Goal: Information Seeking & Learning: Check status

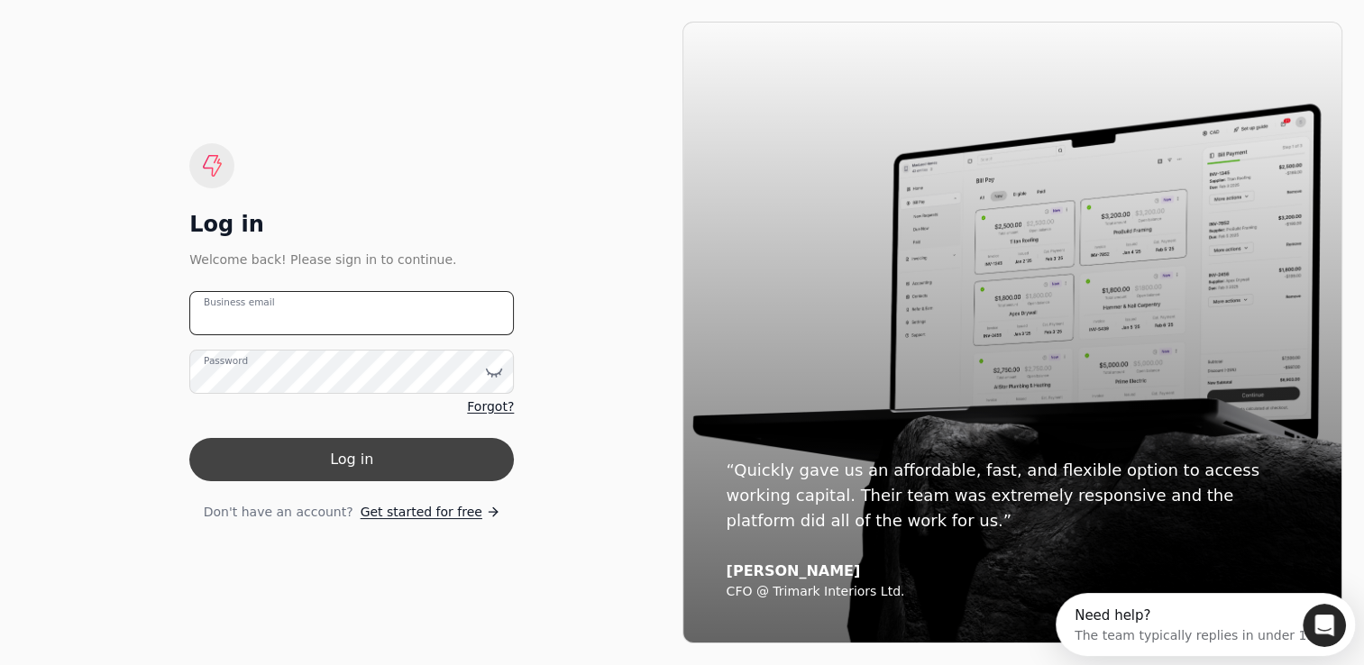
type email "[EMAIL_ADDRESS][DOMAIN_NAME]"
click at [334, 461] on button "Log in" at bounding box center [351, 459] width 325 height 43
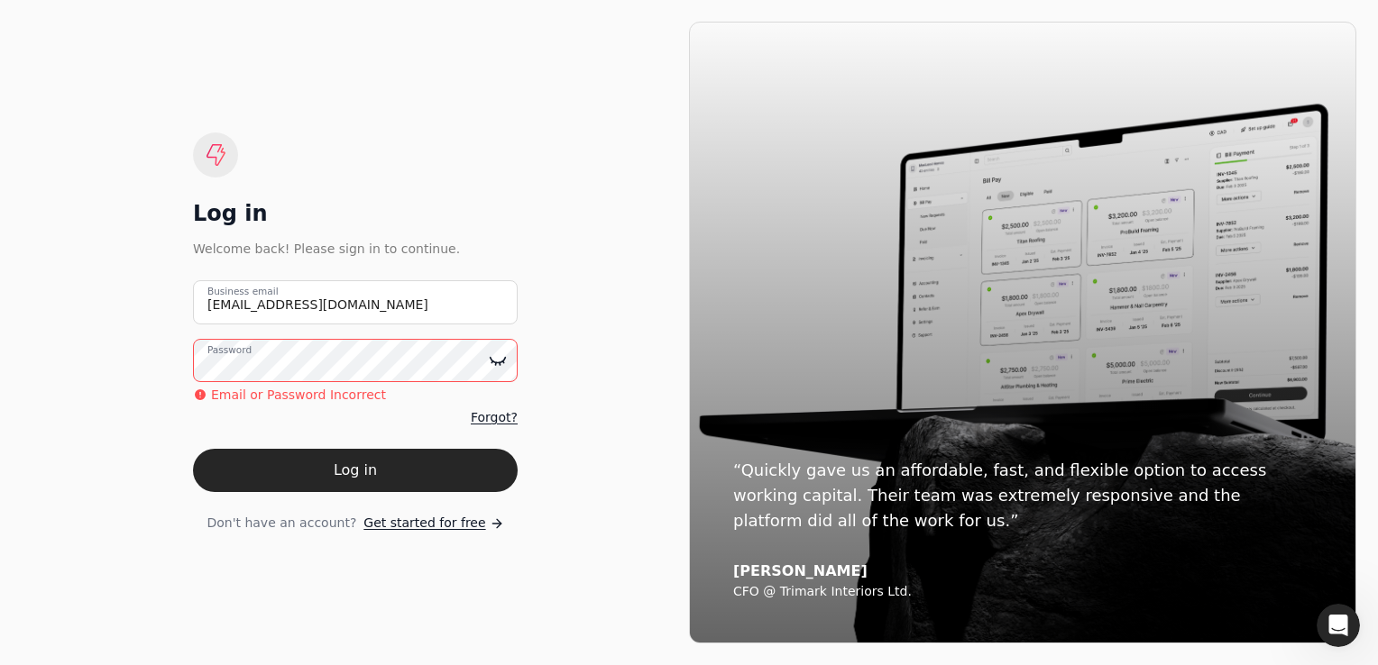
click at [489, 367] on icon at bounding box center [498, 361] width 18 height 18
click at [193, 449] on button "Log in" at bounding box center [355, 470] width 325 height 43
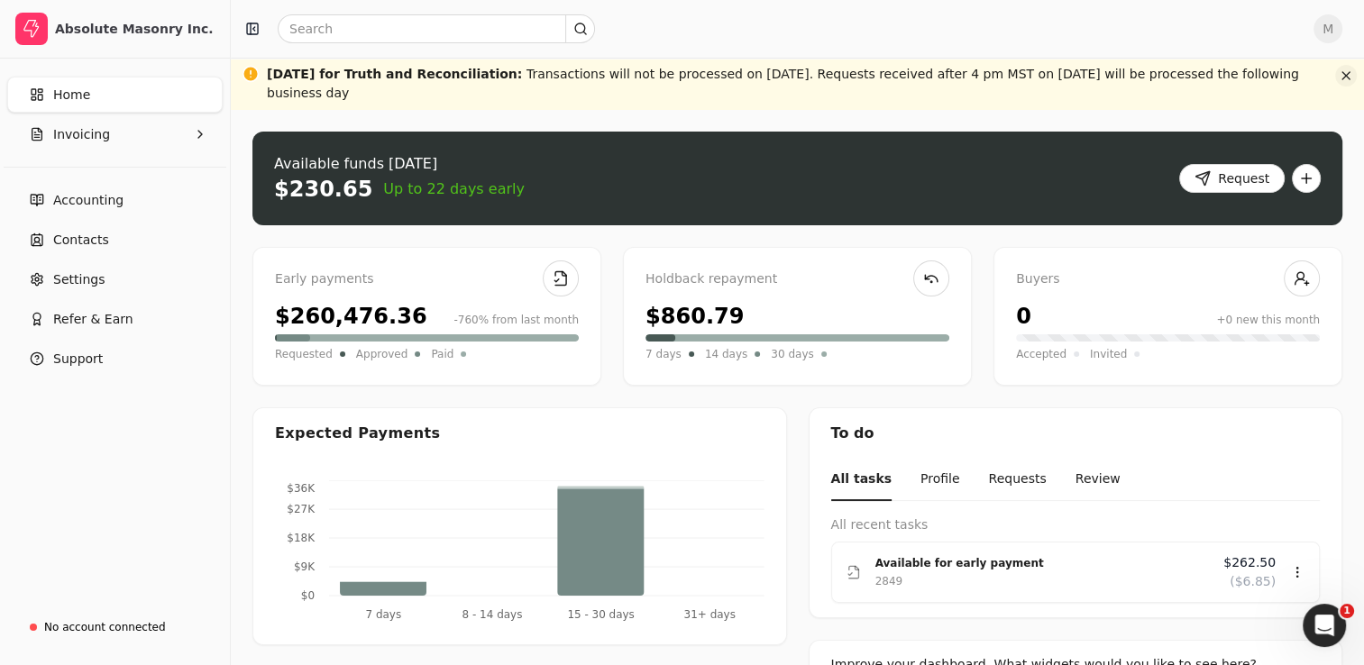
click at [1343, 81] on button "button" at bounding box center [1346, 76] width 22 height 22
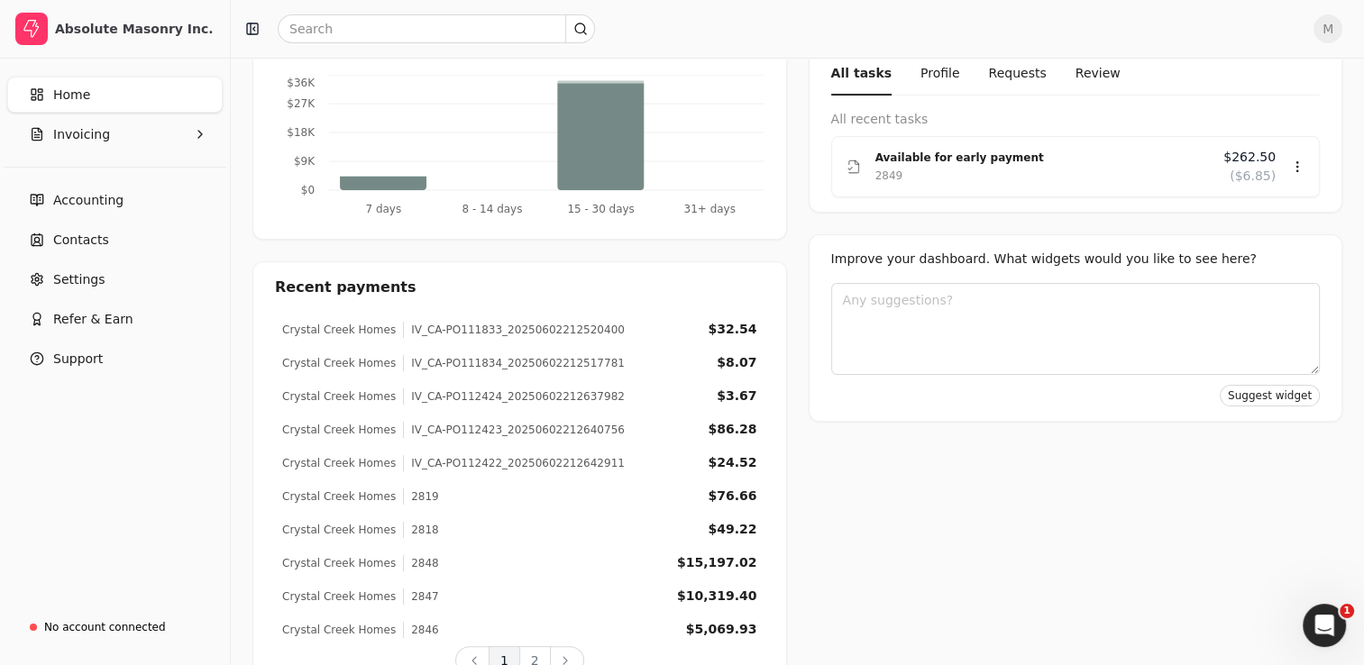
scroll to position [398, 0]
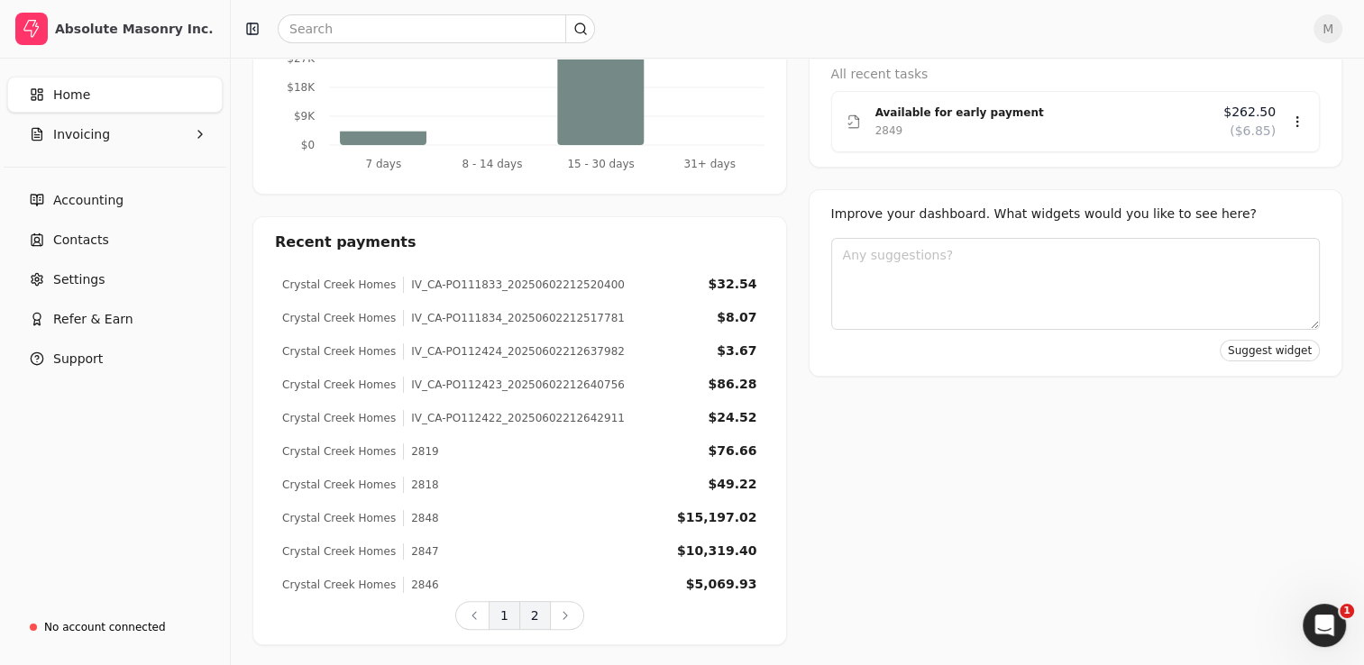
click at [536, 623] on button "2" at bounding box center [535, 615] width 32 height 29
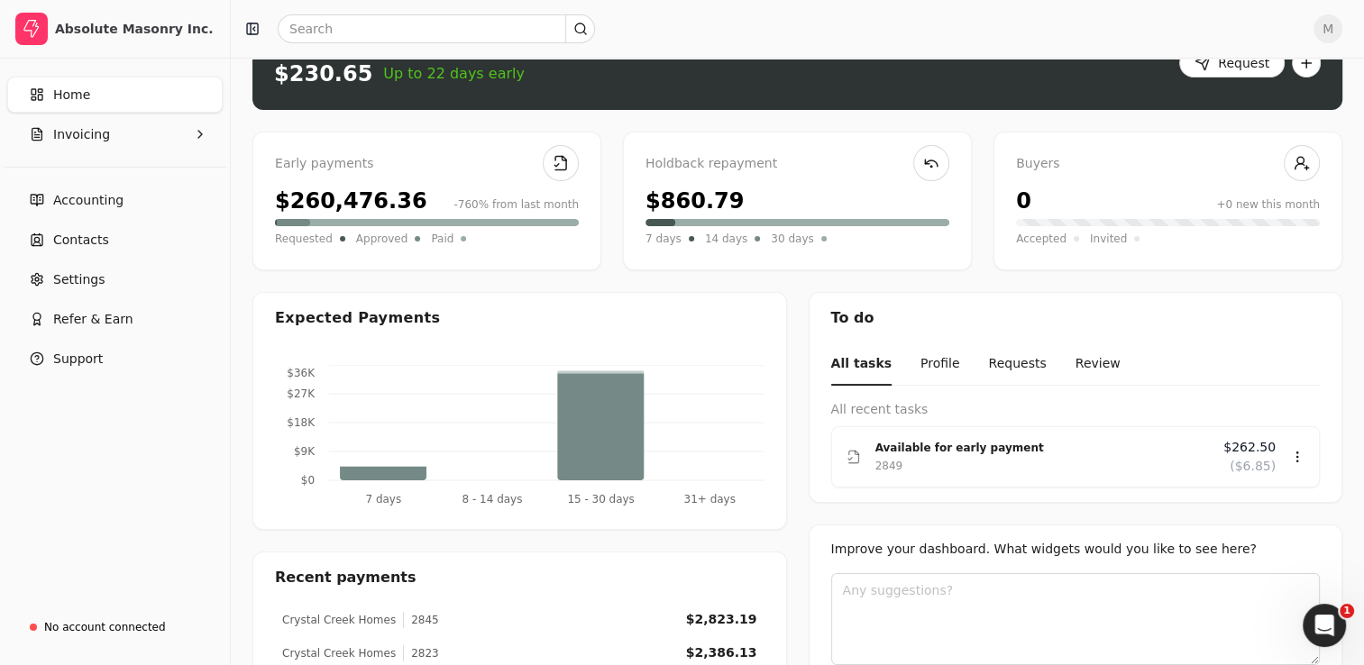
scroll to position [198, 0]
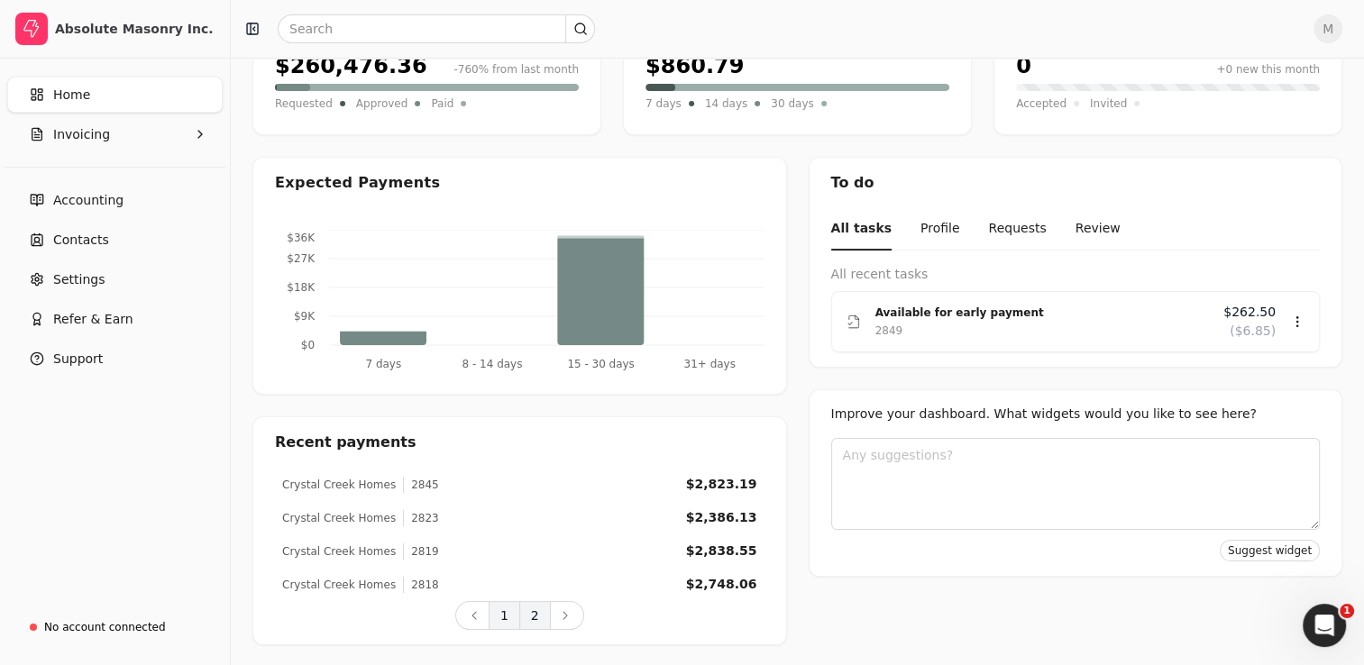
click at [494, 619] on button "1" at bounding box center [505, 615] width 32 height 29
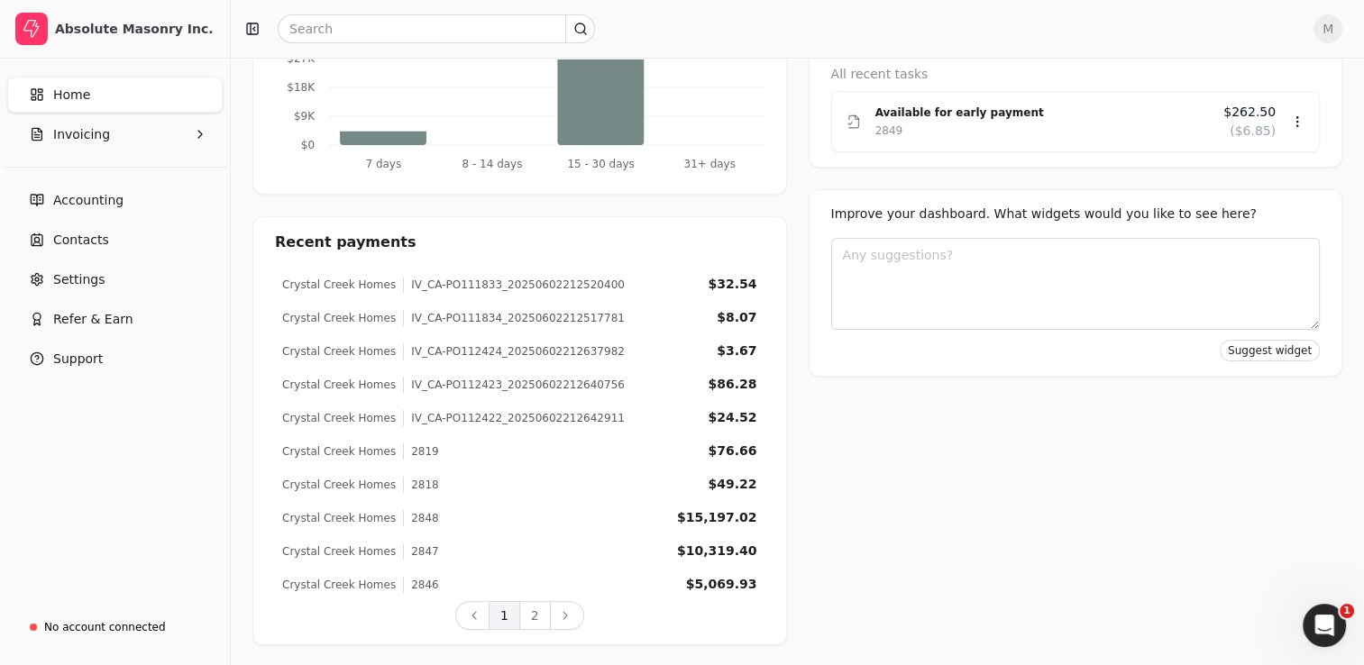
scroll to position [397, 0]
click at [537, 611] on button "2" at bounding box center [535, 617] width 32 height 29
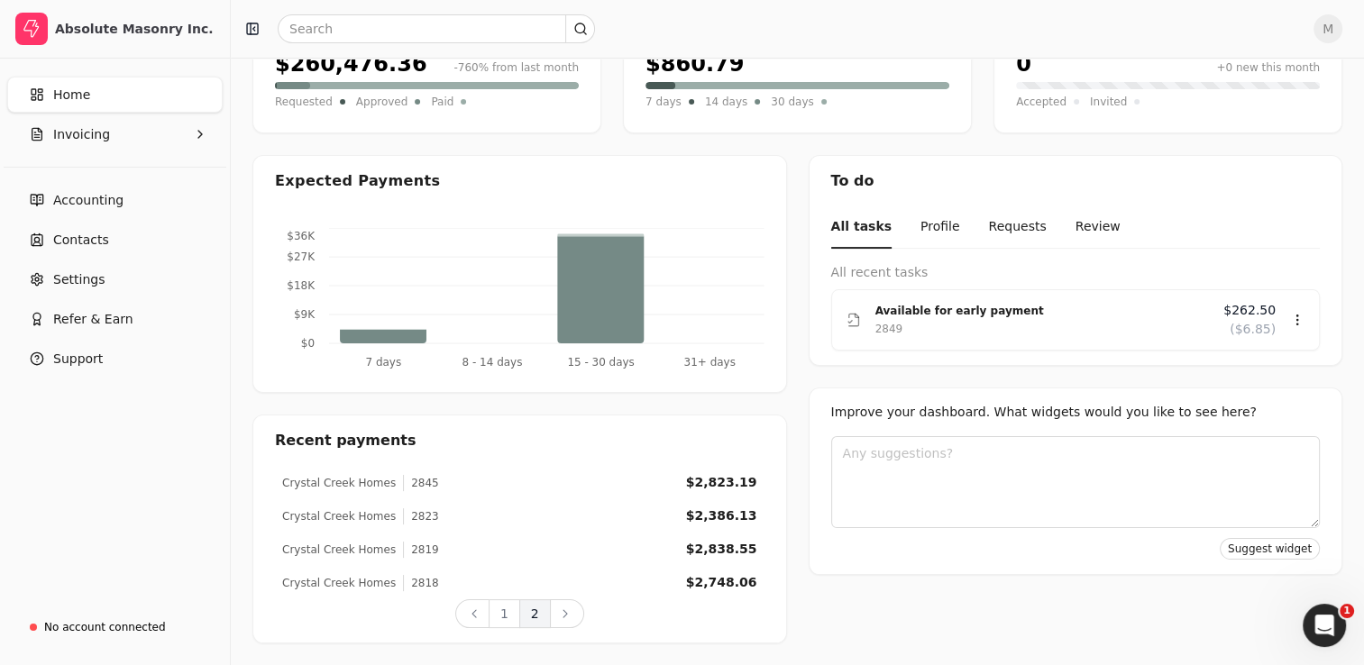
scroll to position [198, 0]
click at [495, 614] on button "1" at bounding box center [505, 615] width 32 height 29
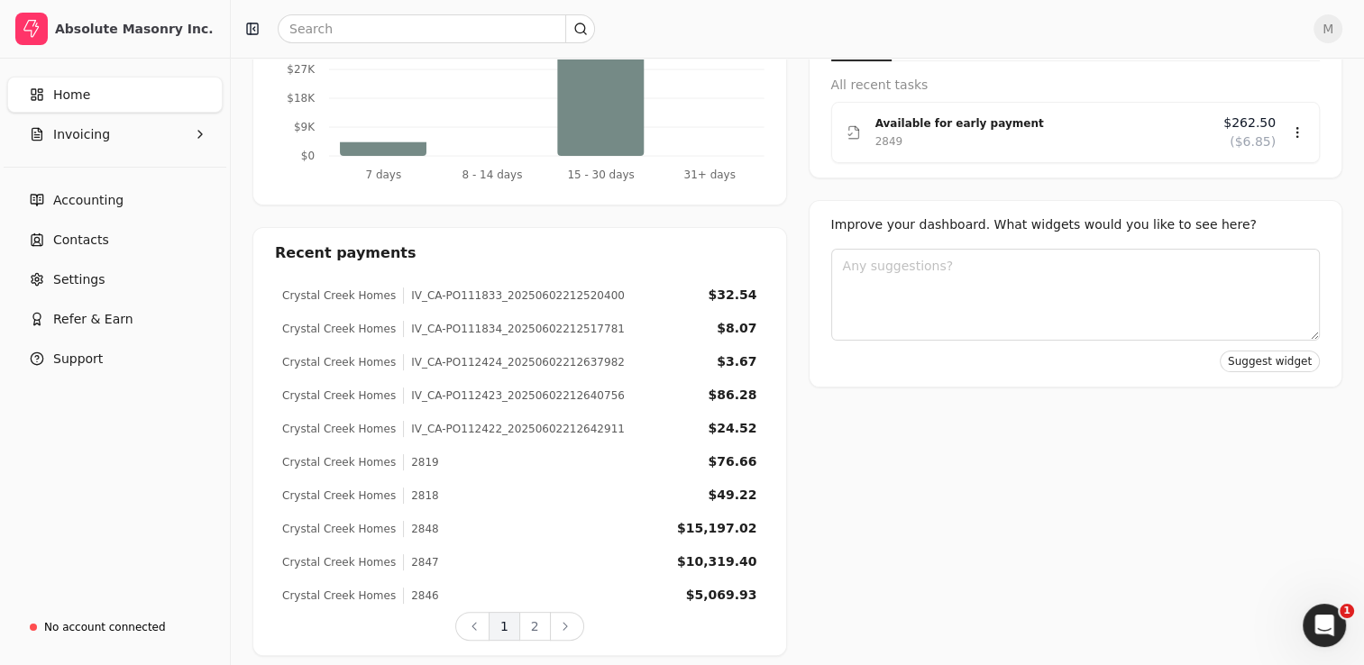
scroll to position [389, 0]
click at [734, 427] on div "$24.52" at bounding box center [732, 426] width 49 height 19
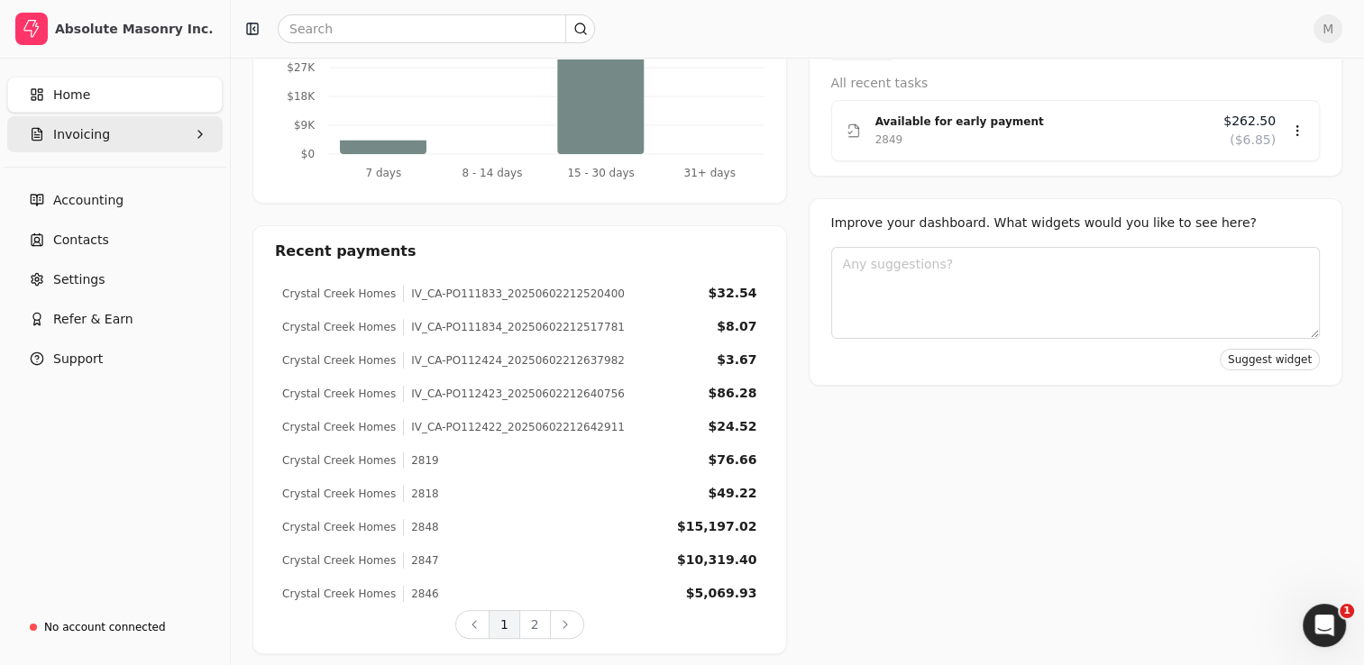
click at [102, 146] on button "Invoicing" at bounding box center [114, 134] width 215 height 36
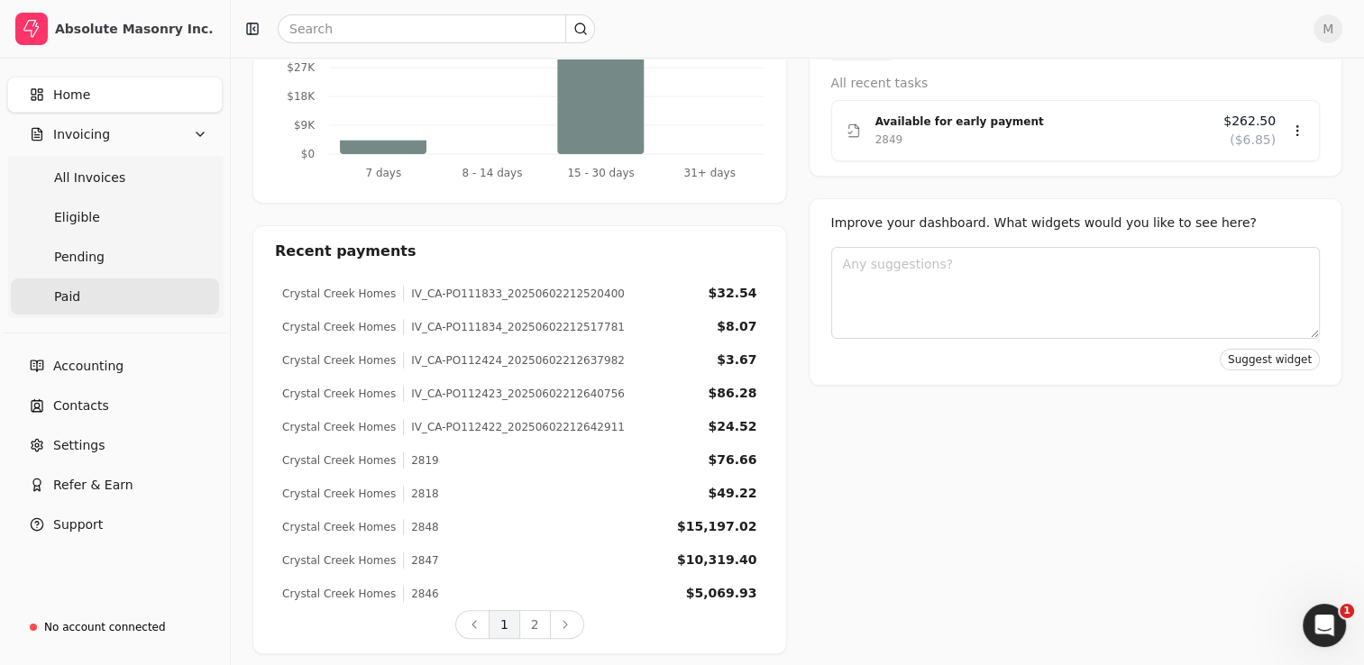
click at [70, 294] on span "Paid" at bounding box center [67, 297] width 26 height 19
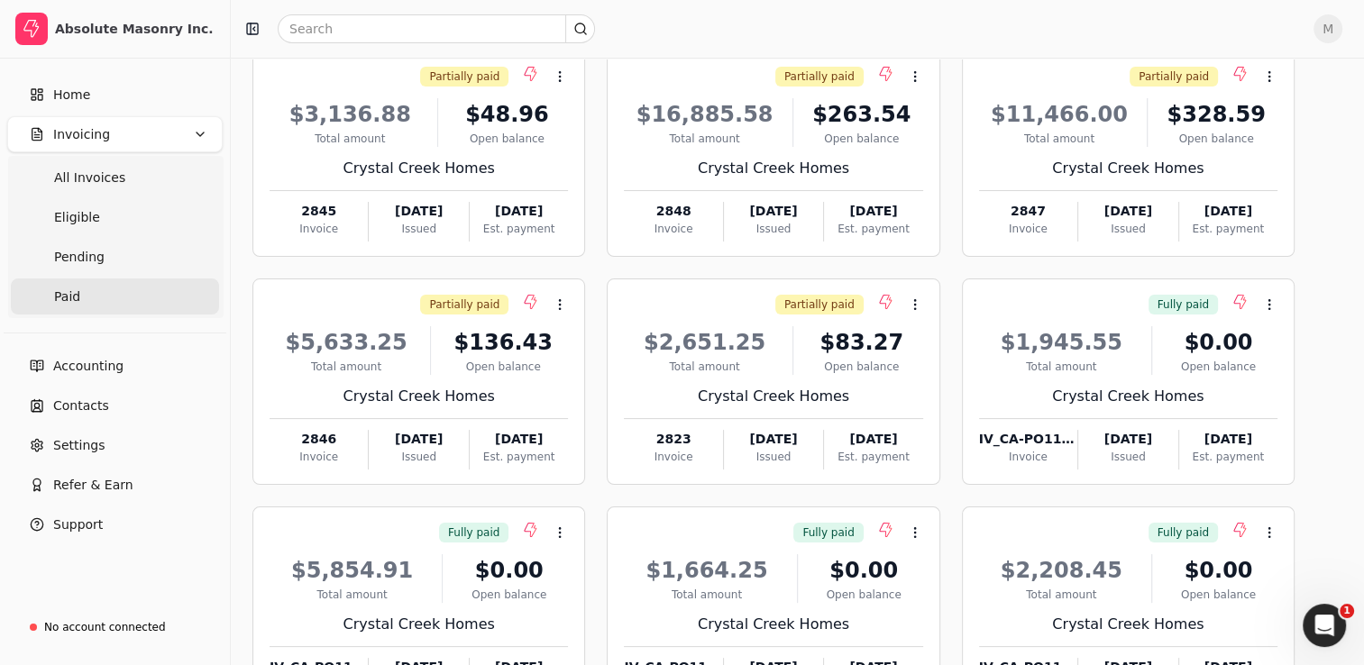
scroll to position [277, 0]
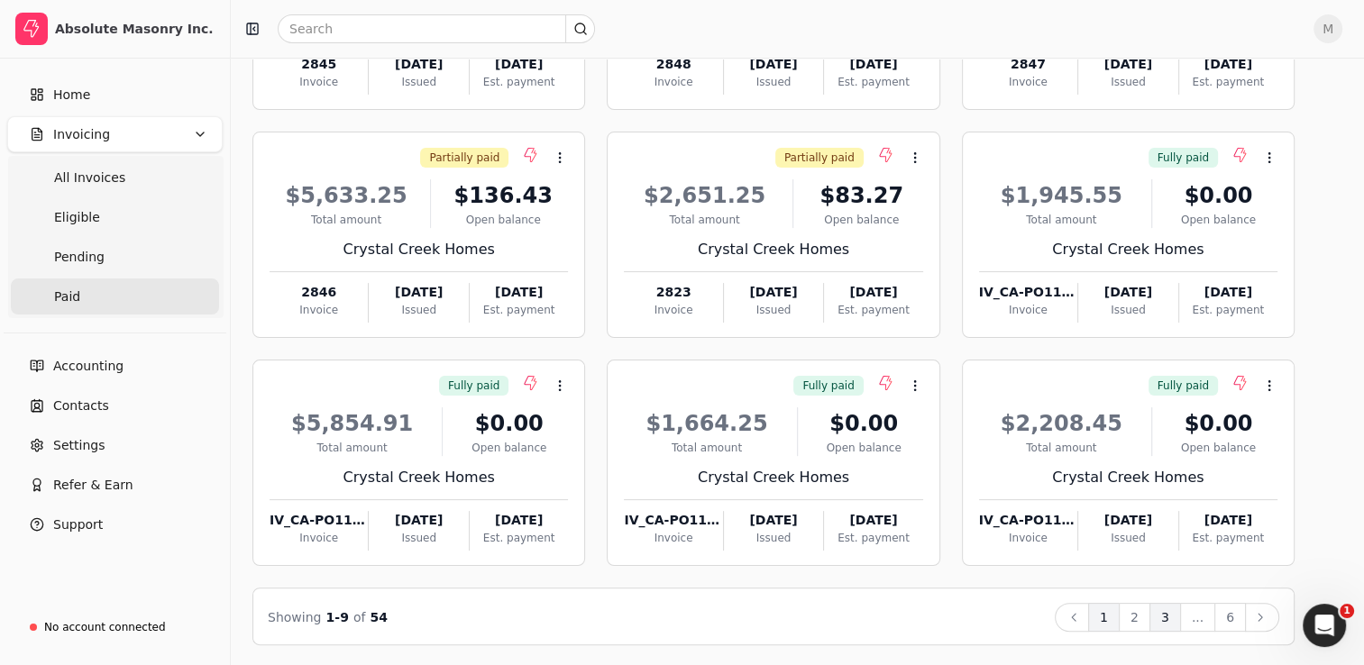
click at [1176, 620] on button "3" at bounding box center [1166, 617] width 32 height 29
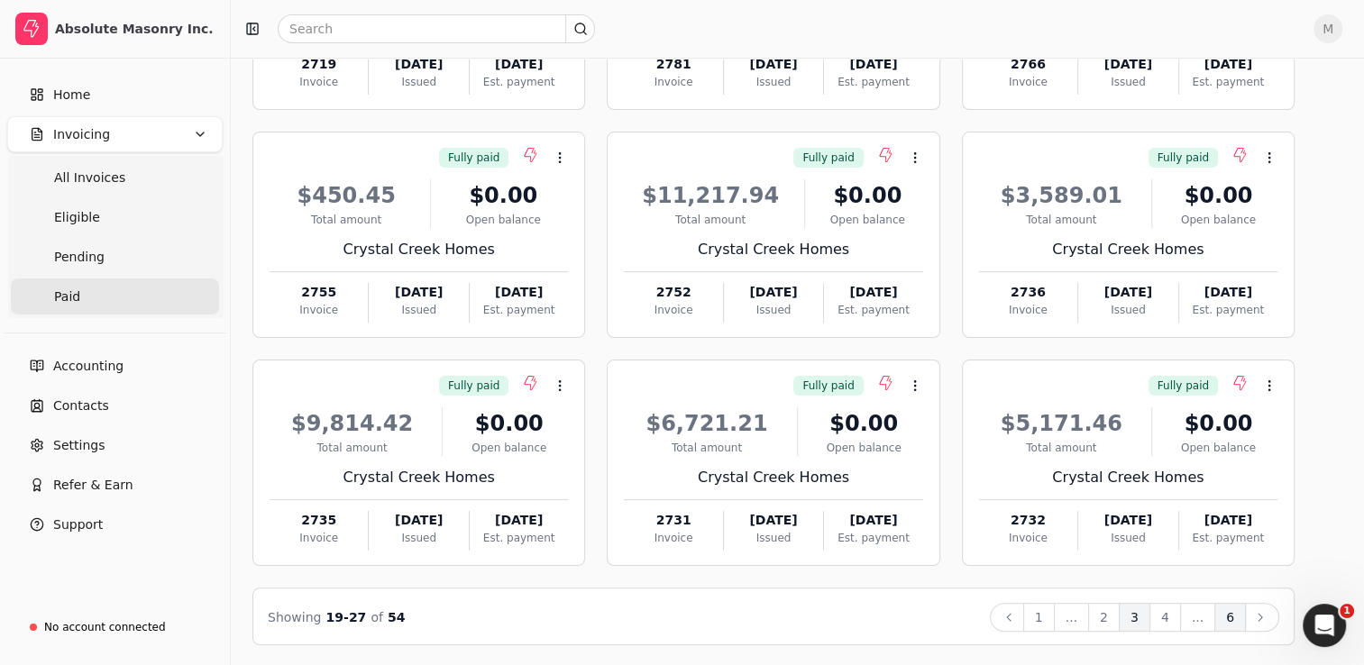
click at [1232, 622] on button "6" at bounding box center [1230, 617] width 32 height 29
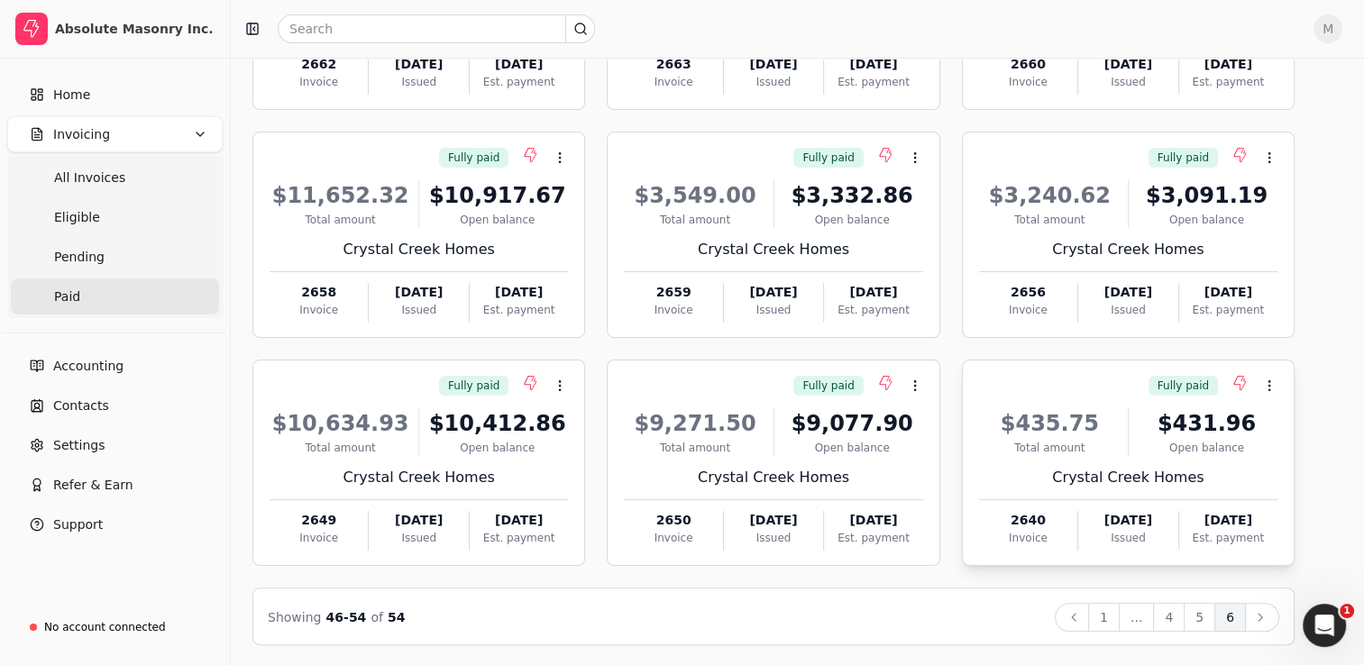
click at [1079, 459] on div "$435.75 Total amount $431.96 Open balance Crystal Creek Homes 2640 Invoice Nov …" at bounding box center [1128, 474] width 298 height 154
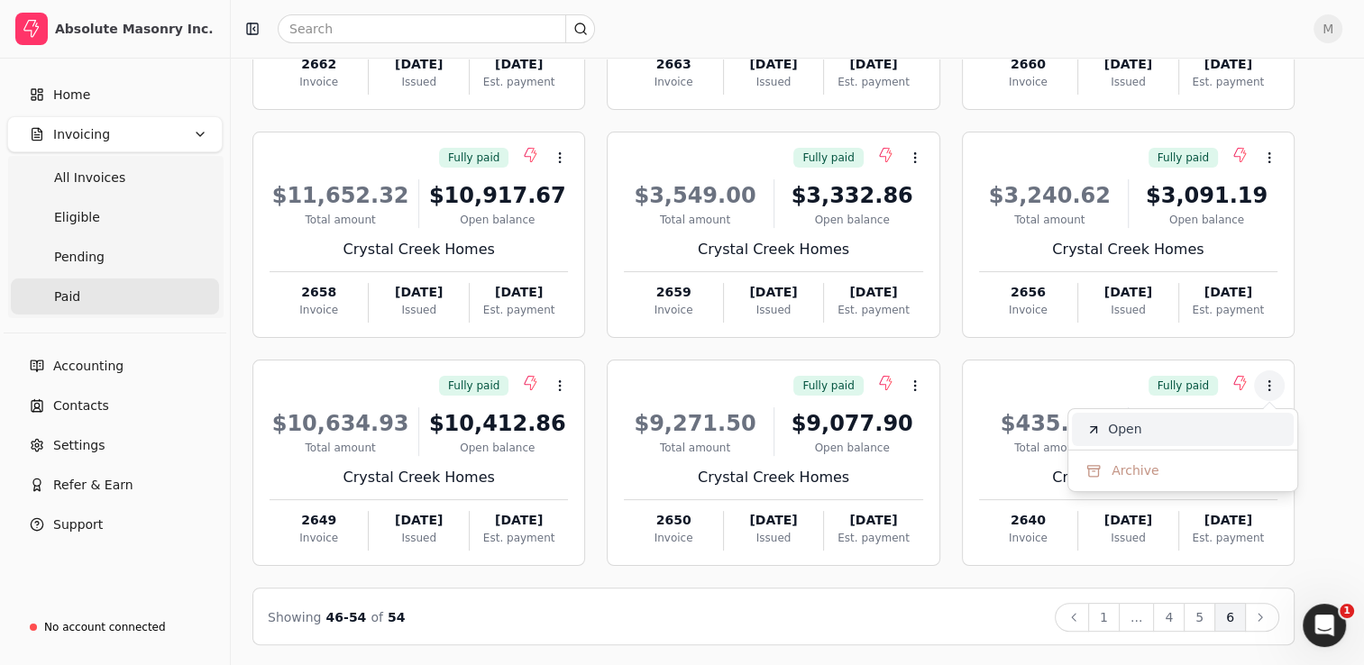
click at [1141, 429] on li "Open" at bounding box center [1183, 429] width 222 height 33
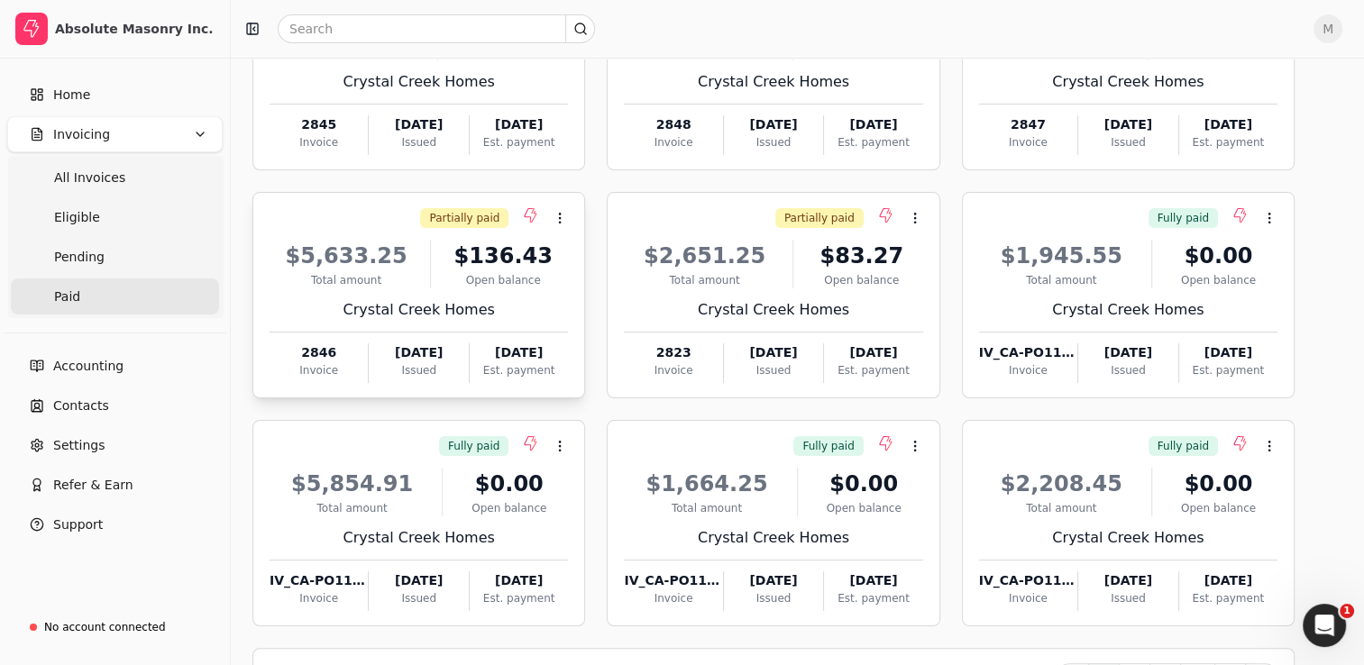
scroll to position [277, 0]
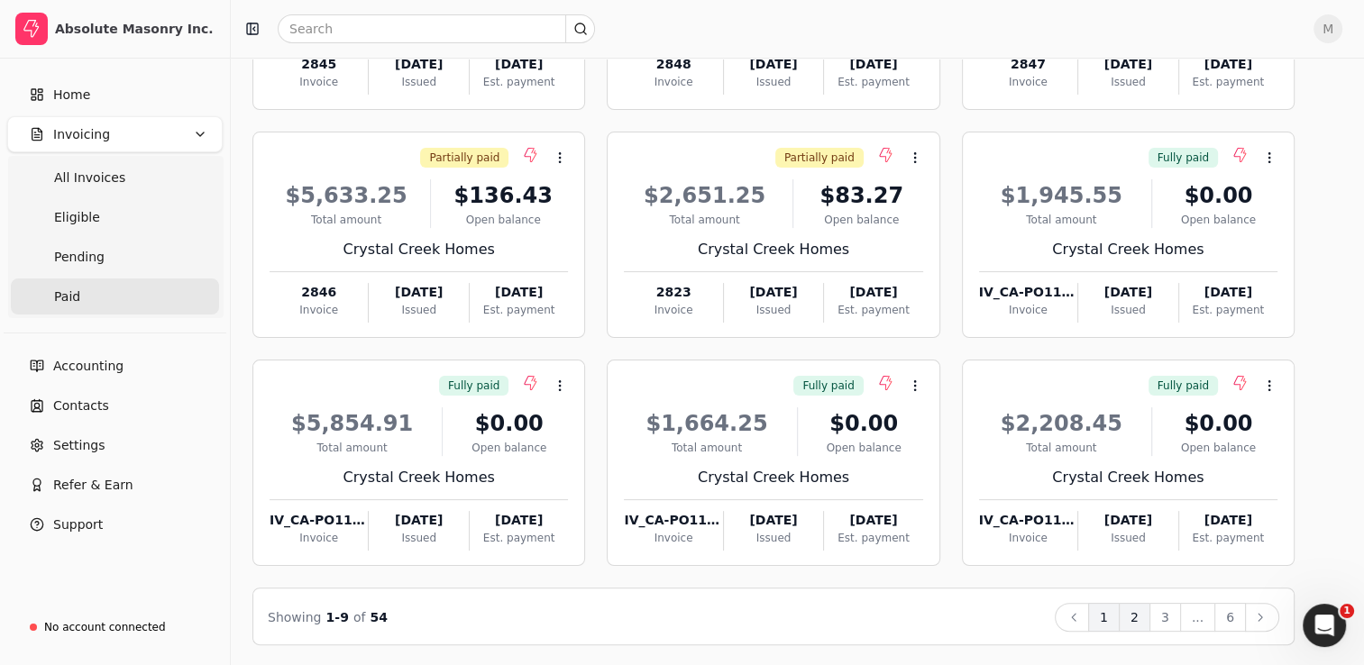
click at [1144, 619] on button "2" at bounding box center [1135, 617] width 32 height 29
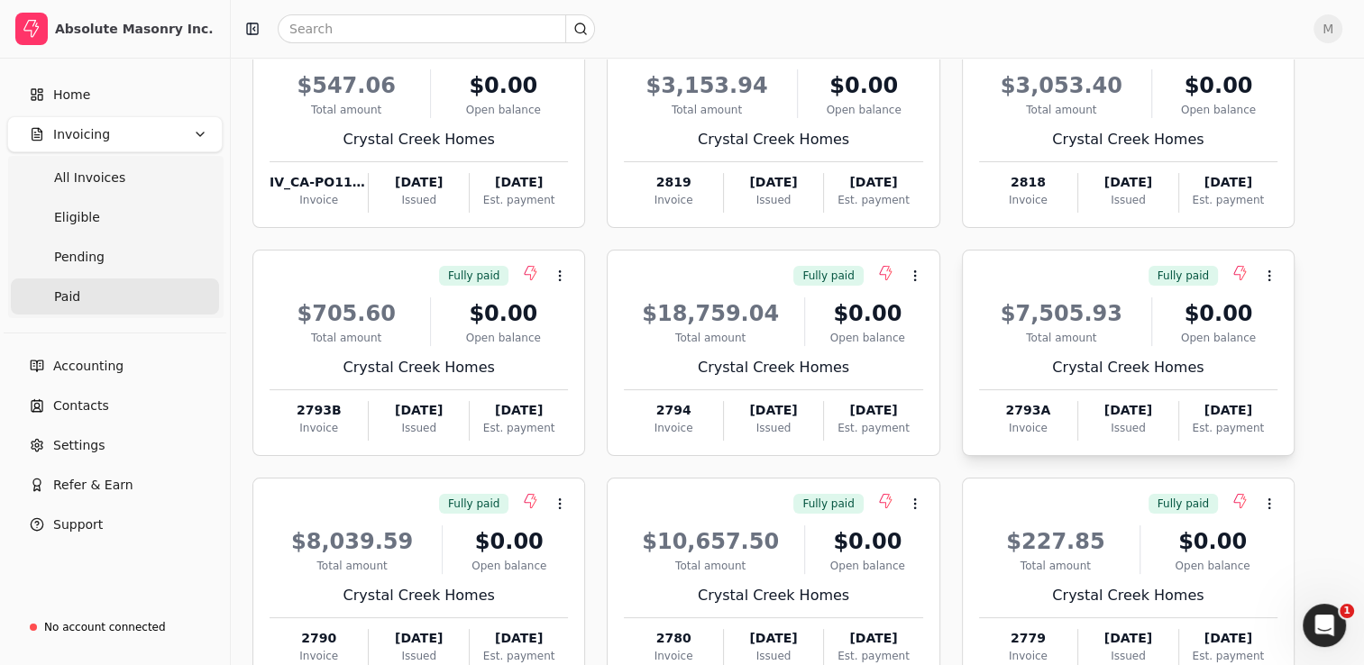
scroll to position [160, 0]
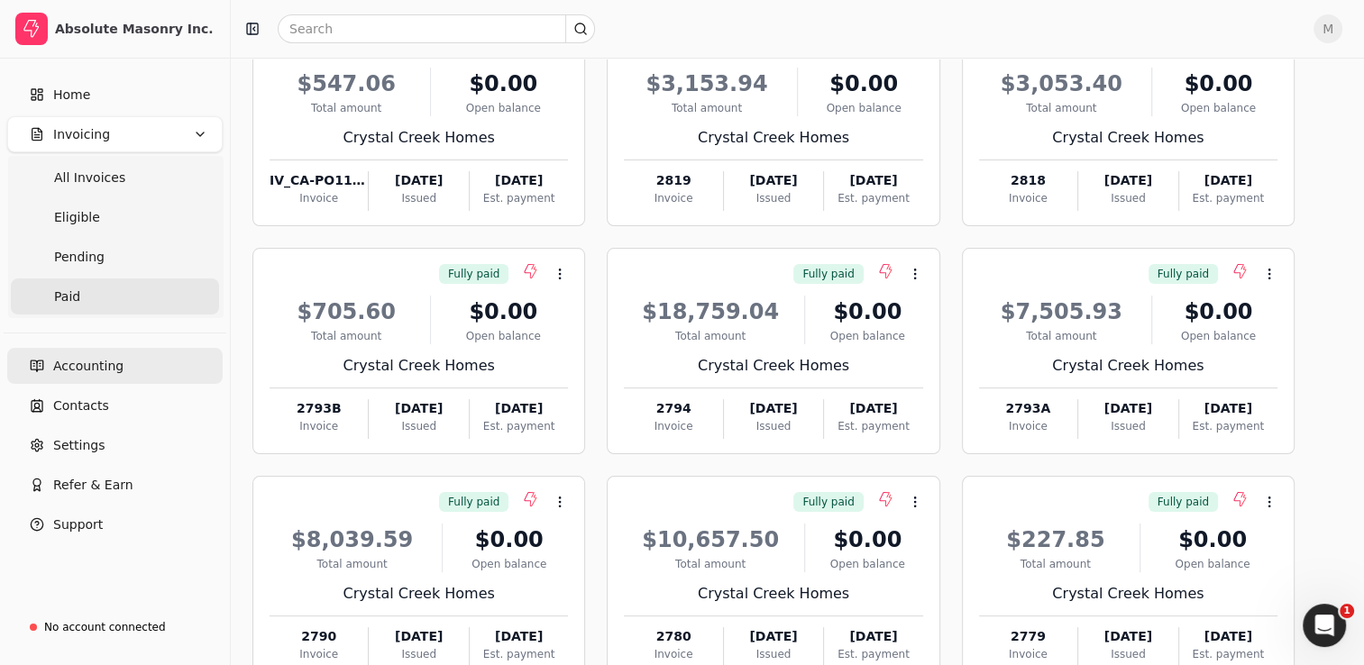
click at [78, 371] on span "Accounting" at bounding box center [88, 366] width 70 height 19
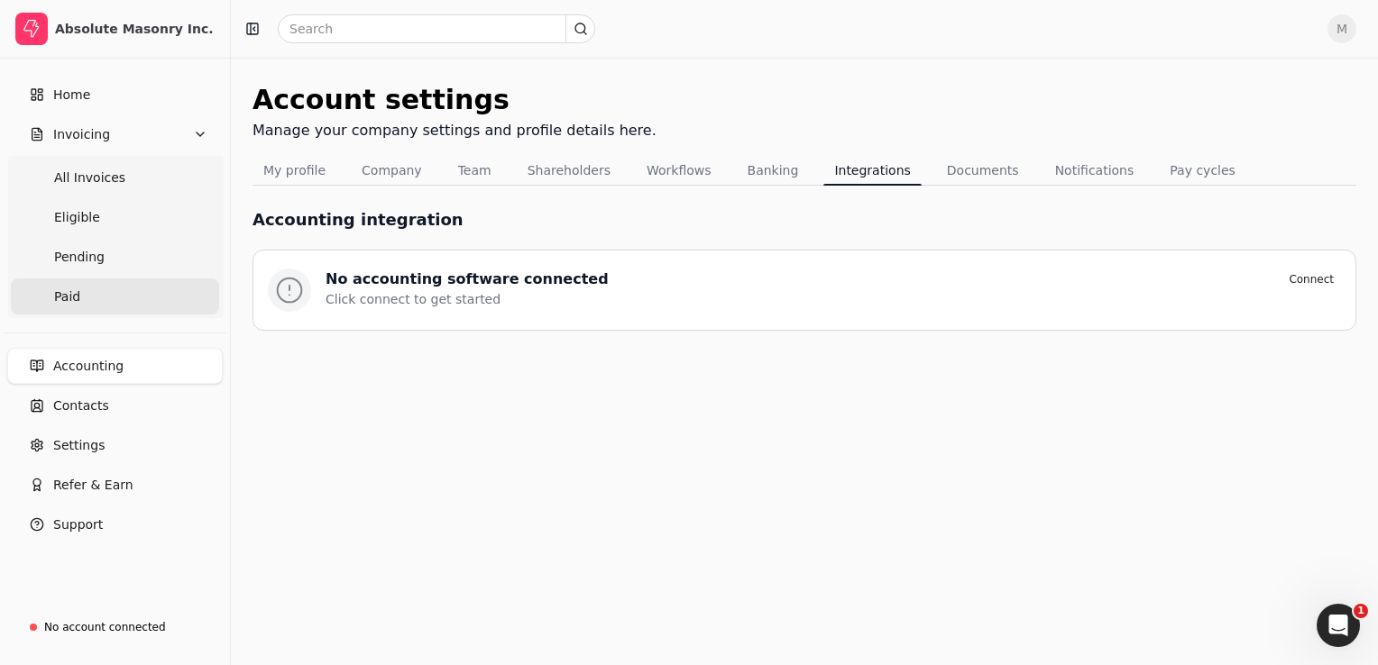
click at [67, 303] on span "Paid" at bounding box center [67, 297] width 26 height 19
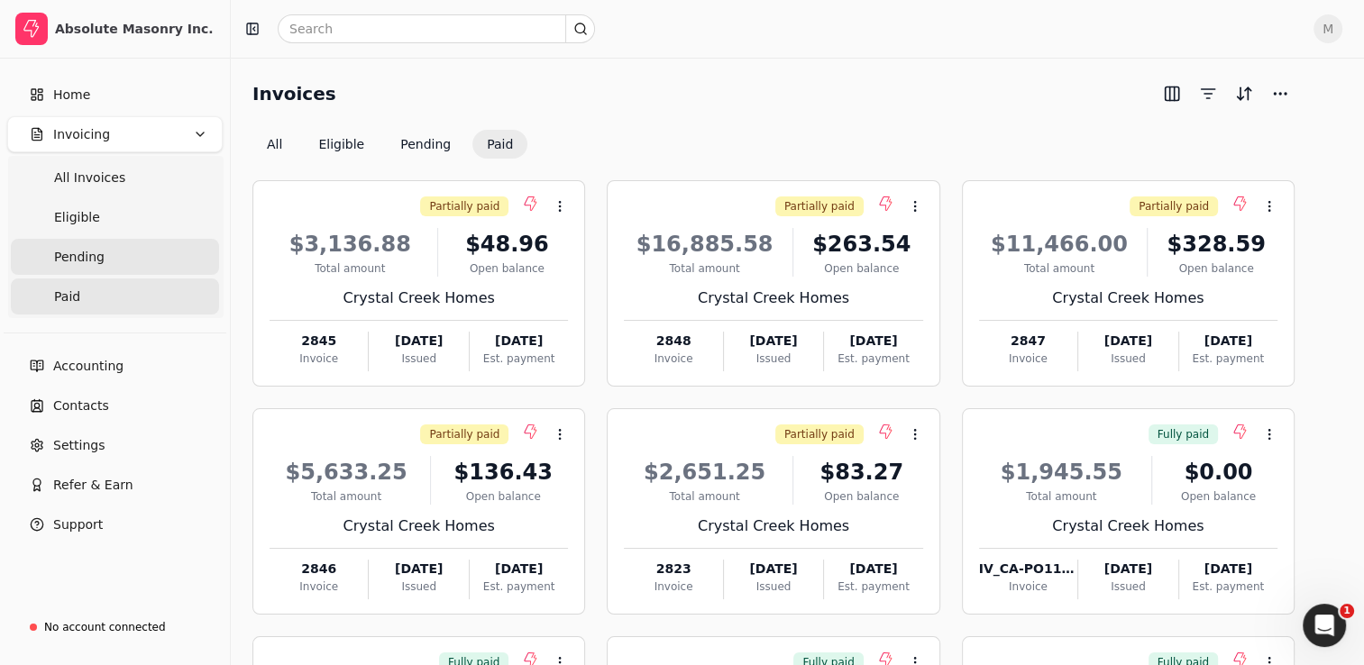
click at [78, 266] on span "Pending" at bounding box center [79, 257] width 50 height 19
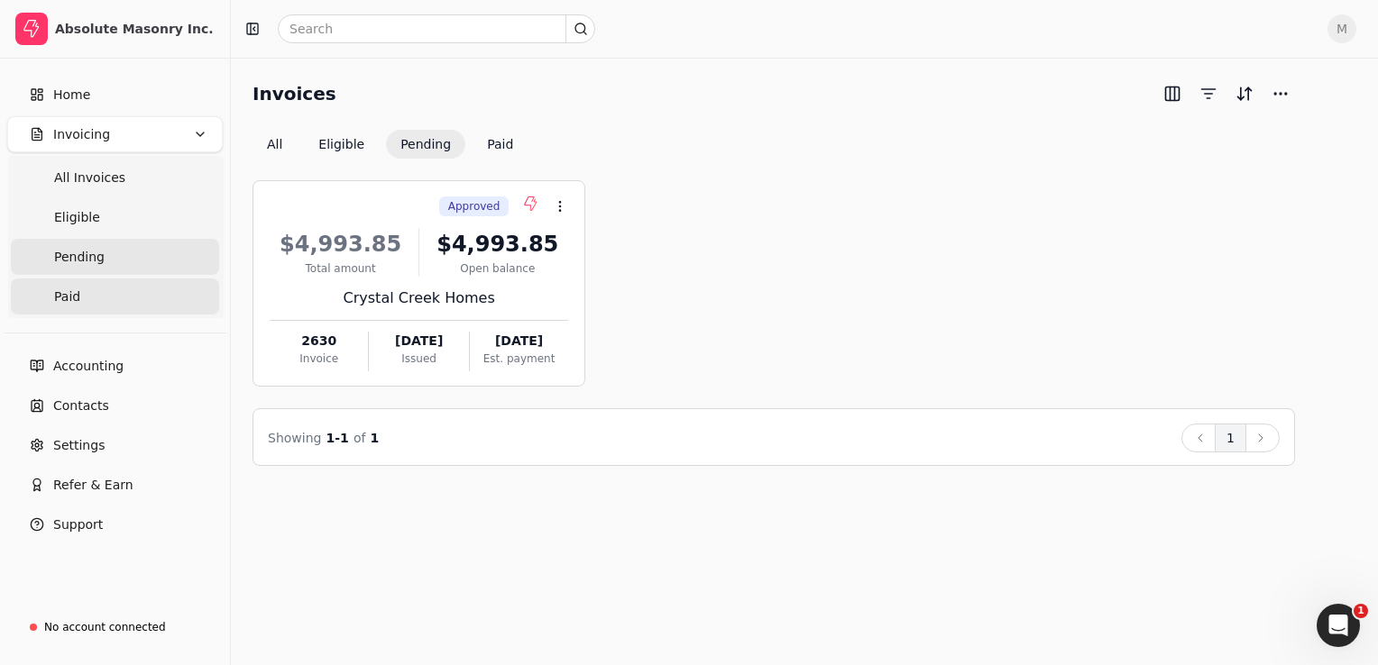
click at [64, 301] on span "Paid" at bounding box center [67, 297] width 26 height 19
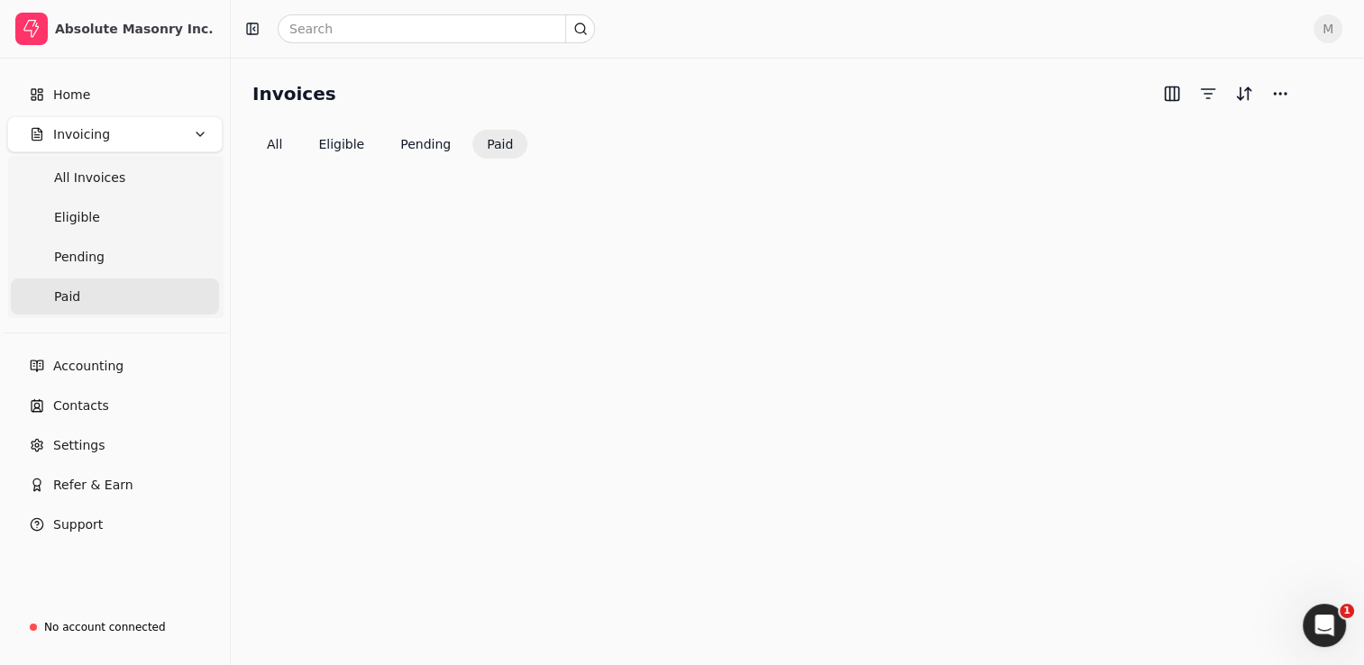
click at [76, 303] on span "Paid" at bounding box center [67, 297] width 26 height 19
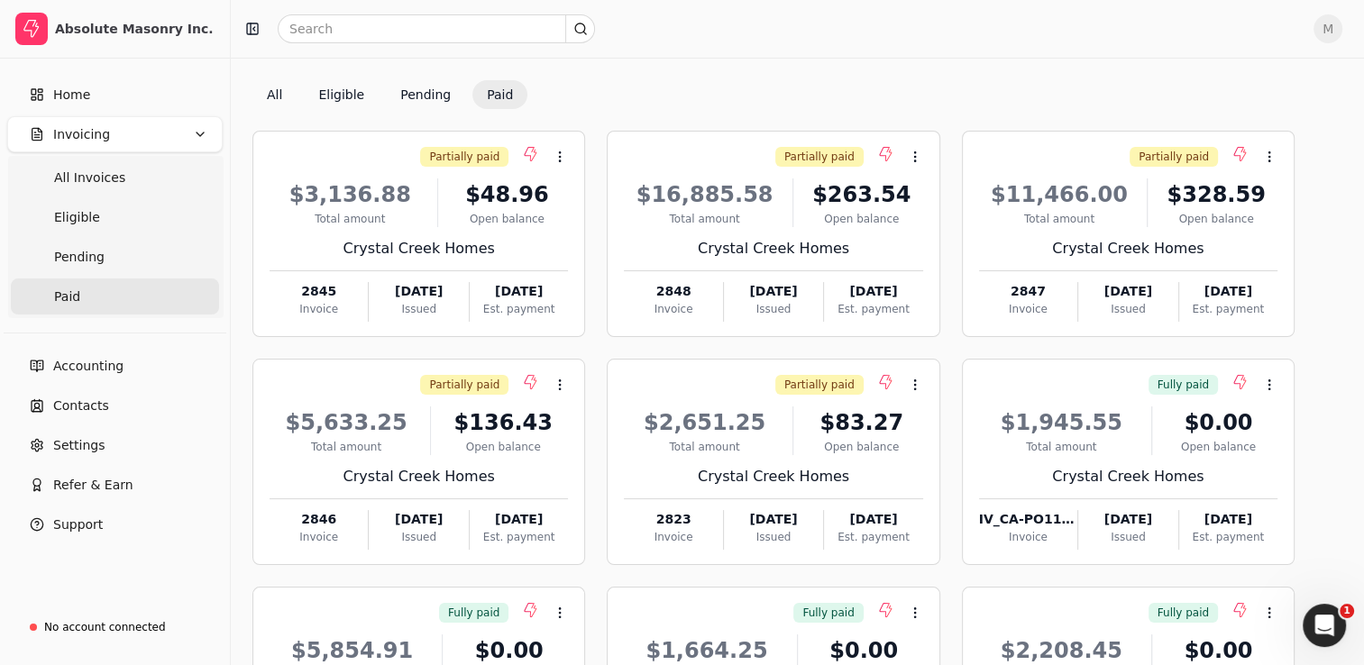
scroll to position [40, 0]
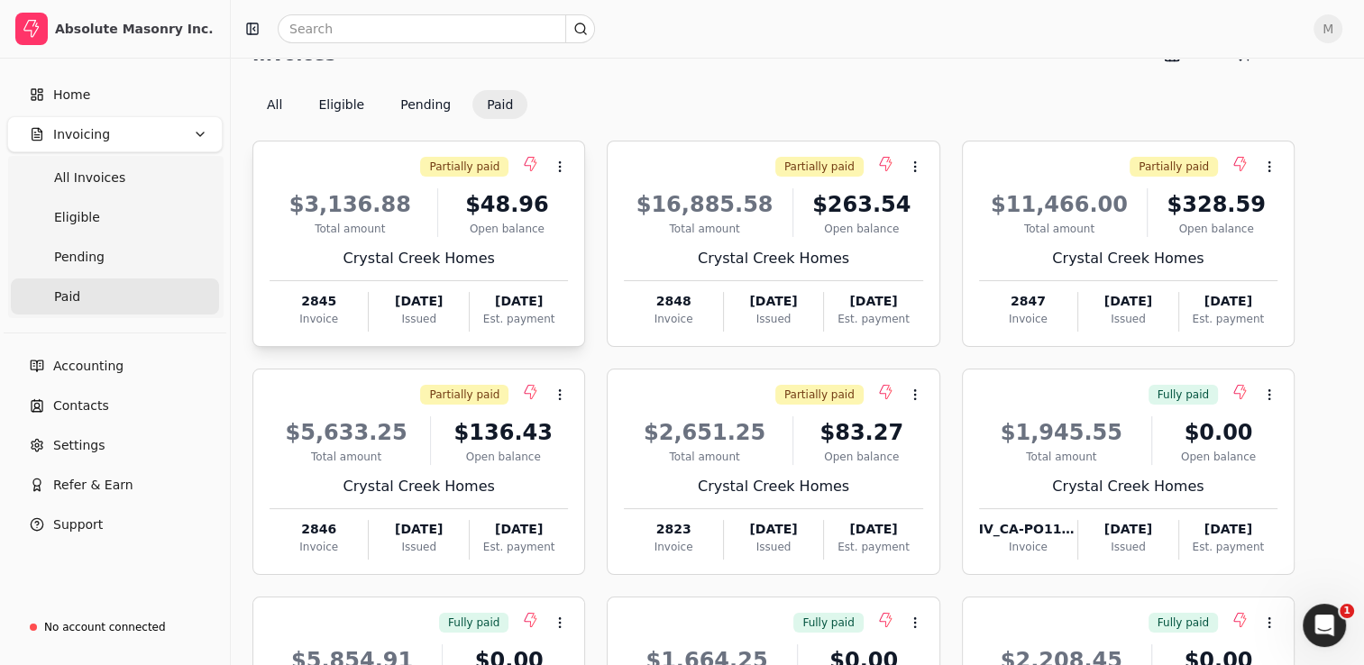
click at [418, 270] on div "$3,136.88 Total amount $48.96 Open balance Crystal Creek Homes 2845 Invoice Jul…" at bounding box center [419, 255] width 298 height 154
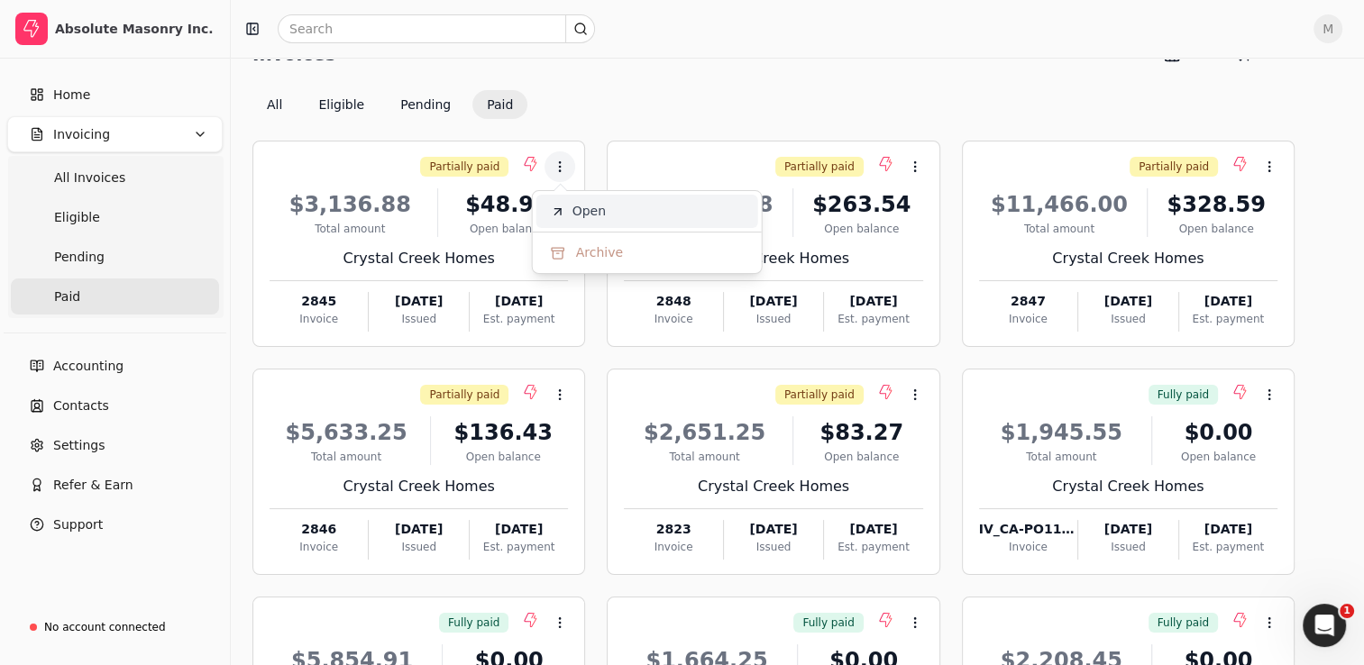
click at [597, 217] on span "Open" at bounding box center [588, 211] width 33 height 19
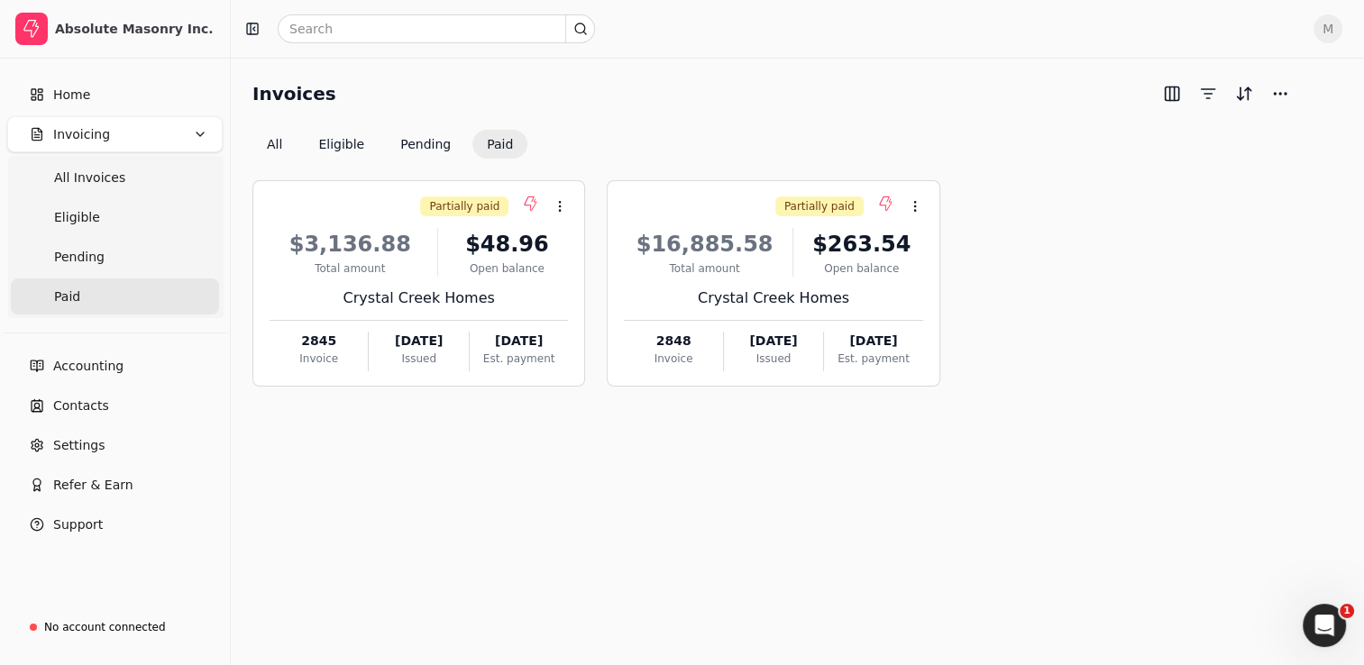
scroll to position [40, 0]
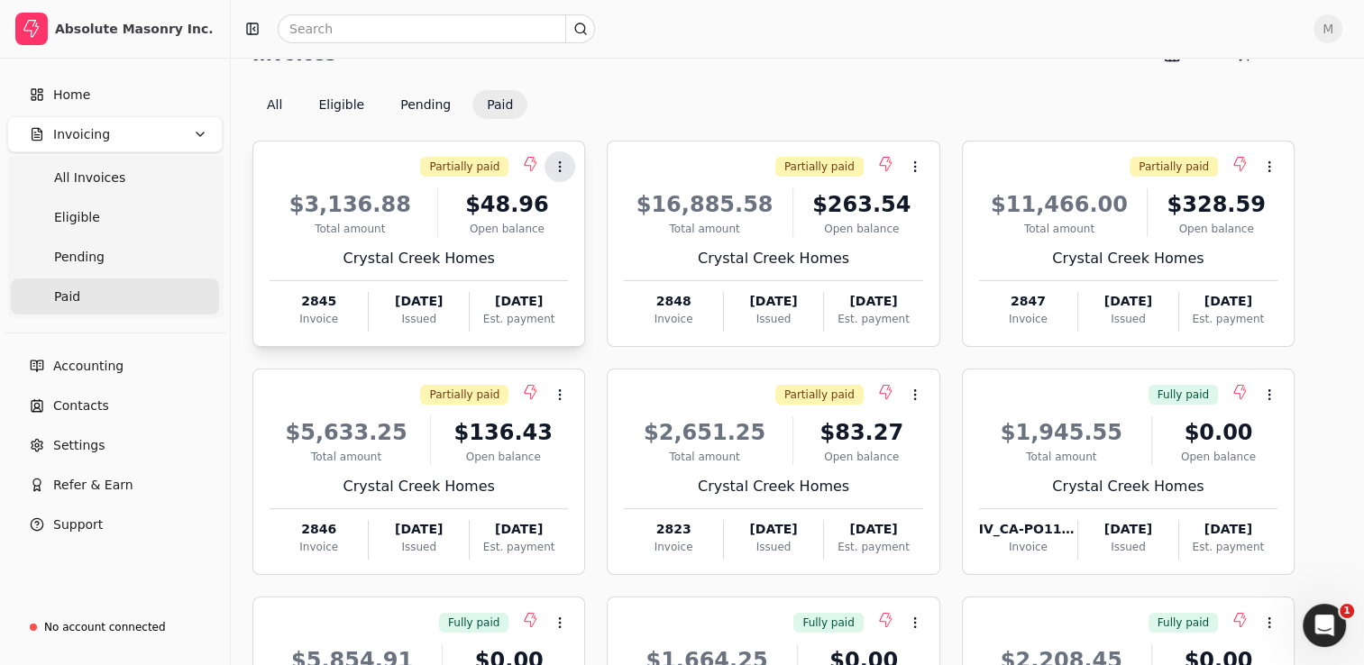
click at [563, 164] on icon at bounding box center [560, 167] width 14 height 14
click at [858, 266] on div "Crystal Creek Homes" at bounding box center [773, 259] width 298 height 22
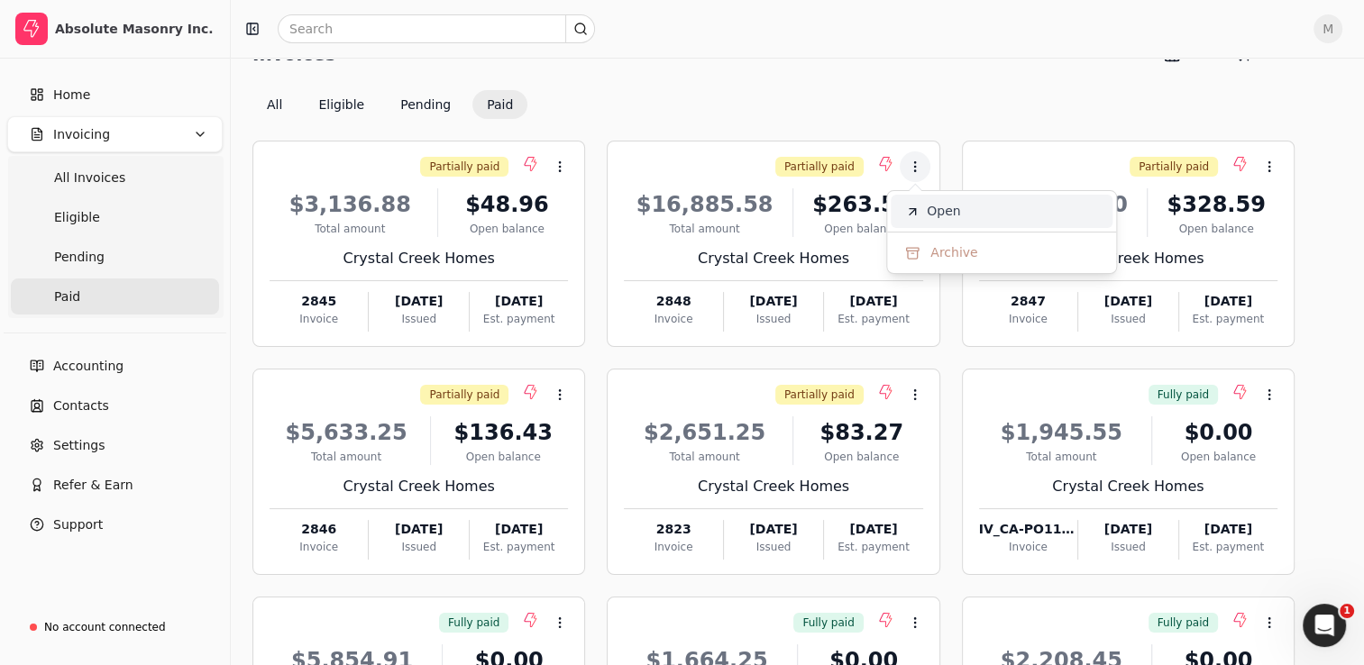
click at [945, 215] on span "Open" at bounding box center [943, 211] width 33 height 19
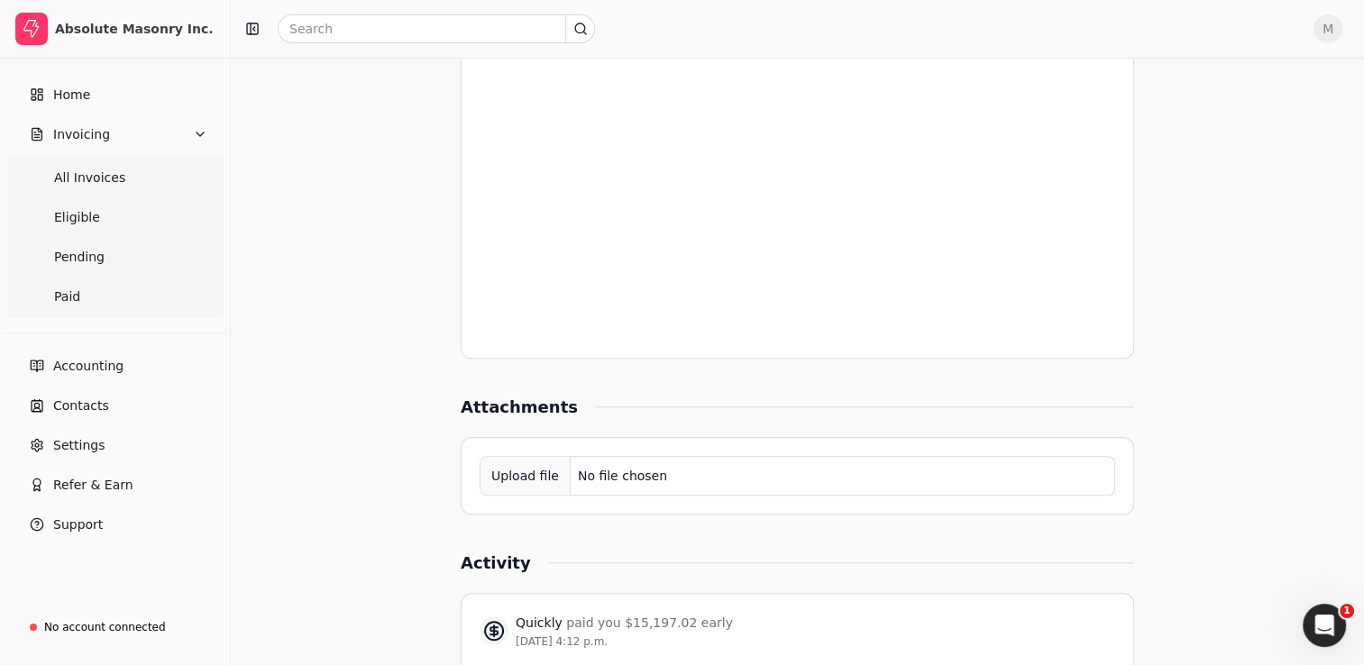
scroll to position [1364, 0]
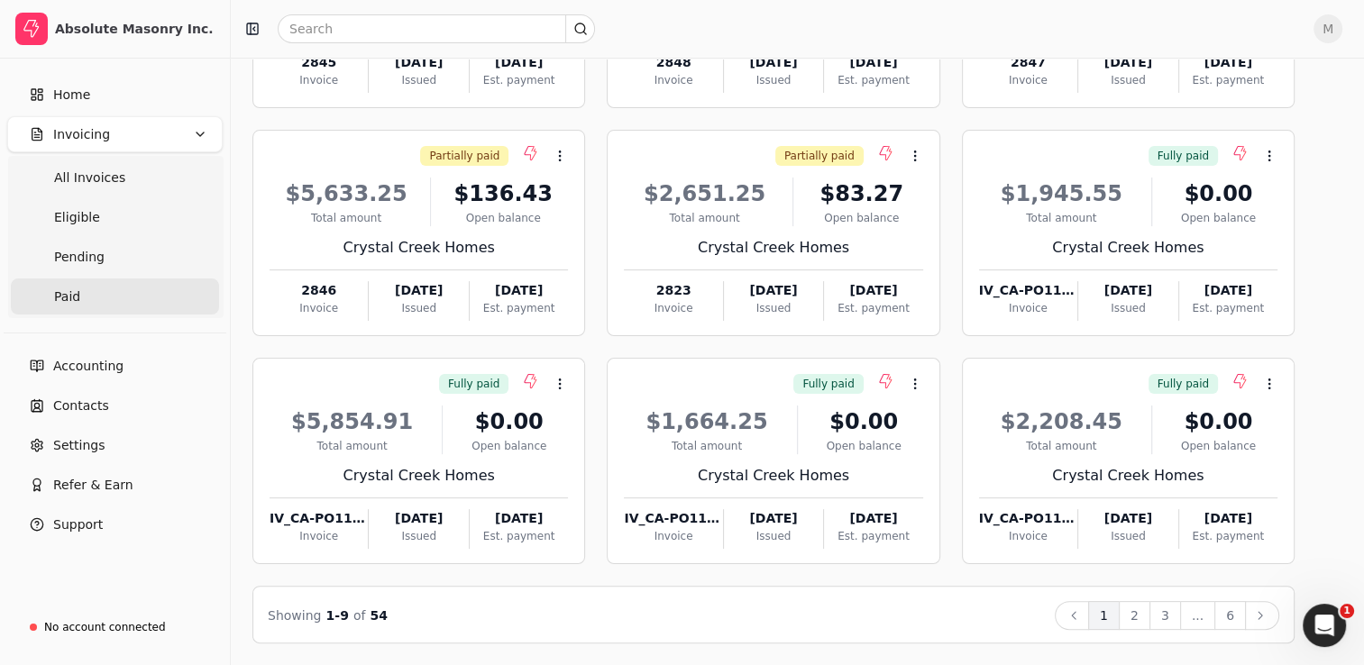
scroll to position [40, 0]
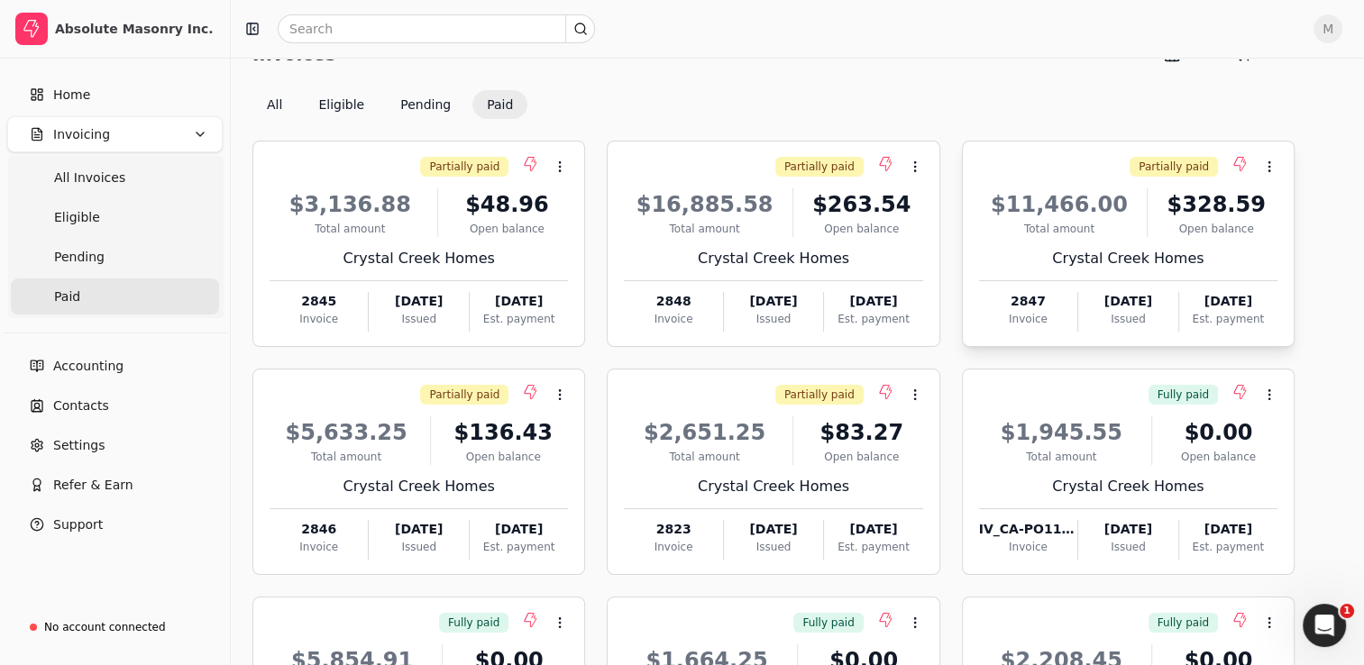
click at [1117, 287] on div "$11,466.00 Total amount $328.59 Open balance Crystal Creek Homes 2847 Invoice J…" at bounding box center [1128, 255] width 298 height 154
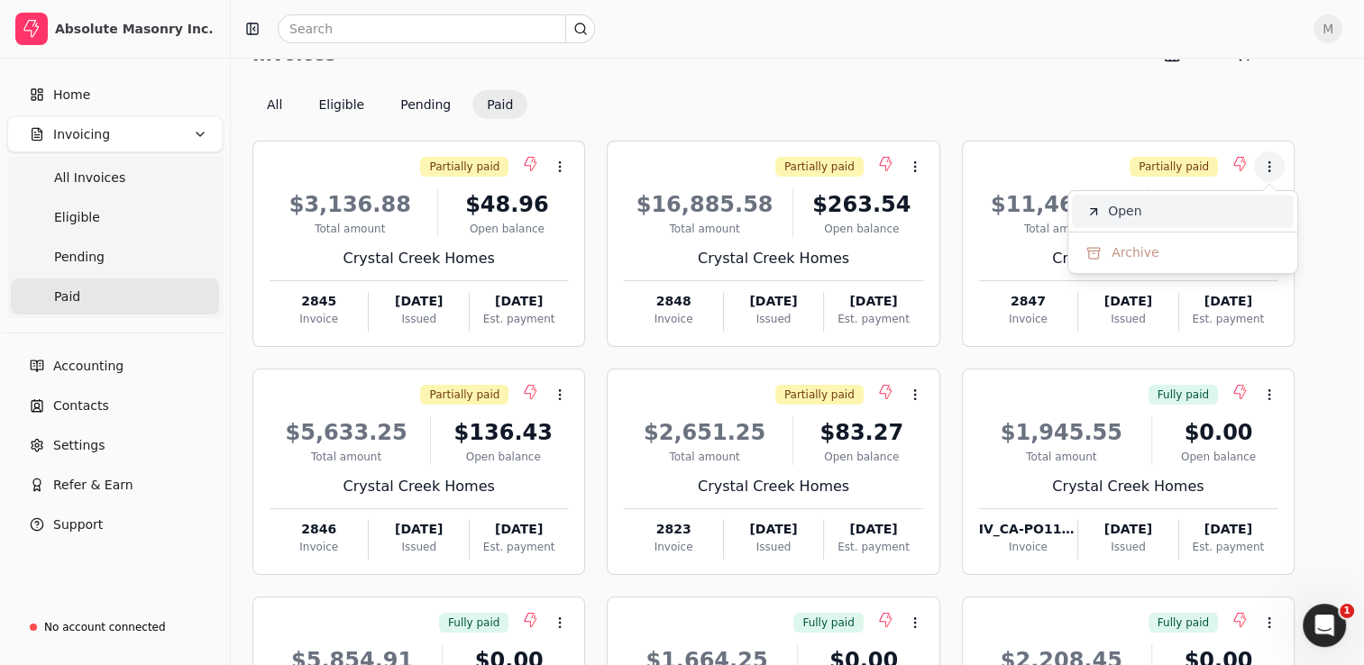
click at [1136, 215] on span "Open" at bounding box center [1124, 211] width 33 height 19
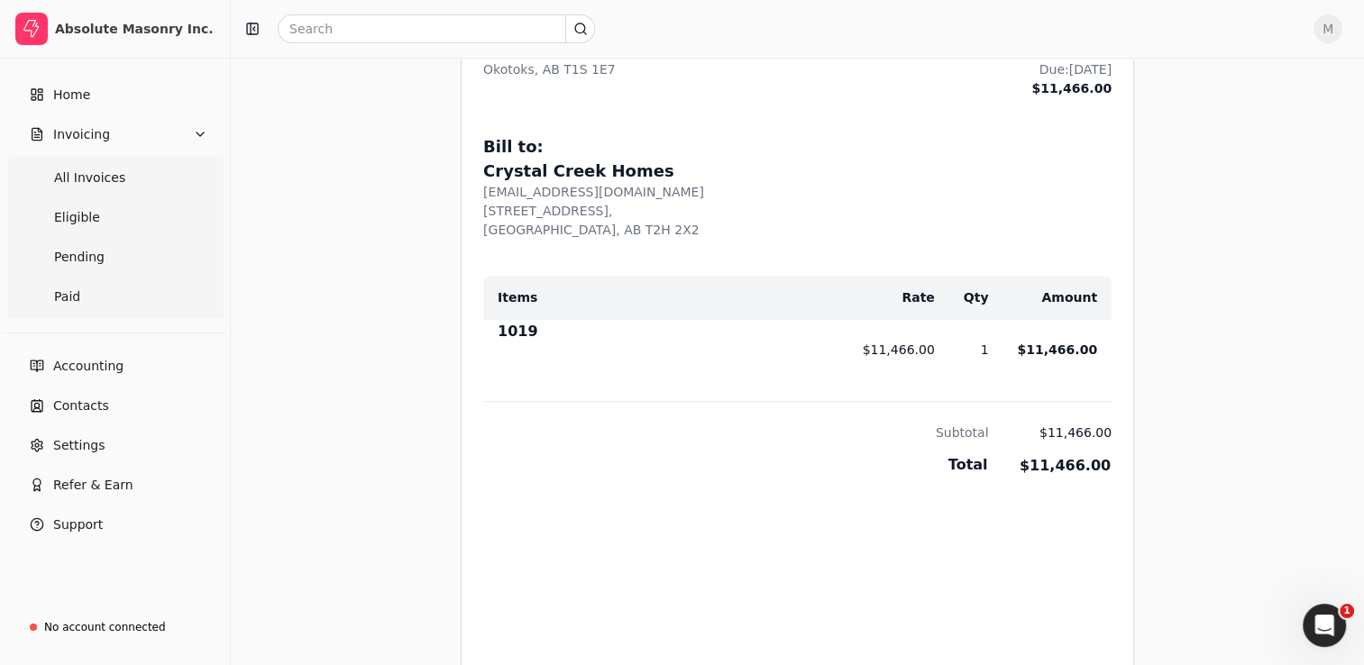
scroll to position [783, 0]
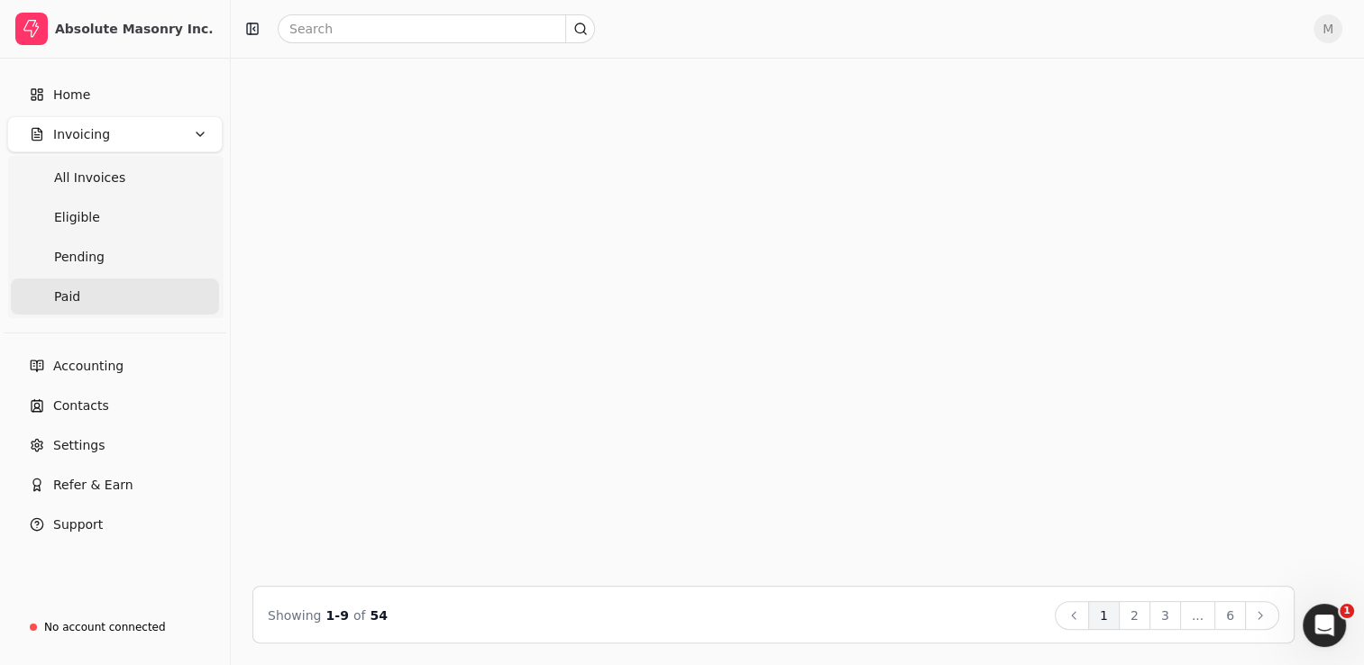
scroll to position [40, 0]
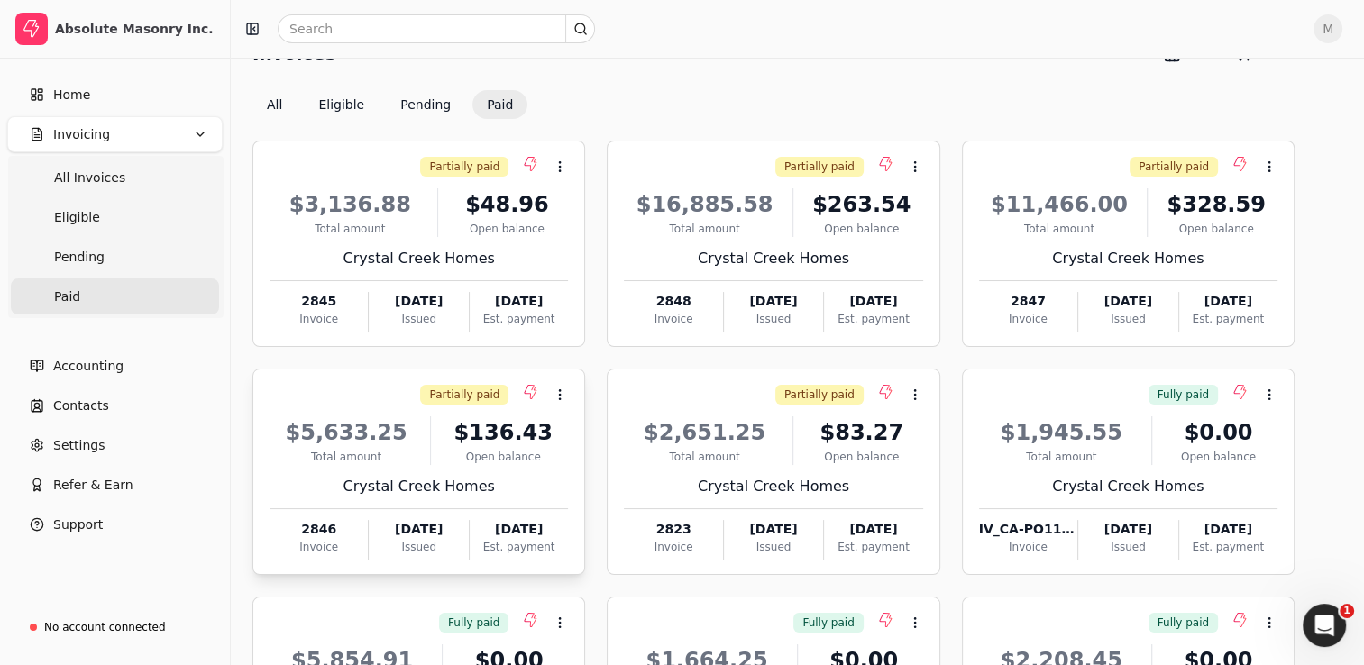
click at [467, 462] on div "Open balance" at bounding box center [503, 457] width 130 height 16
click at [594, 444] on span "Open" at bounding box center [588, 438] width 33 height 19
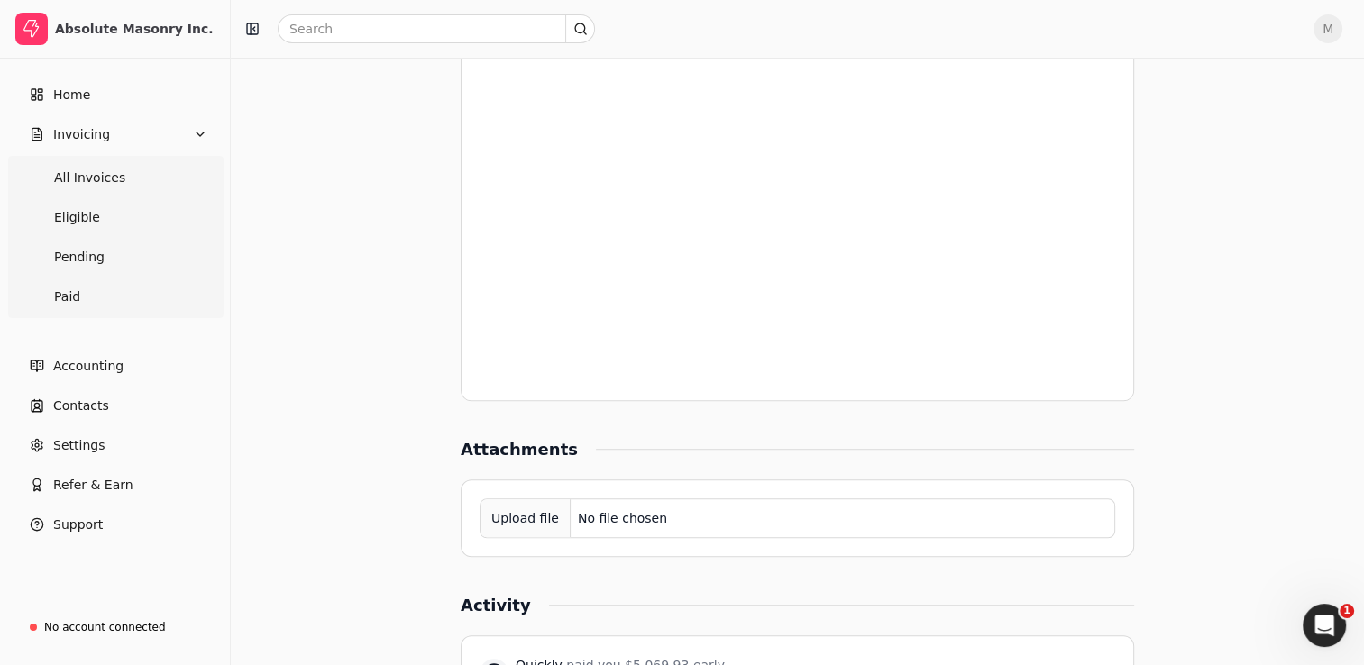
scroll to position [1391, 0]
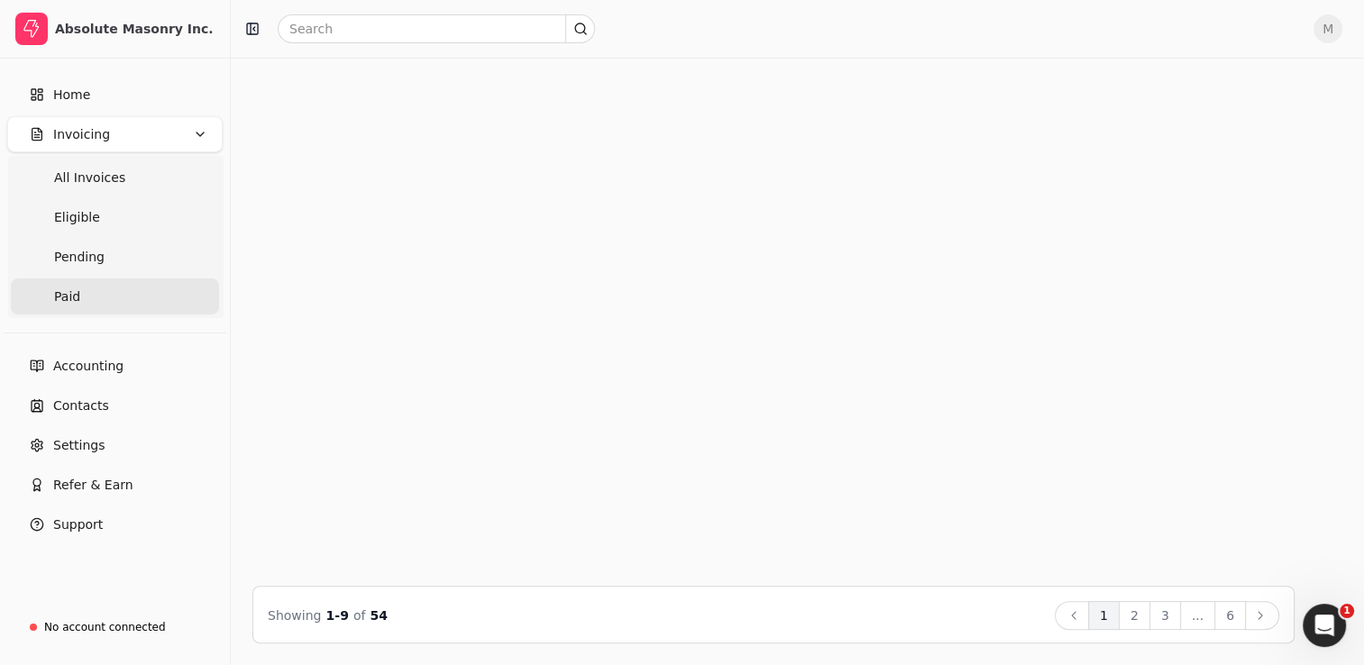
scroll to position [40, 0]
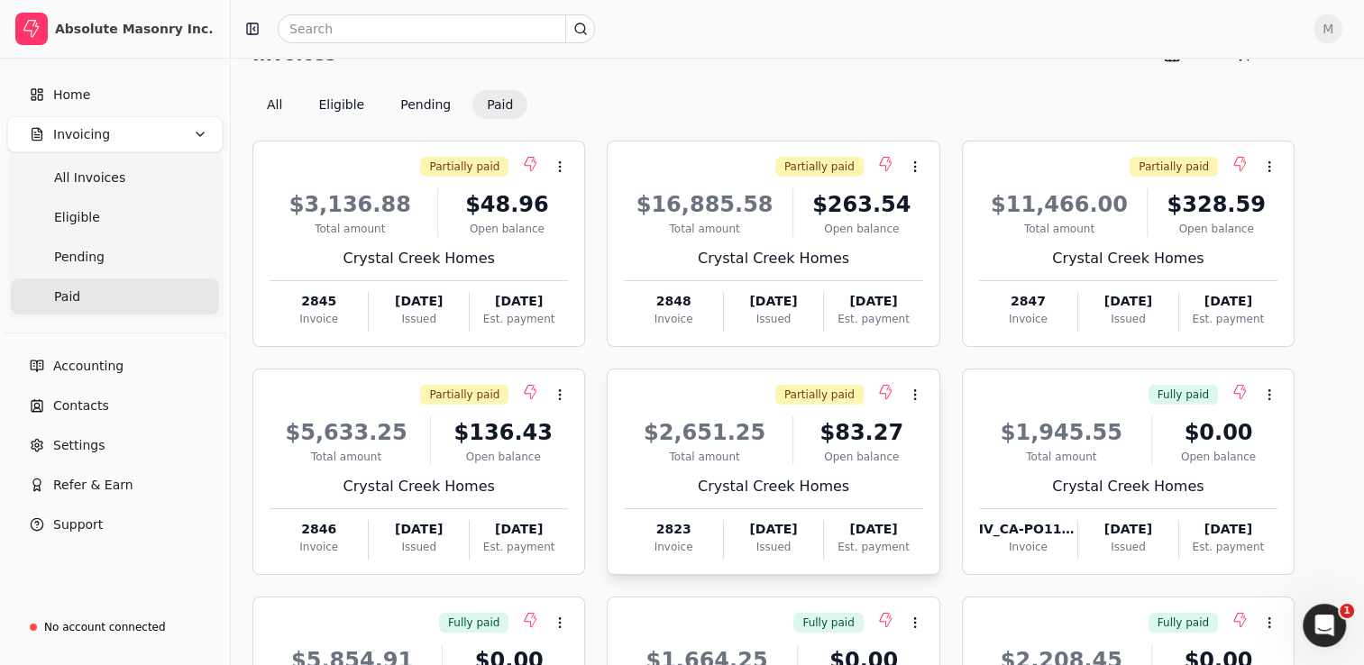
click at [767, 453] on div "Total amount" at bounding box center [704, 457] width 160 height 16
click at [948, 441] on span "Open" at bounding box center [943, 438] width 33 height 19
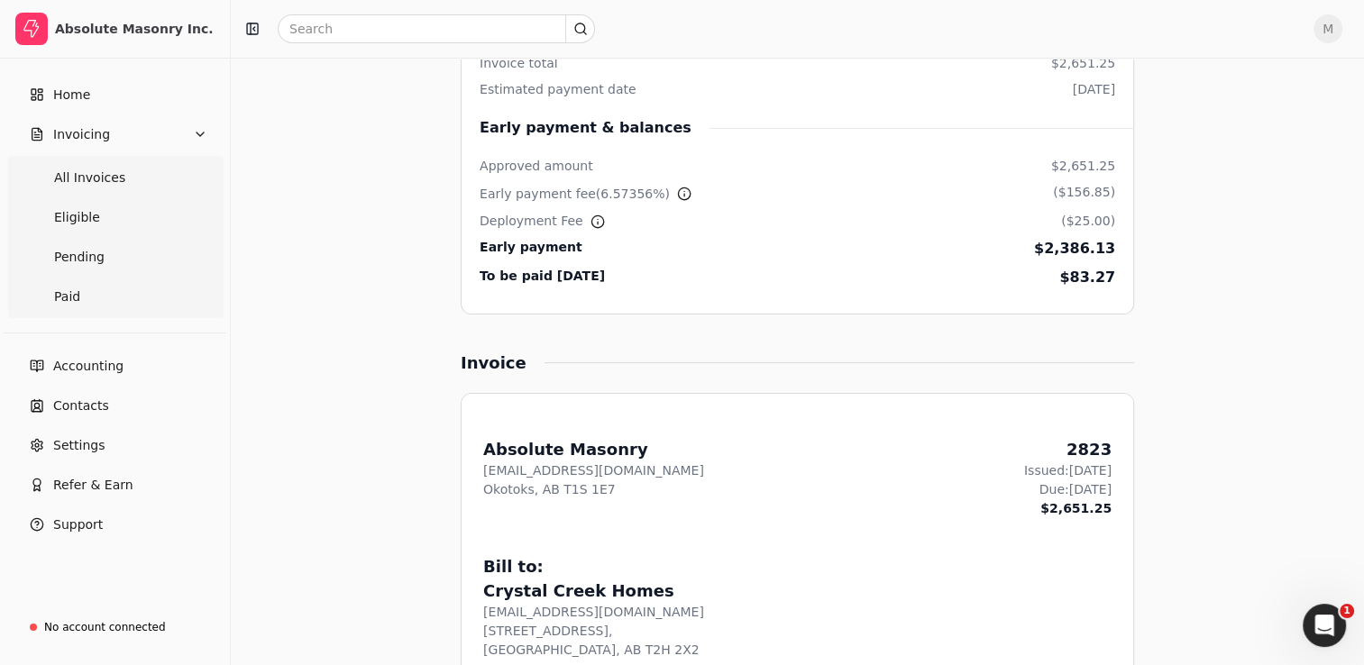
scroll to position [389, 0]
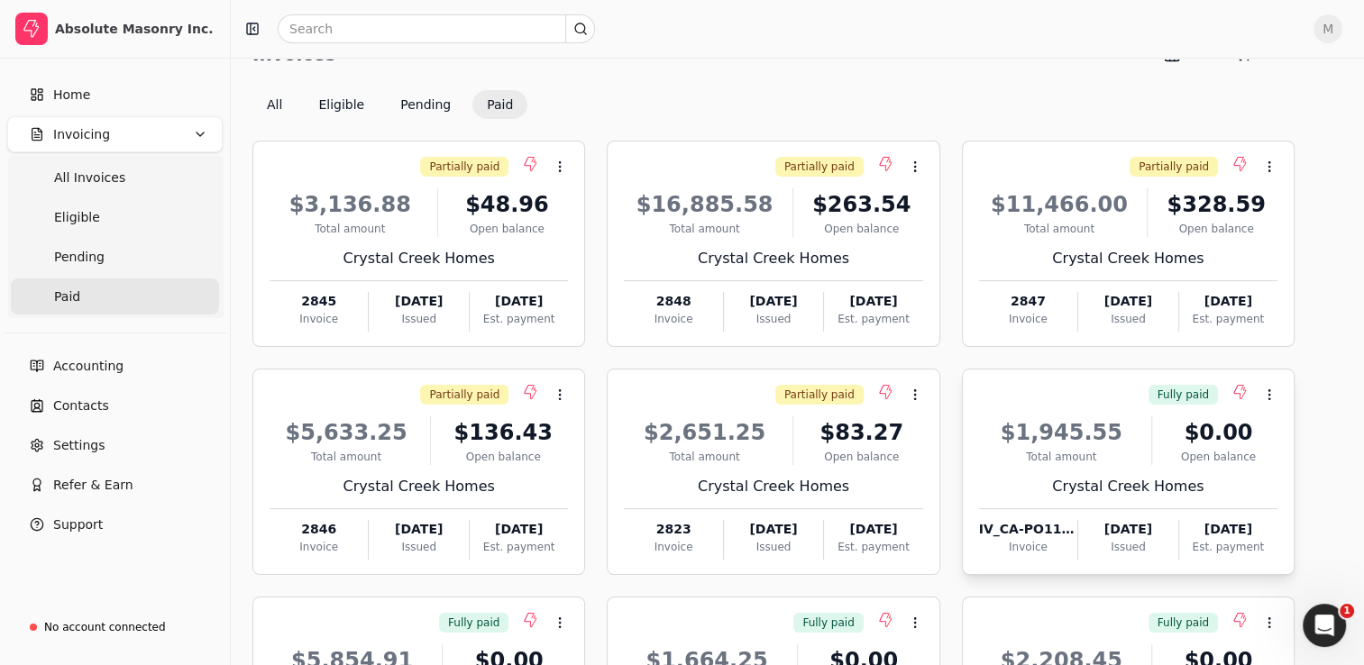
click at [1140, 449] on div "$1,945.55 Total amount $0.00 Open balance" at bounding box center [1128, 441] width 298 height 49
click at [1139, 440] on span "Open" at bounding box center [1124, 438] width 33 height 19
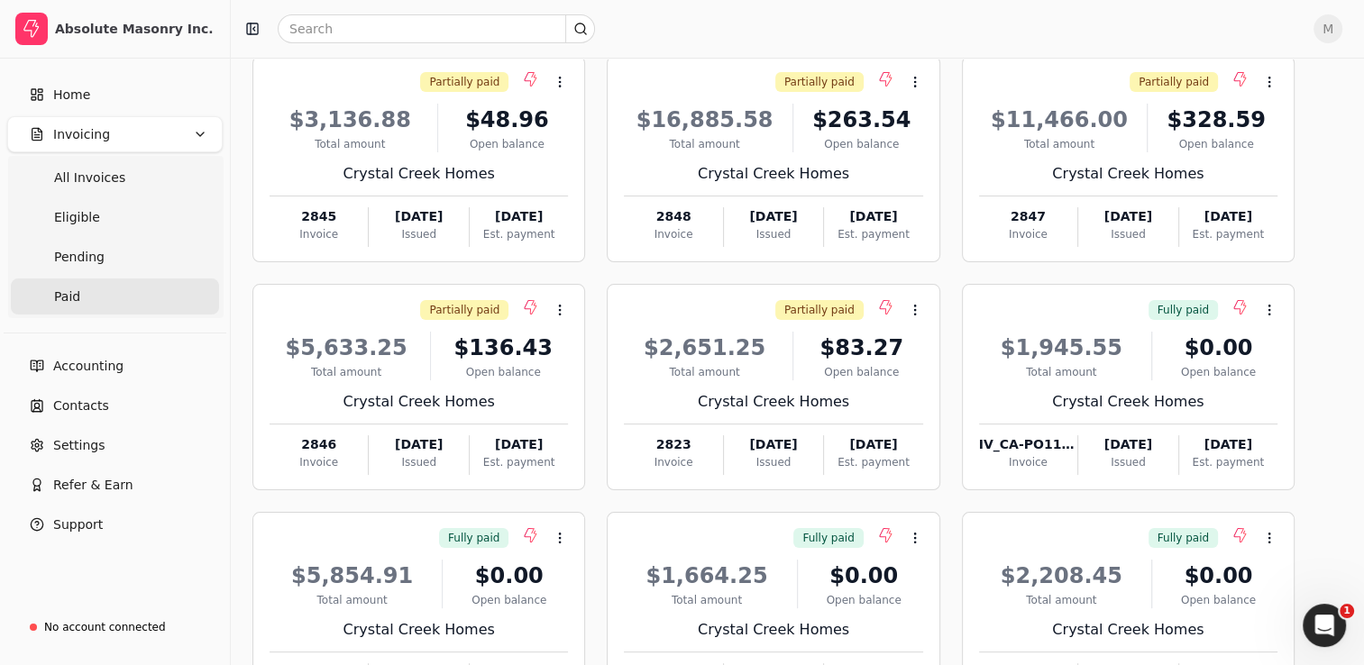
scroll to position [126, 0]
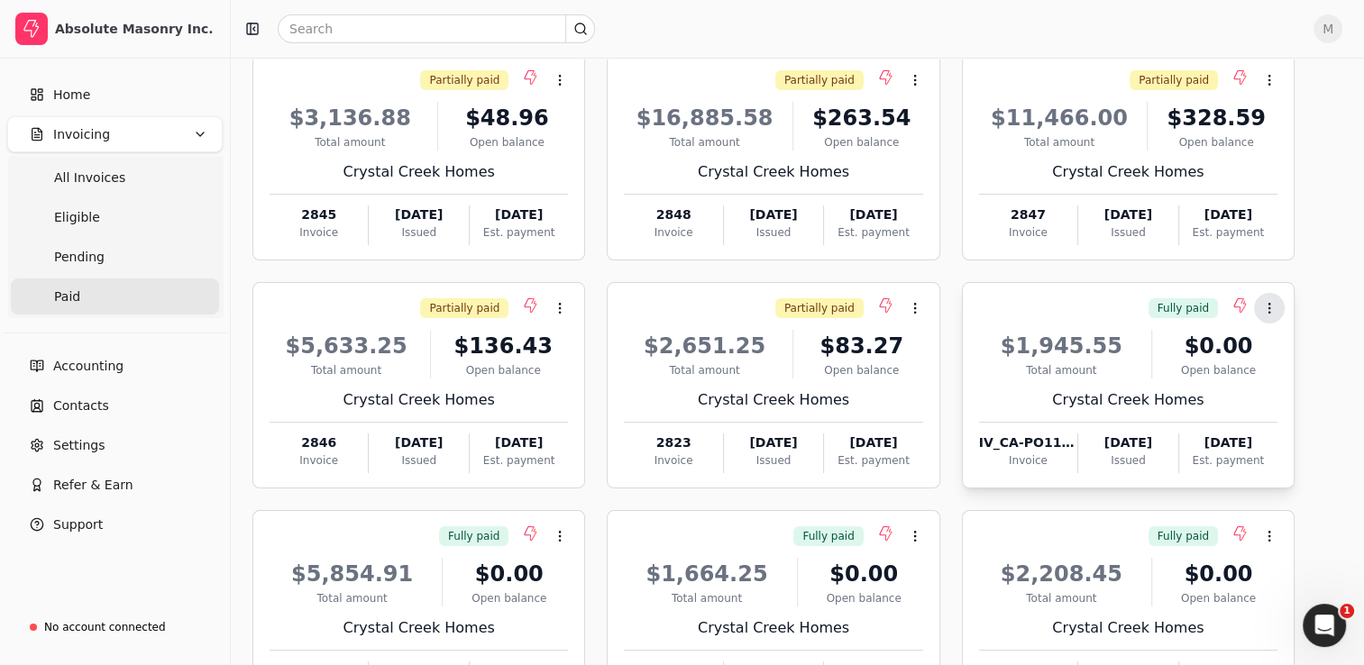
click at [1269, 312] on circle at bounding box center [1269, 312] width 1 height 1
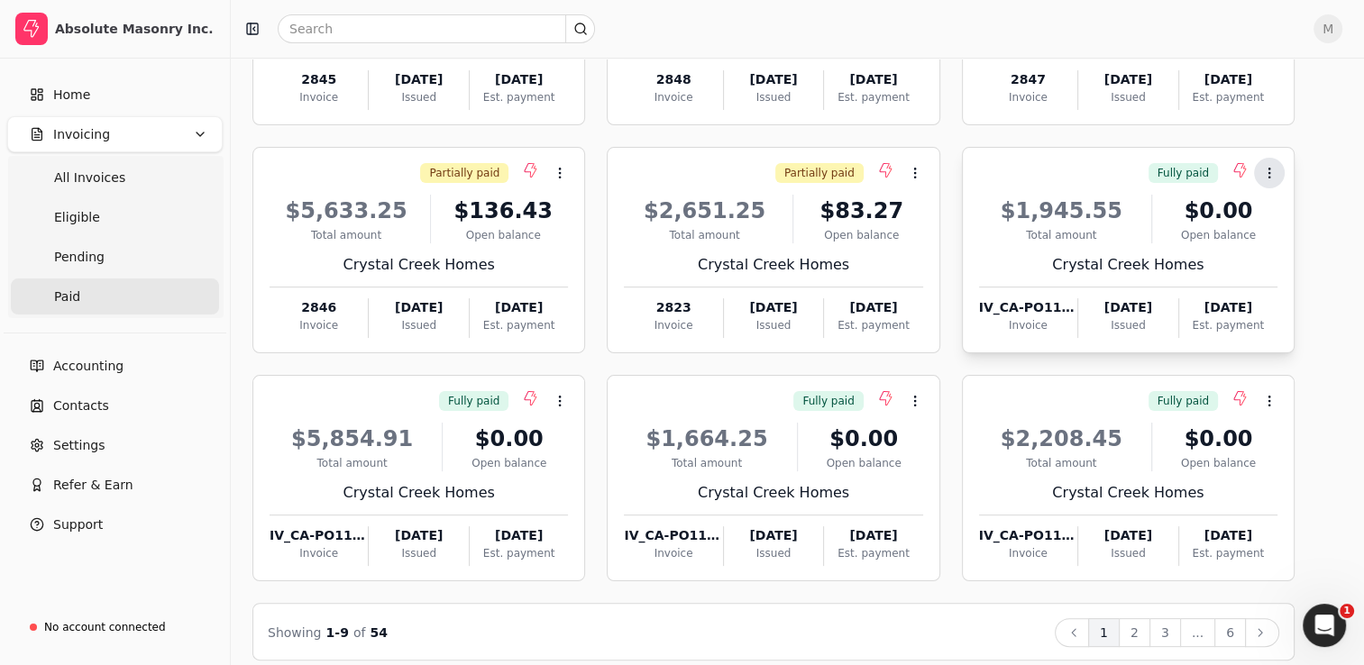
scroll to position [262, 0]
click at [400, 489] on div "Crystal Creek Homes" at bounding box center [419, 492] width 298 height 22
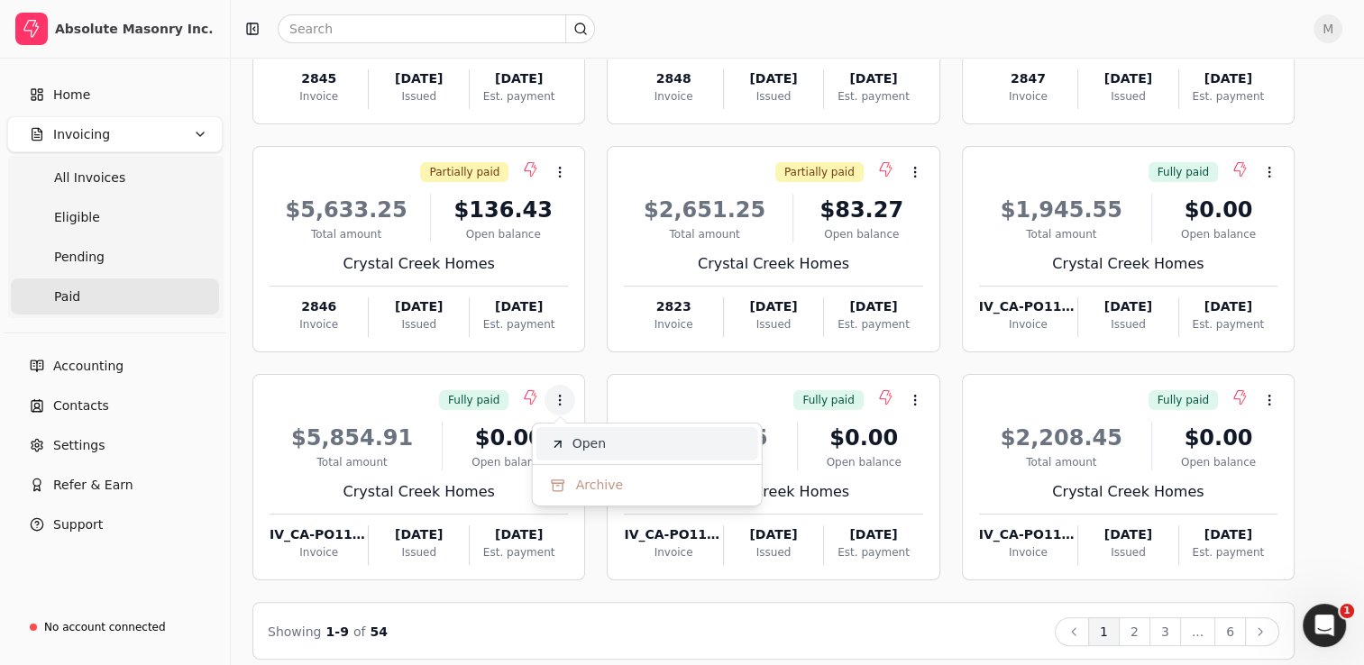
click at [623, 448] on li "Open" at bounding box center [647, 443] width 222 height 33
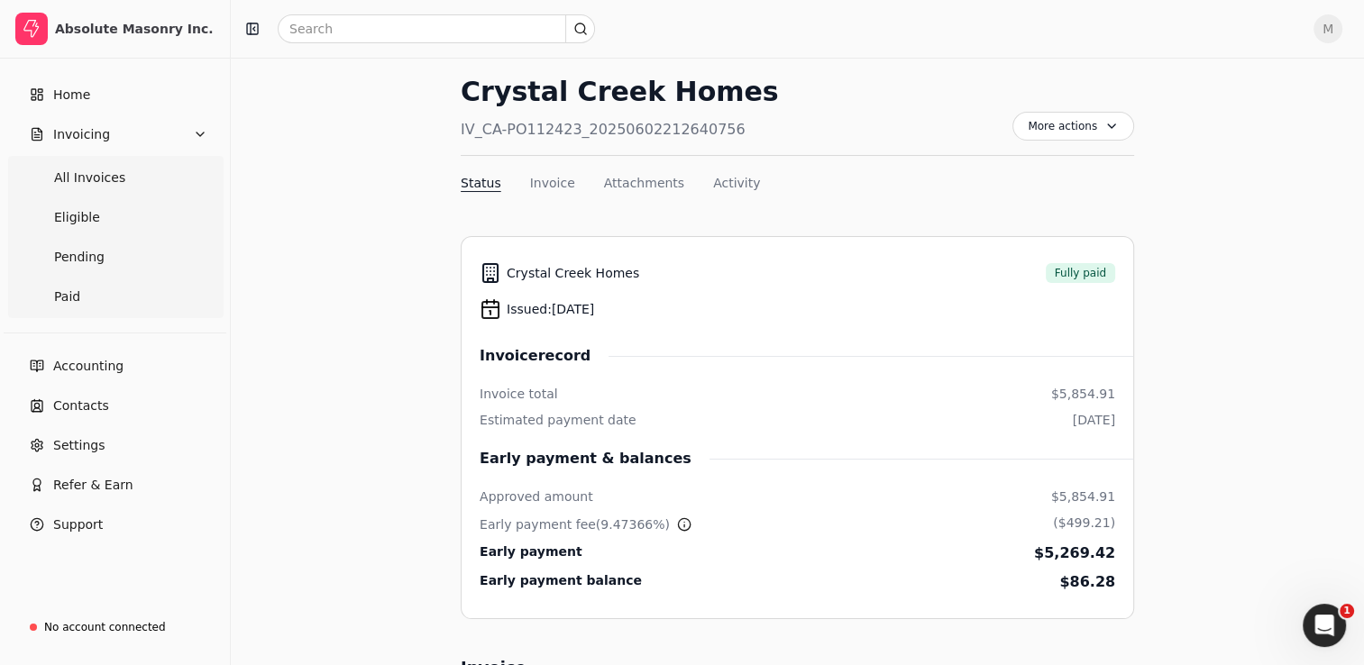
scroll to position [55, 0]
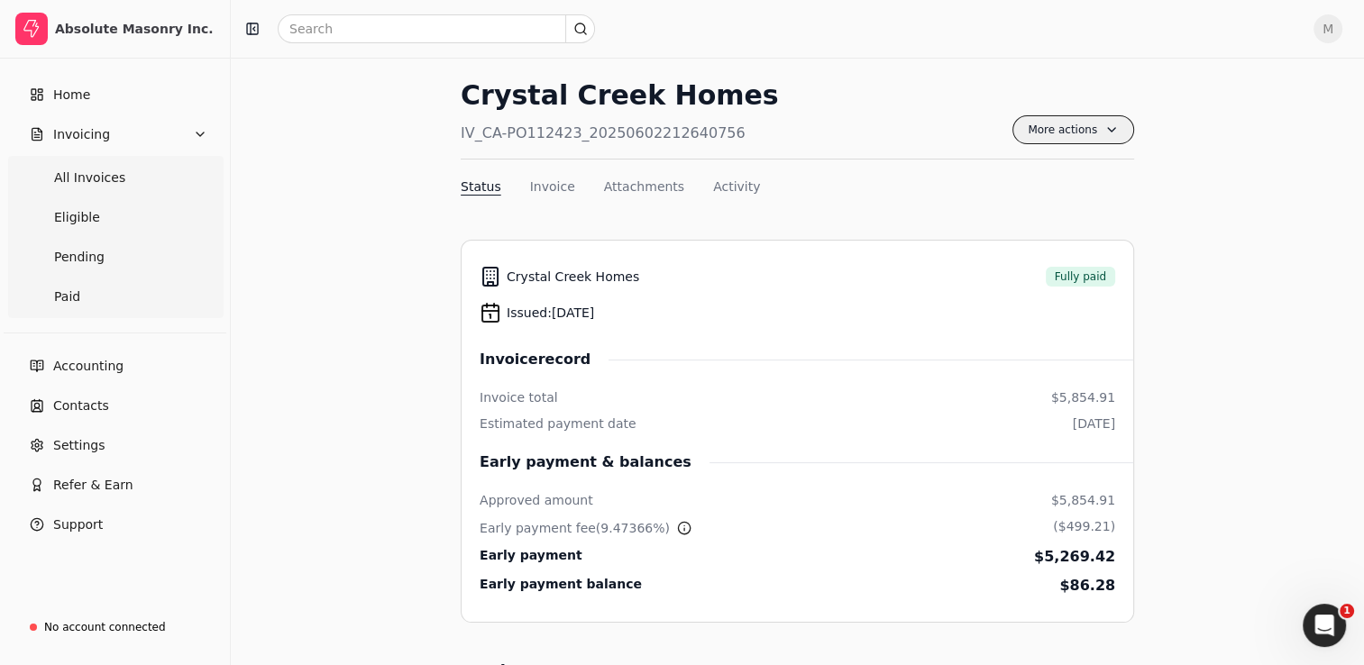
click at [1104, 125] on span "More actions" at bounding box center [1073, 129] width 122 height 29
click at [1105, 134] on span "More actions" at bounding box center [1073, 129] width 122 height 29
click at [1072, 137] on span "More actions" at bounding box center [1073, 129] width 122 height 29
click at [999, 176] on span "Export PDF" at bounding box center [979, 173] width 70 height 19
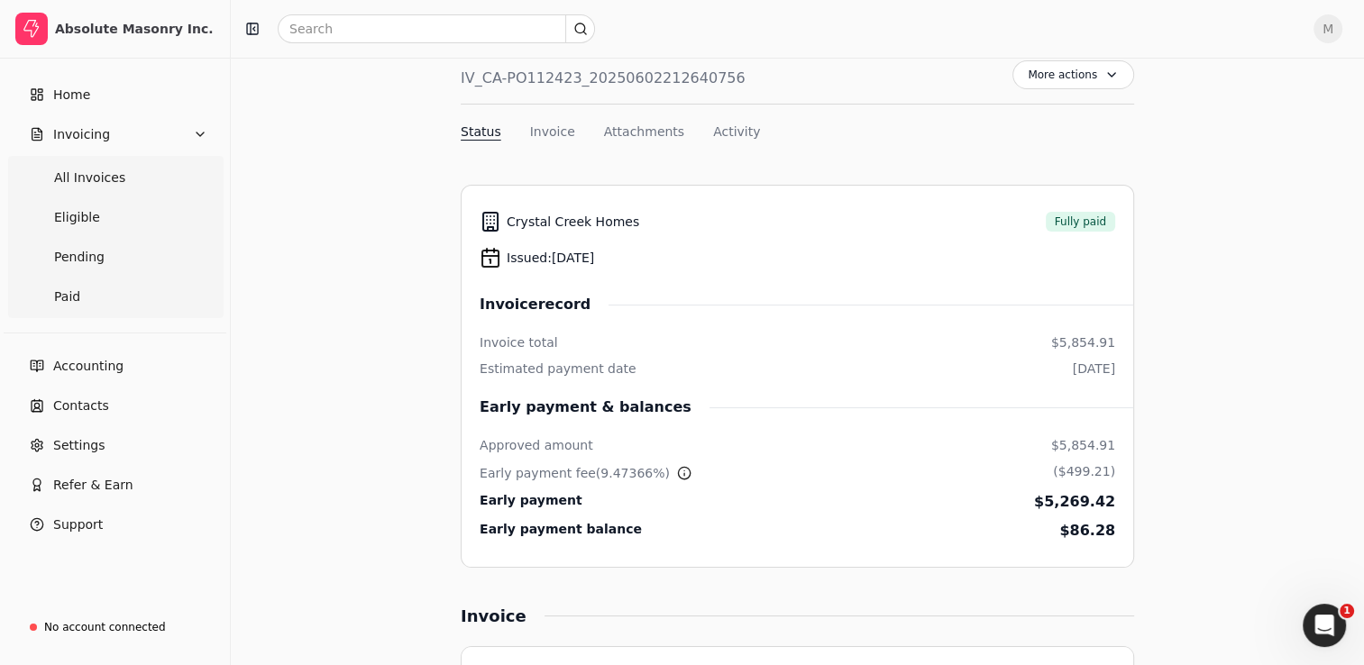
scroll to position [108, 0]
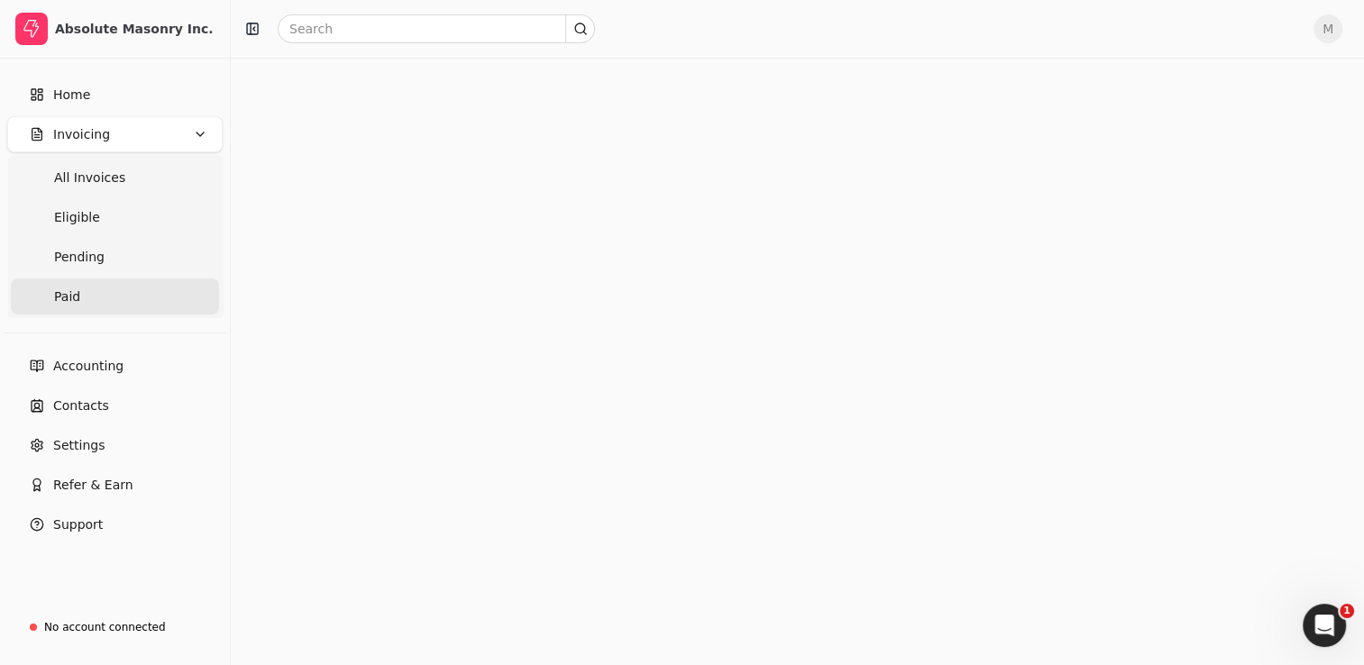
scroll to position [262, 0]
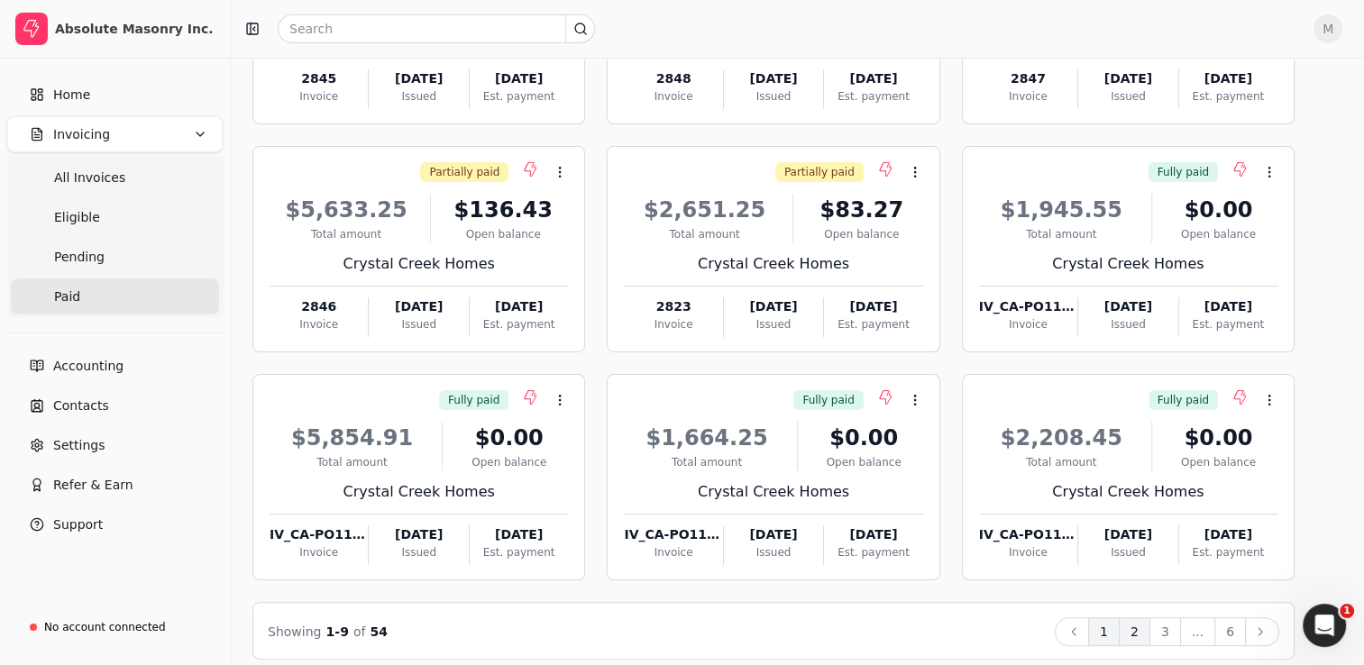
click at [1143, 625] on button "2" at bounding box center [1135, 632] width 32 height 29
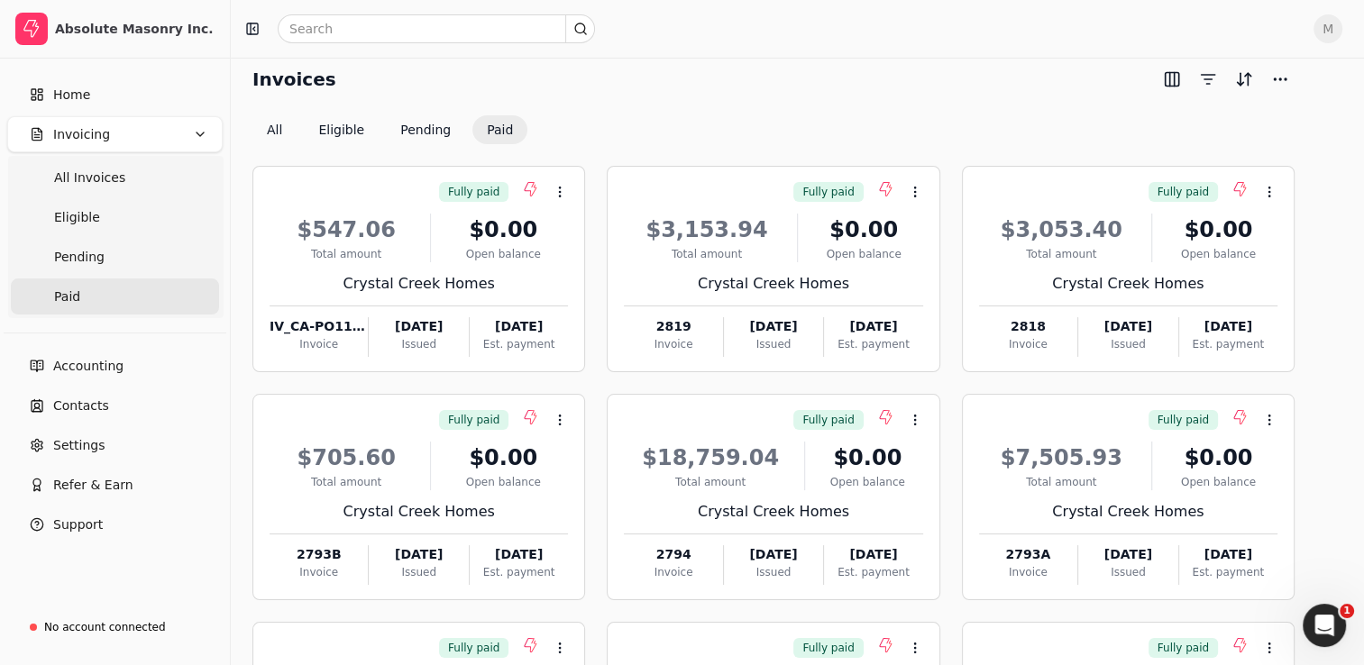
scroll to position [0, 0]
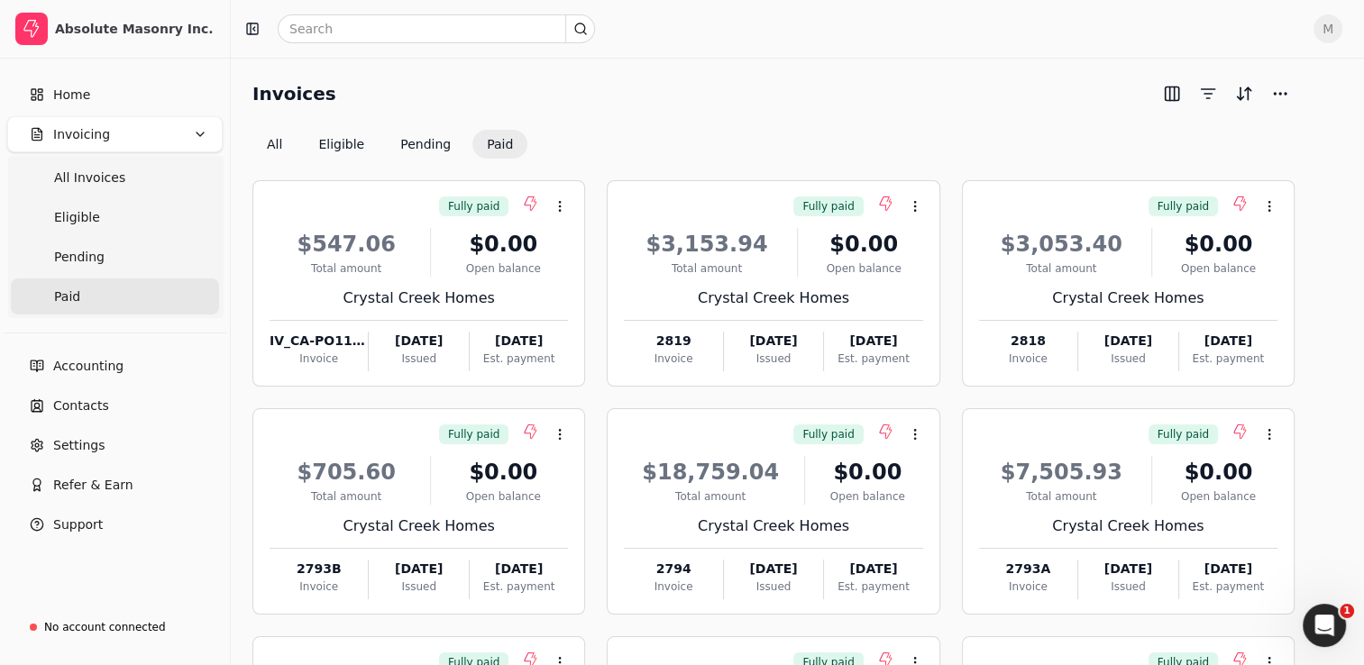
click at [89, 304] on link "Paid" at bounding box center [115, 297] width 208 height 36
click at [112, 186] on span "All Invoices" at bounding box center [89, 178] width 71 height 19
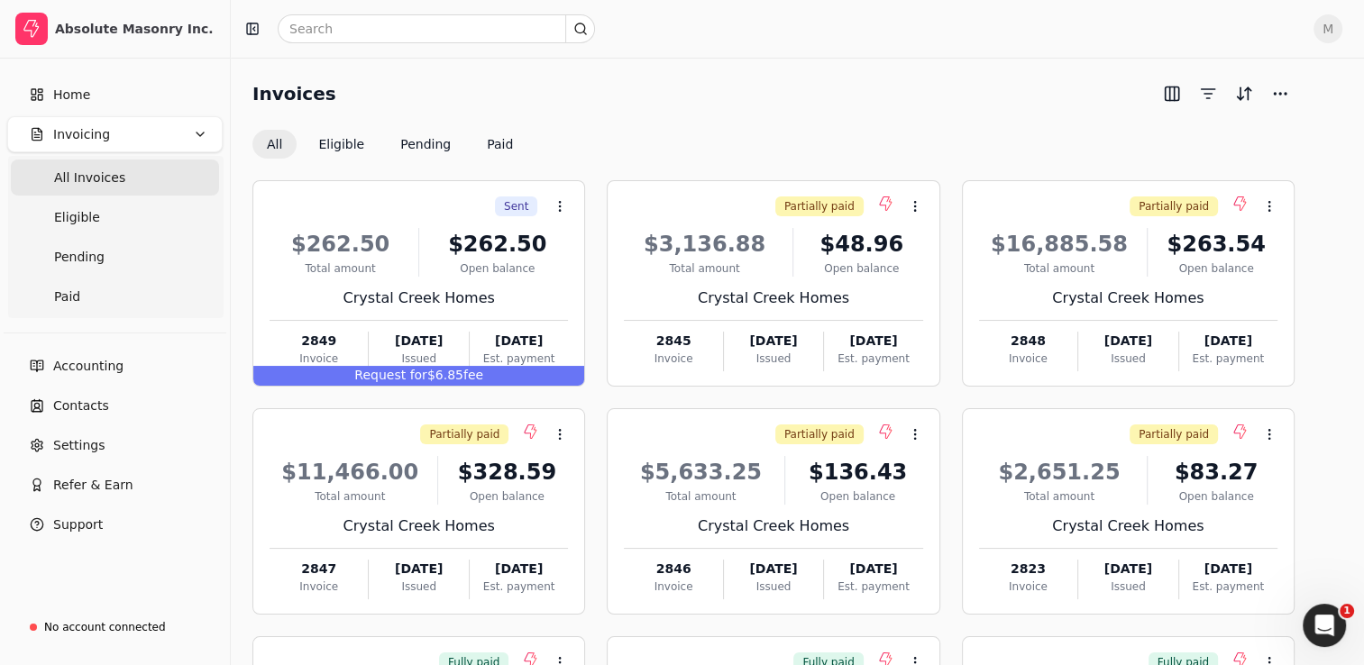
click at [182, 147] on button "Invoicing" at bounding box center [114, 134] width 215 height 36
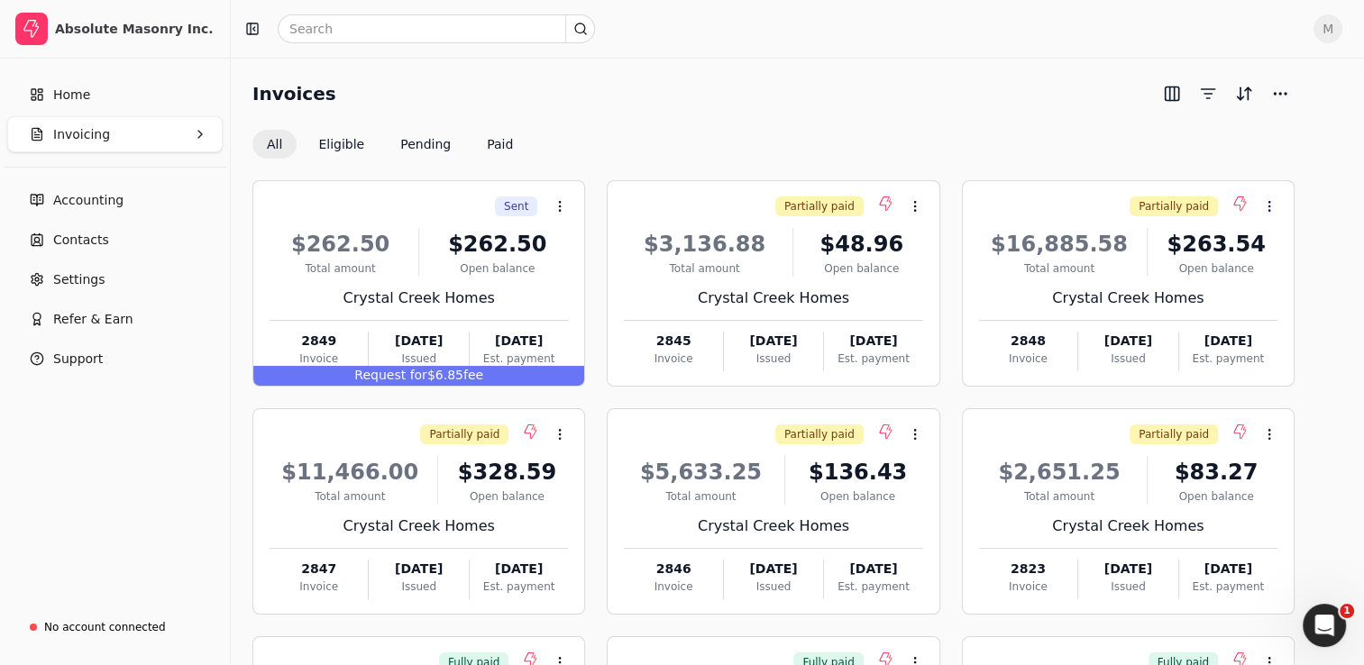
click at [202, 144] on button "Invoicing" at bounding box center [114, 134] width 215 height 36
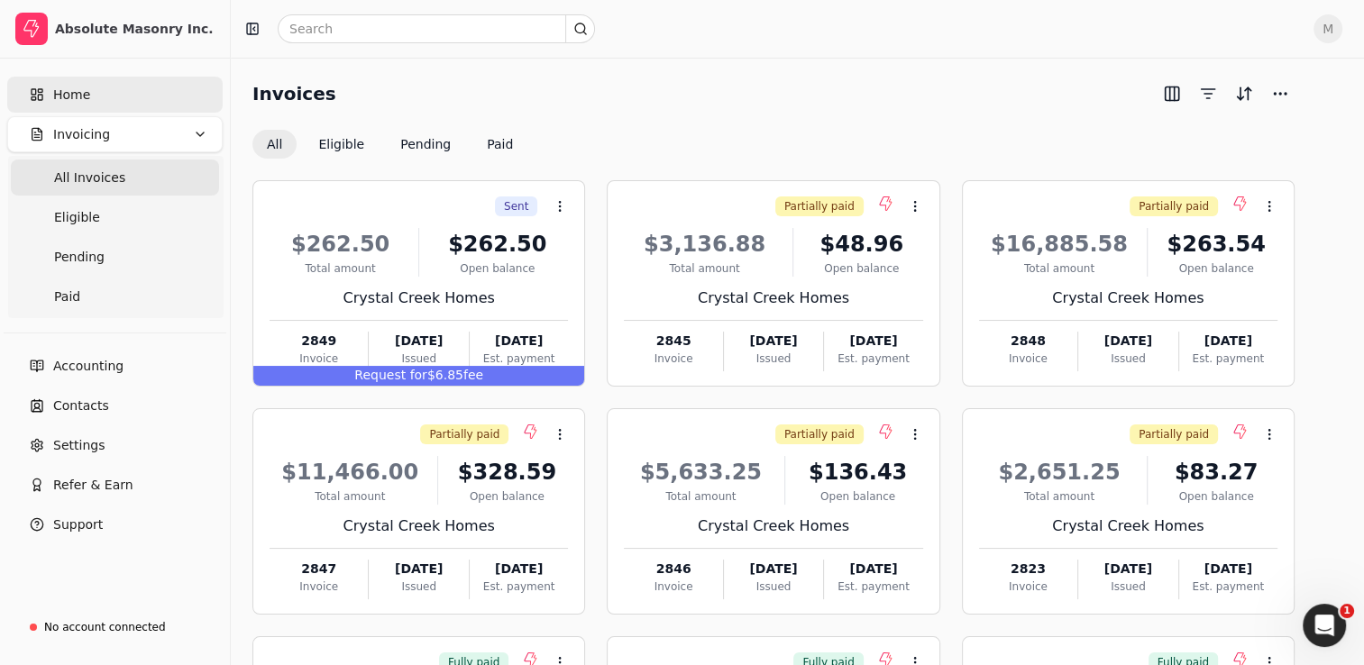
click at [118, 99] on link "Home" at bounding box center [114, 95] width 215 height 36
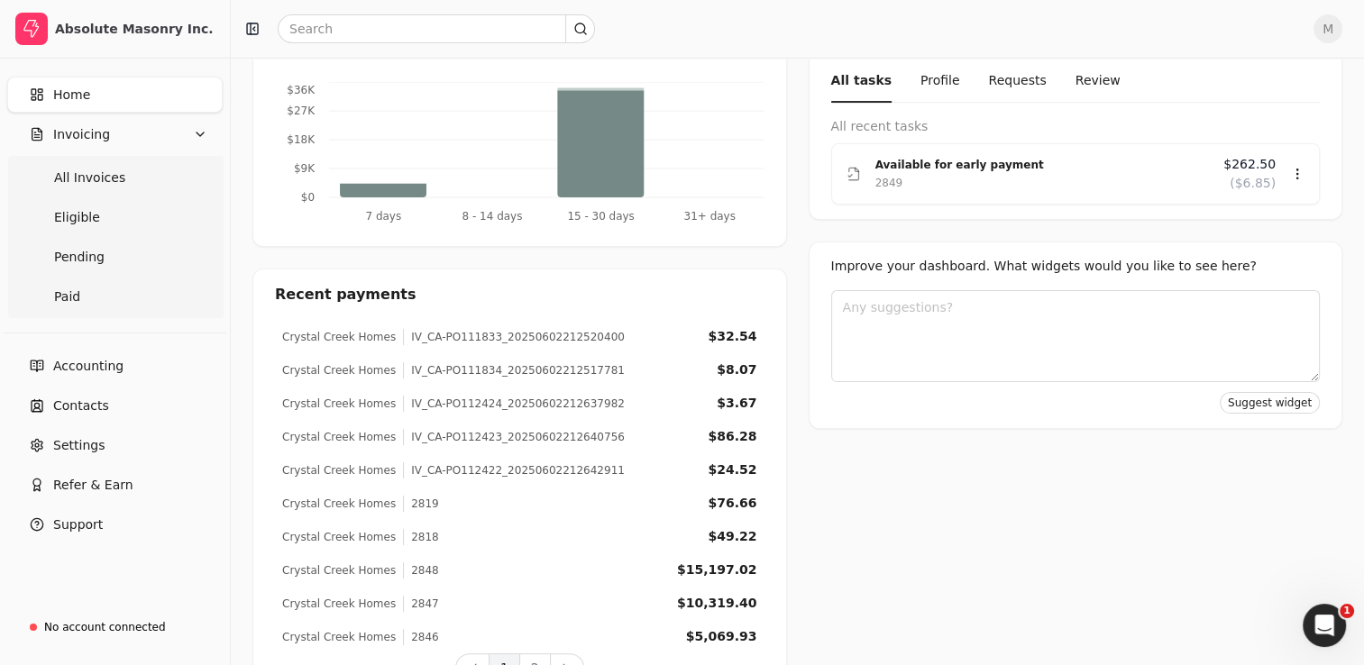
scroll to position [398, 0]
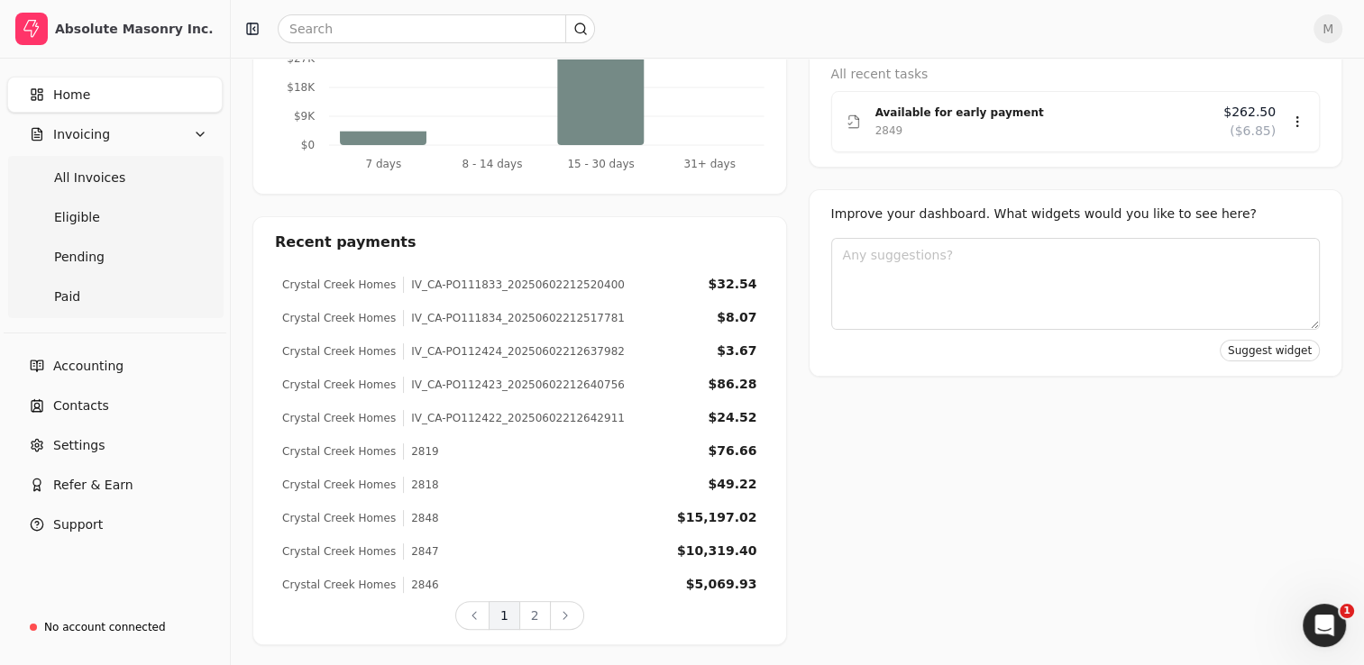
click at [417, 491] on div "Crystal Creek Homes 2818 $49.22" at bounding box center [520, 484] width 490 height 33
click at [536, 620] on button "2" at bounding box center [535, 615] width 32 height 29
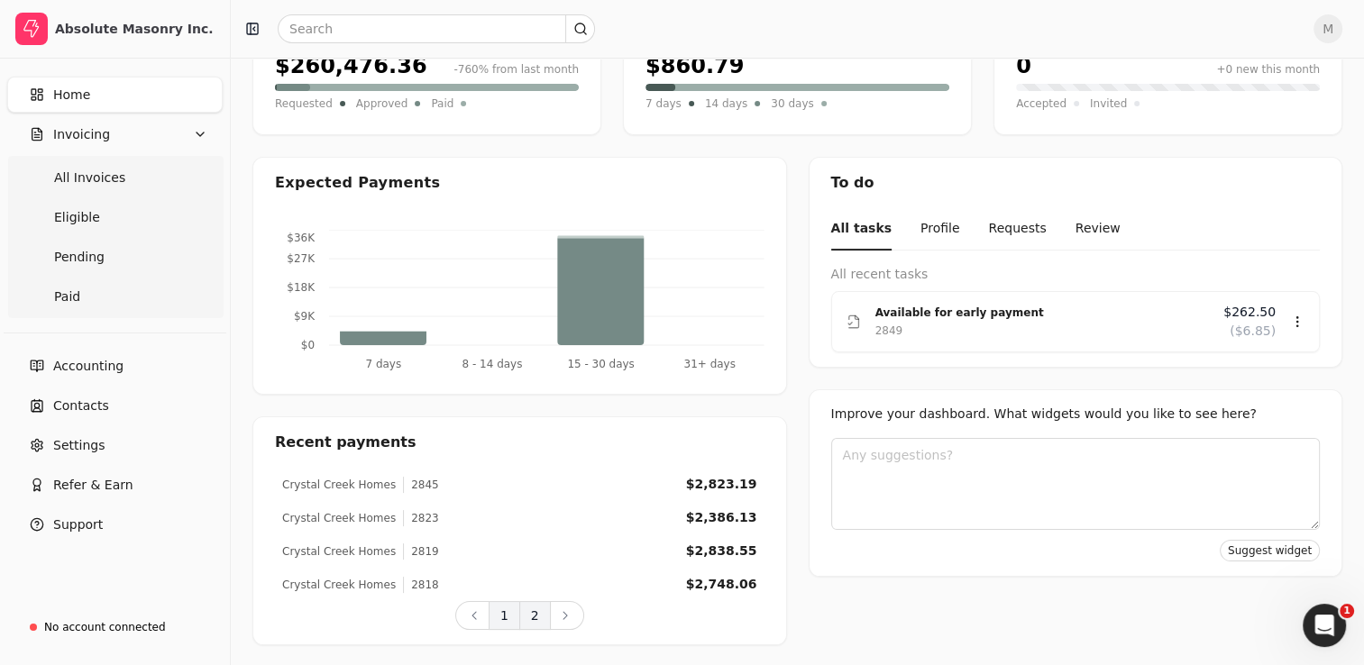
click at [504, 618] on button "1" at bounding box center [505, 615] width 32 height 29
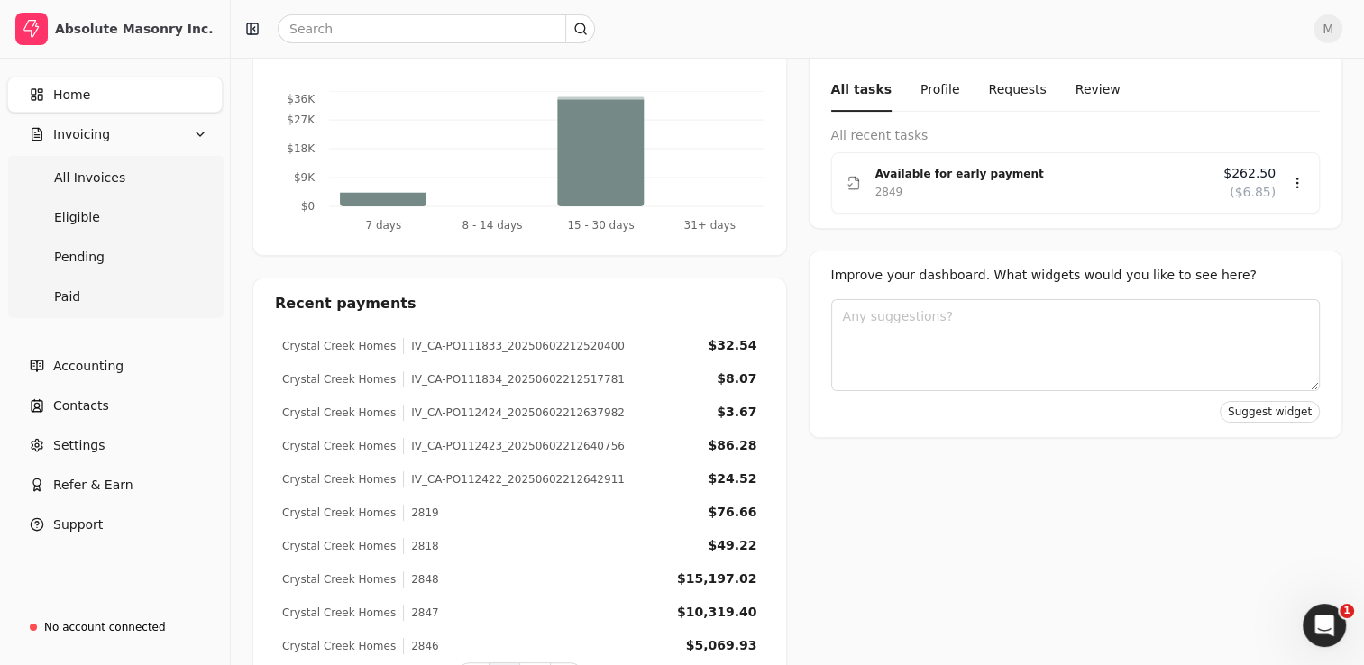
scroll to position [340, 0]
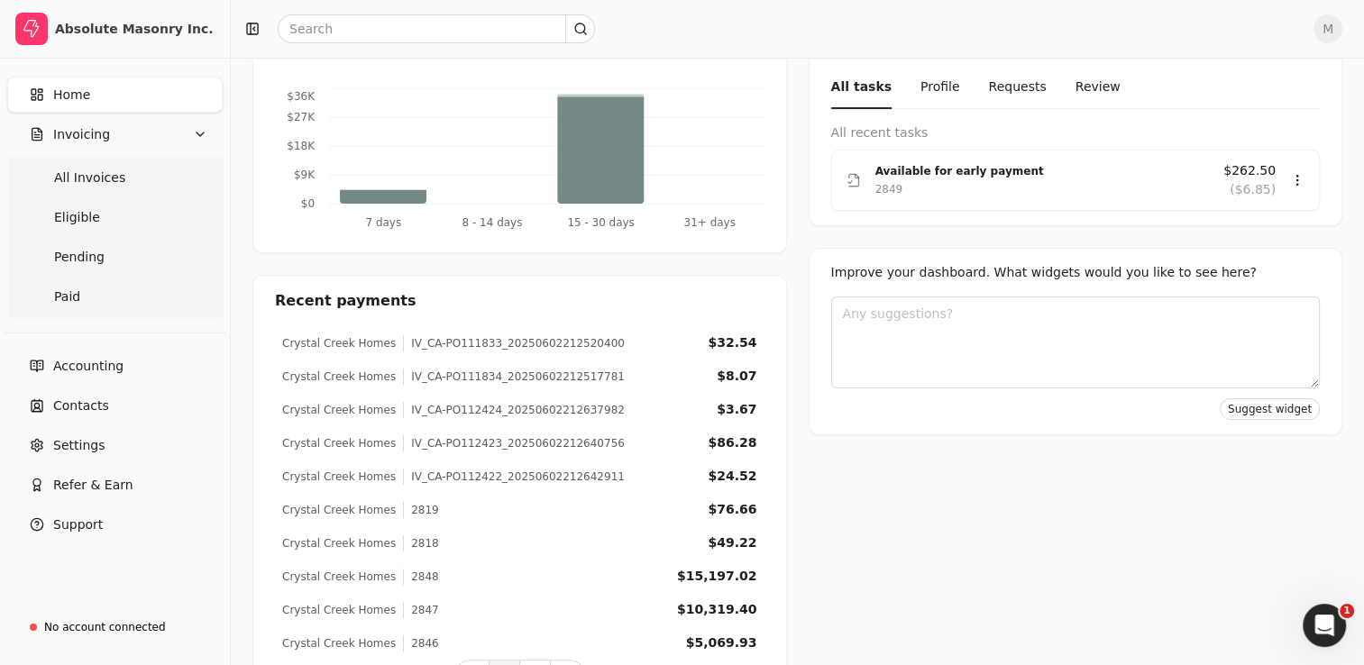
click at [737, 544] on div "$49.22" at bounding box center [732, 543] width 49 height 19
click at [79, 298] on link "Paid" at bounding box center [115, 297] width 208 height 36
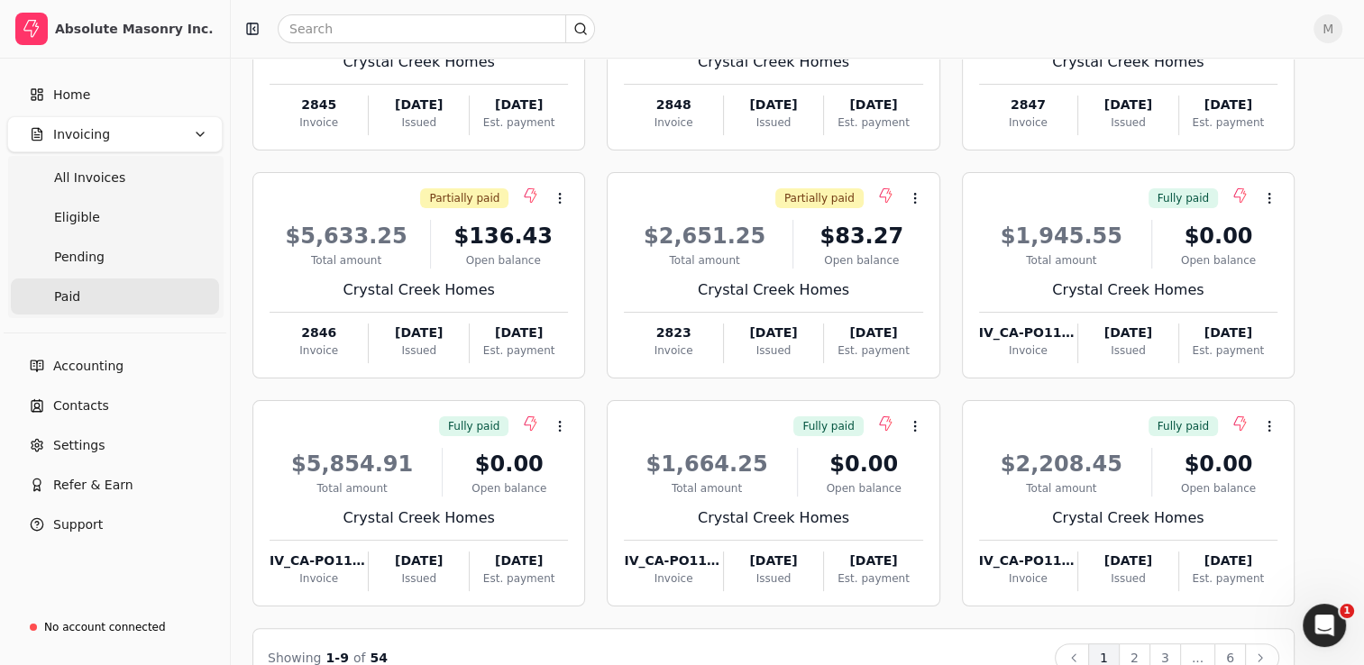
scroll to position [277, 0]
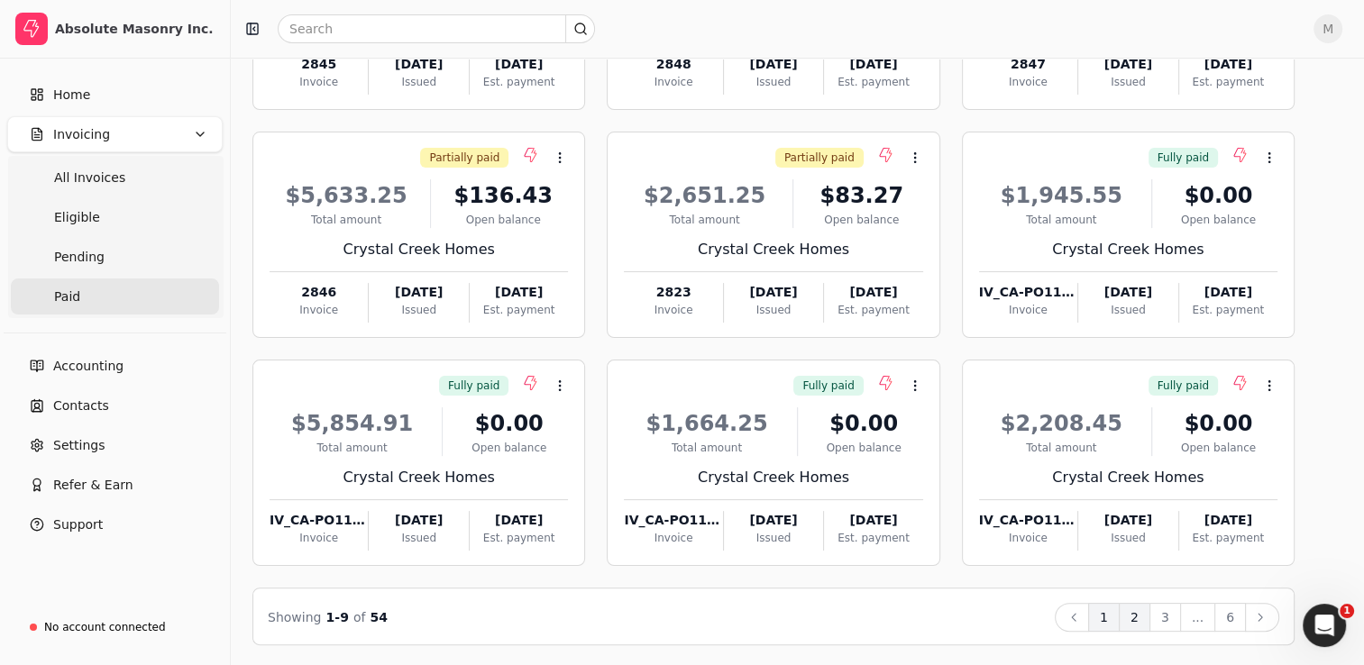
click at [1146, 624] on button "2" at bounding box center [1135, 617] width 32 height 29
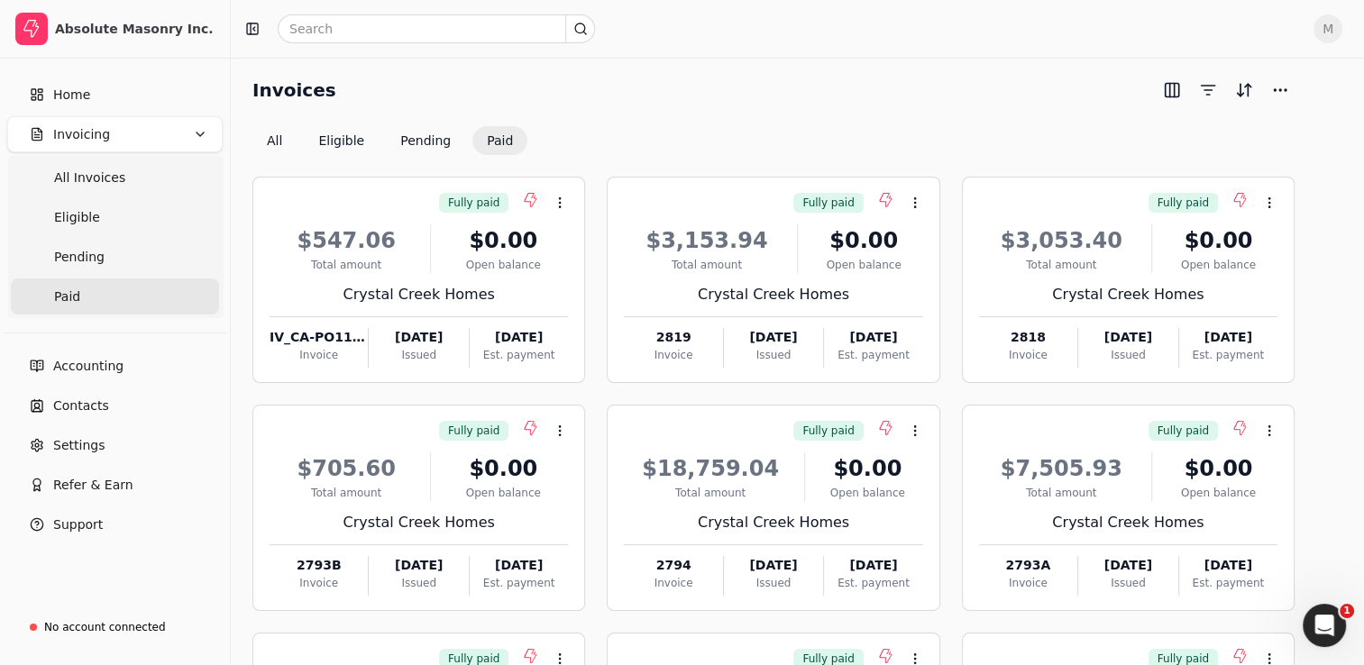
scroll to position [4, 0]
click at [1125, 299] on div "Crystal Creek Homes" at bounding box center [1128, 295] width 298 height 22
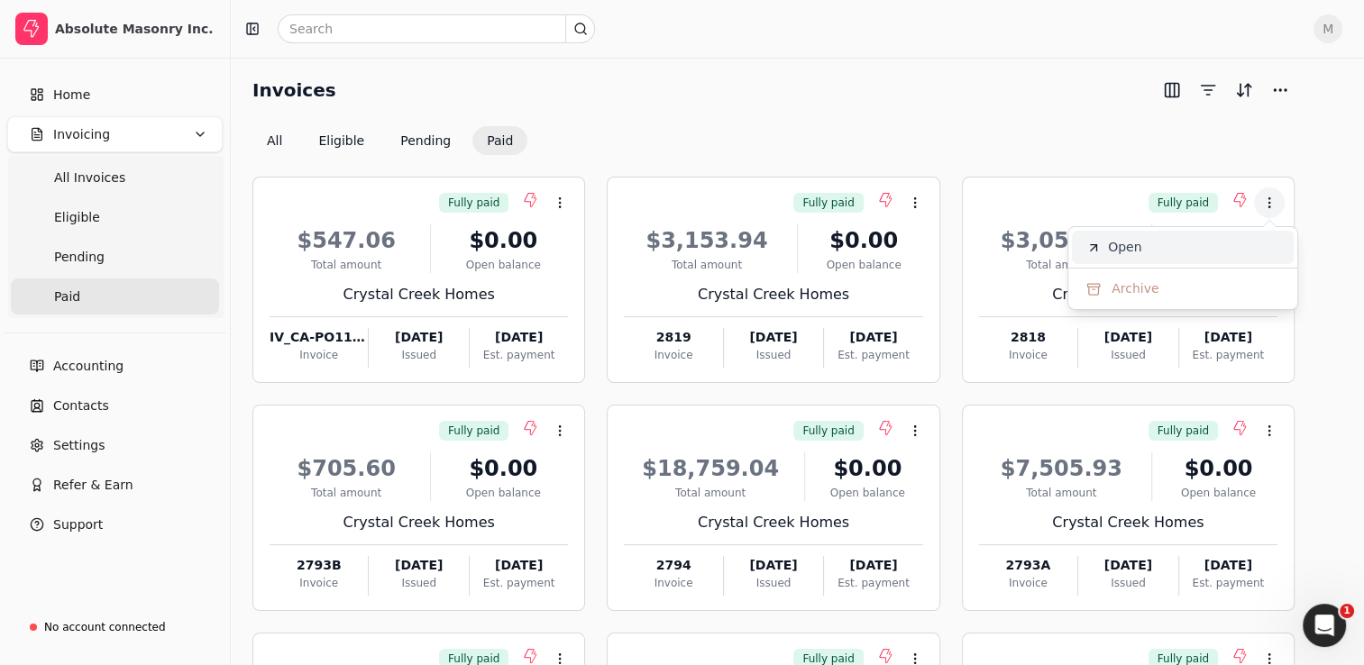
click at [1167, 255] on li "Open" at bounding box center [1183, 247] width 222 height 33
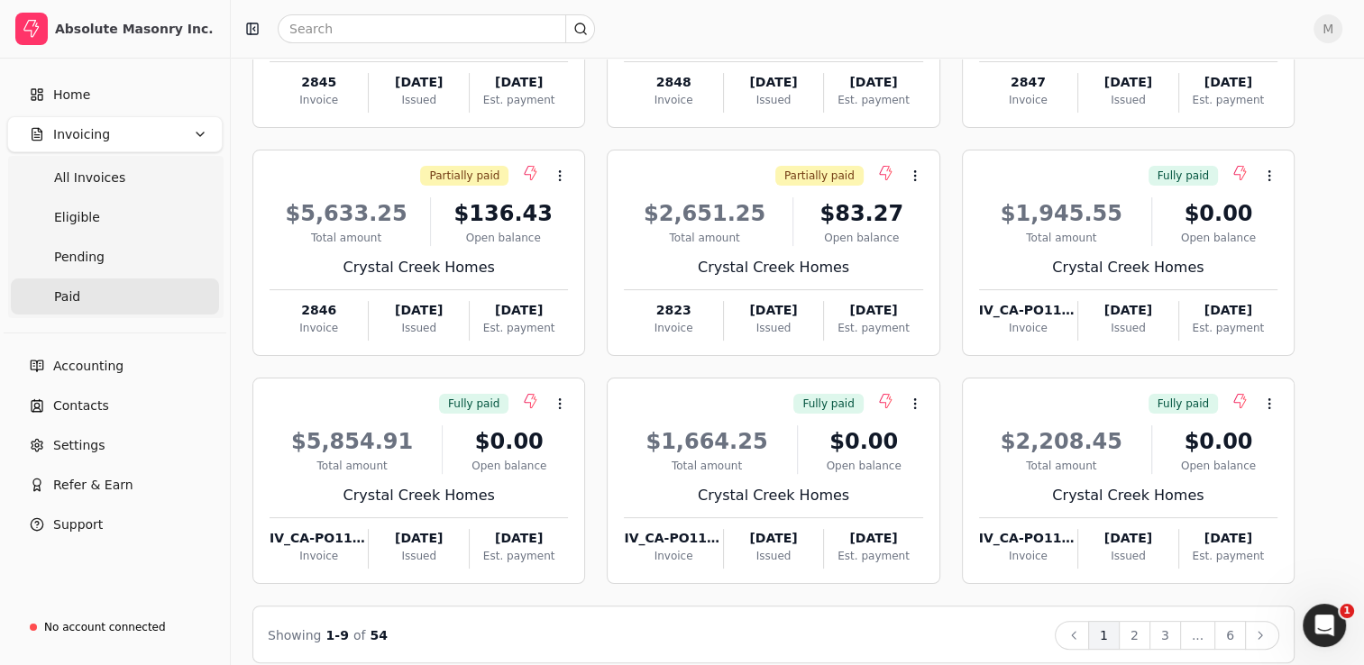
scroll to position [277, 0]
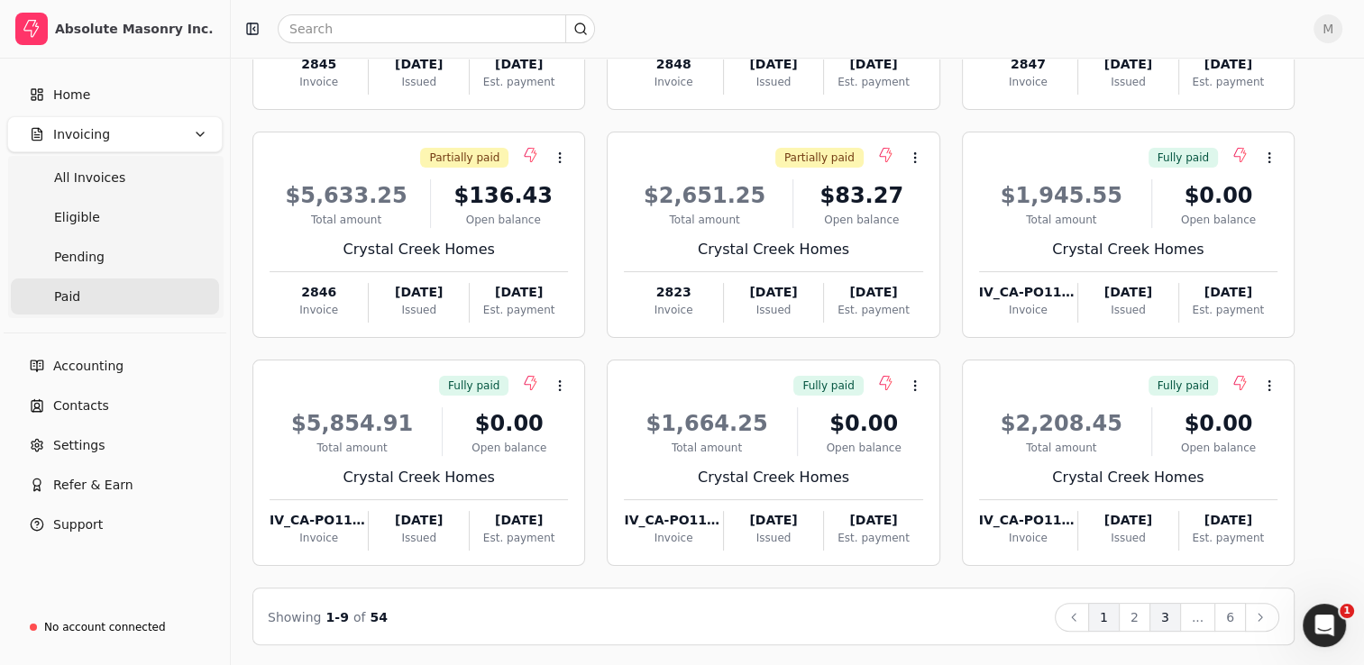
click at [1170, 627] on button "3" at bounding box center [1166, 617] width 32 height 29
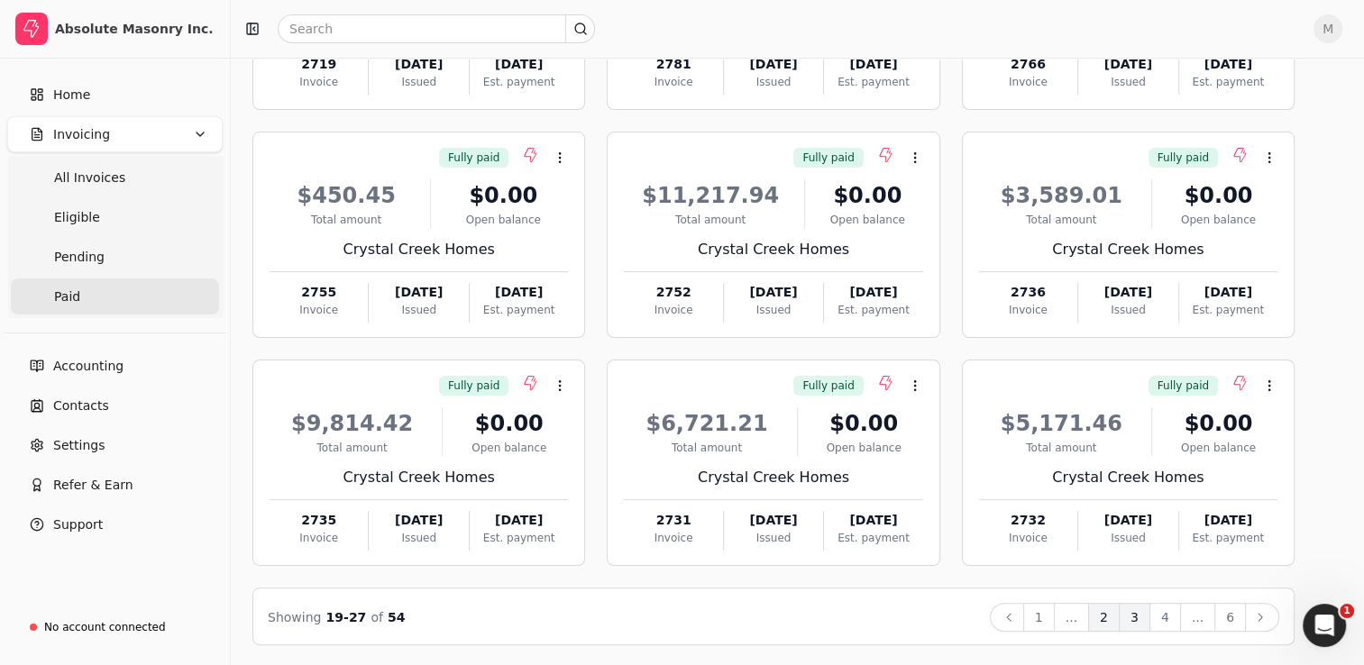
click at [1107, 627] on button "2" at bounding box center [1104, 617] width 32 height 29
click at [1107, 625] on button "1" at bounding box center [1104, 617] width 32 height 29
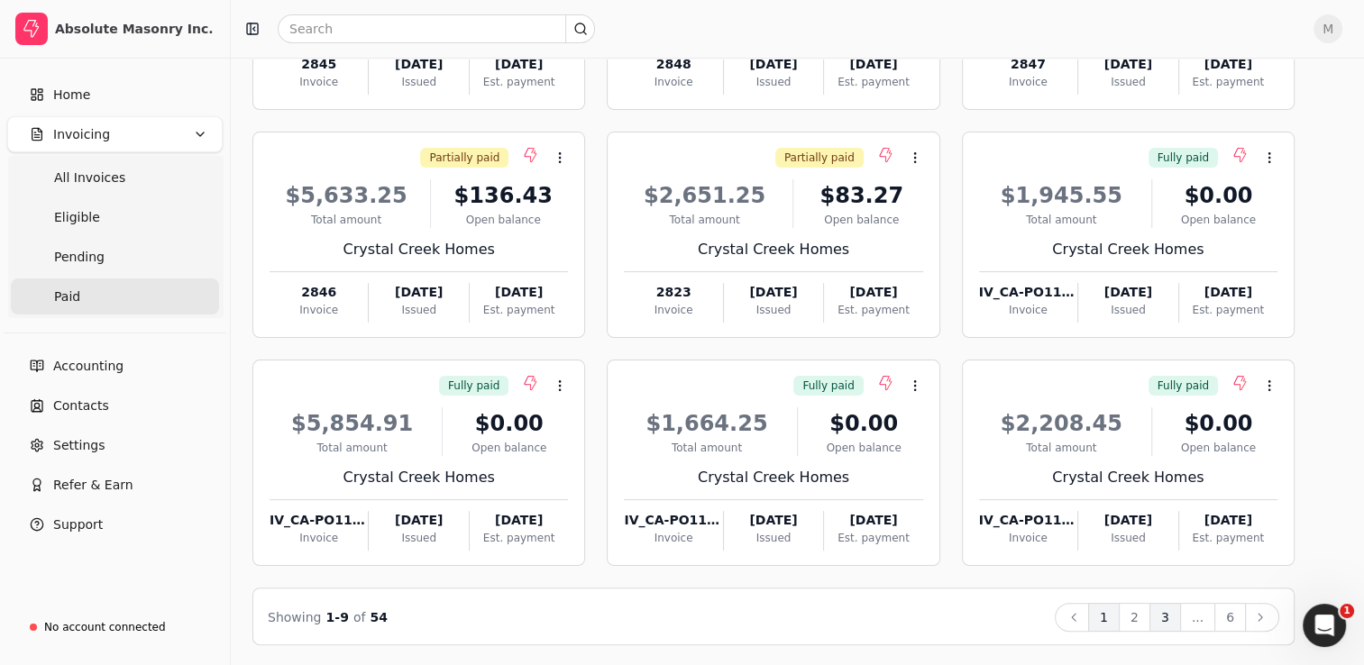
click at [1172, 625] on button "3" at bounding box center [1166, 617] width 32 height 29
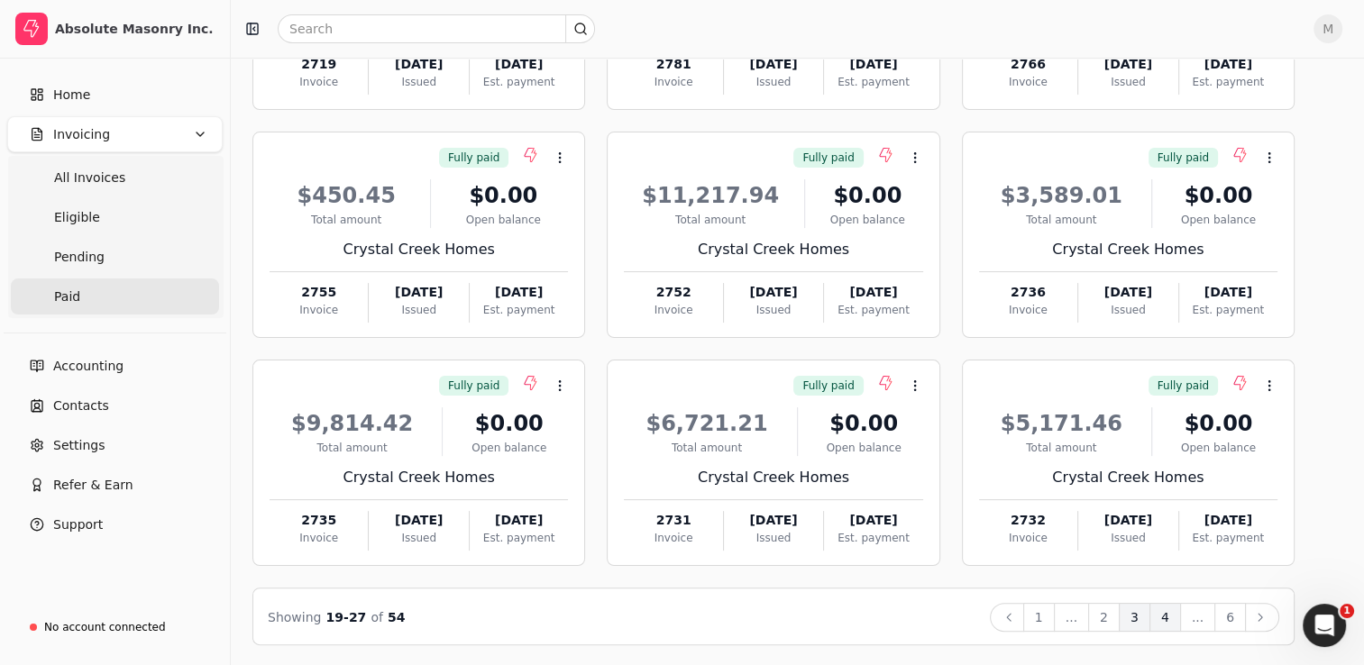
click at [1181, 625] on button "4" at bounding box center [1166, 617] width 32 height 29
click at [1165, 629] on button "5" at bounding box center [1166, 617] width 32 height 29
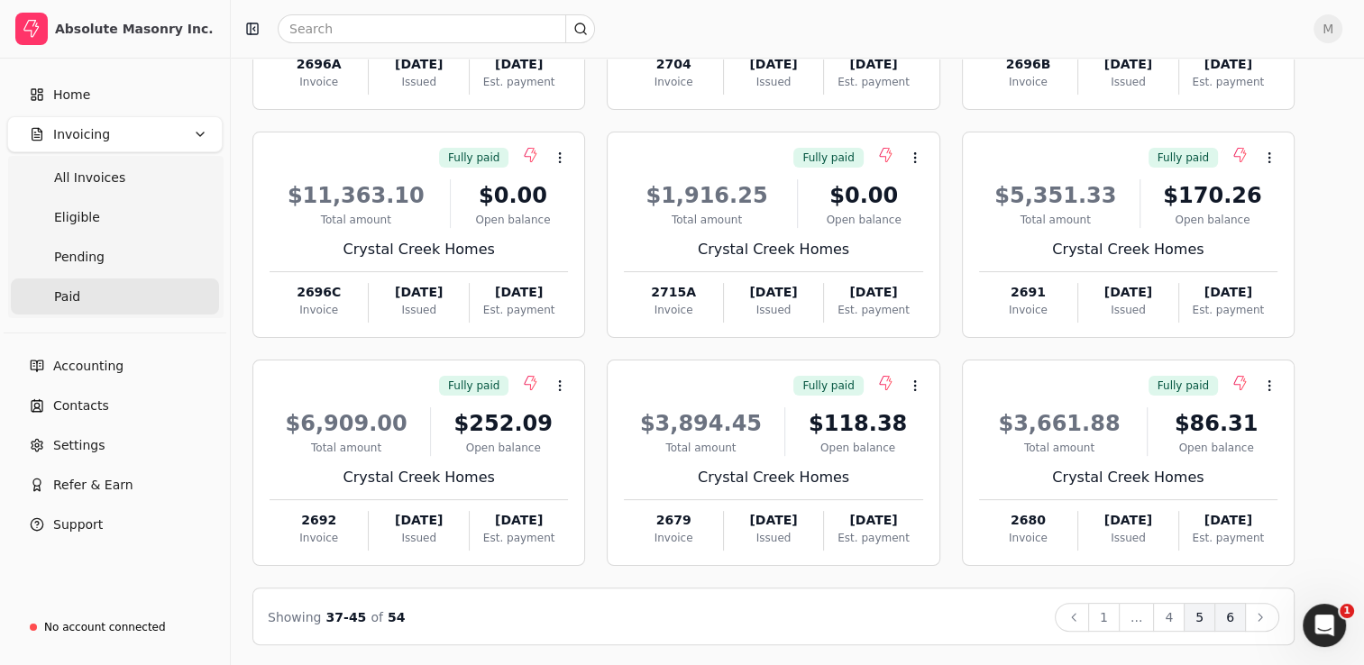
click at [1224, 626] on button "6" at bounding box center [1230, 617] width 32 height 29
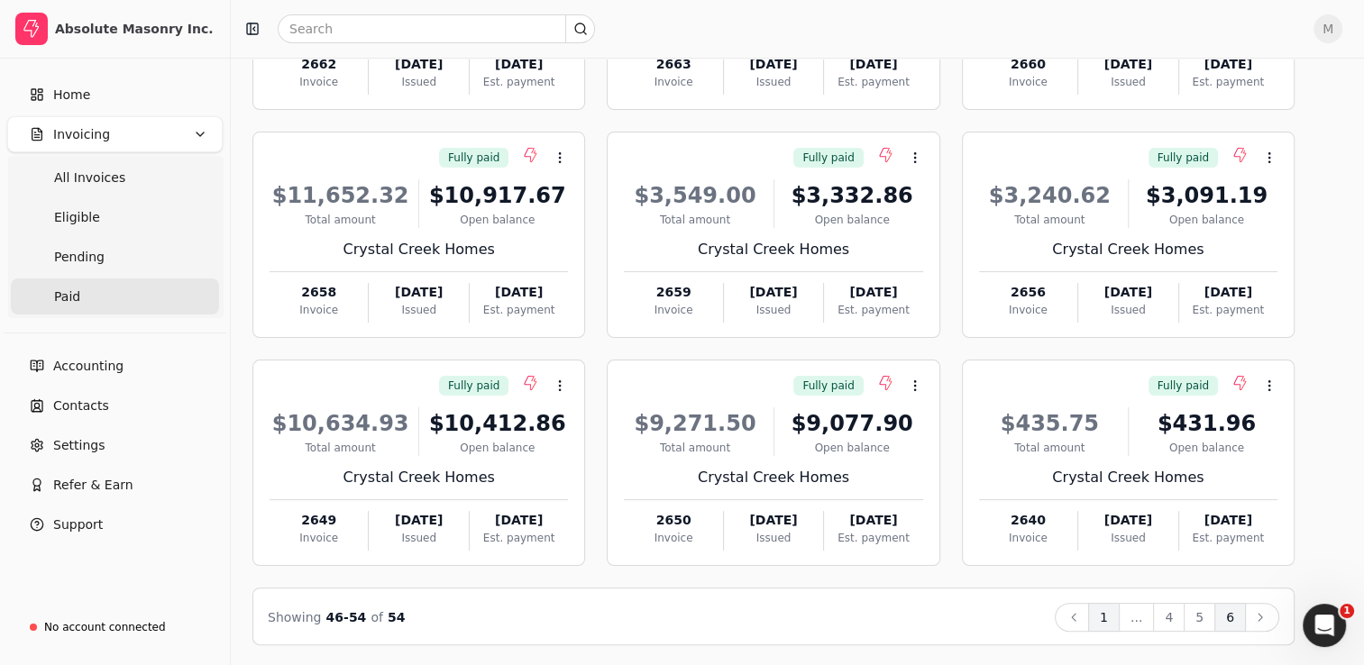
click at [1111, 625] on button "1" at bounding box center [1104, 617] width 32 height 29
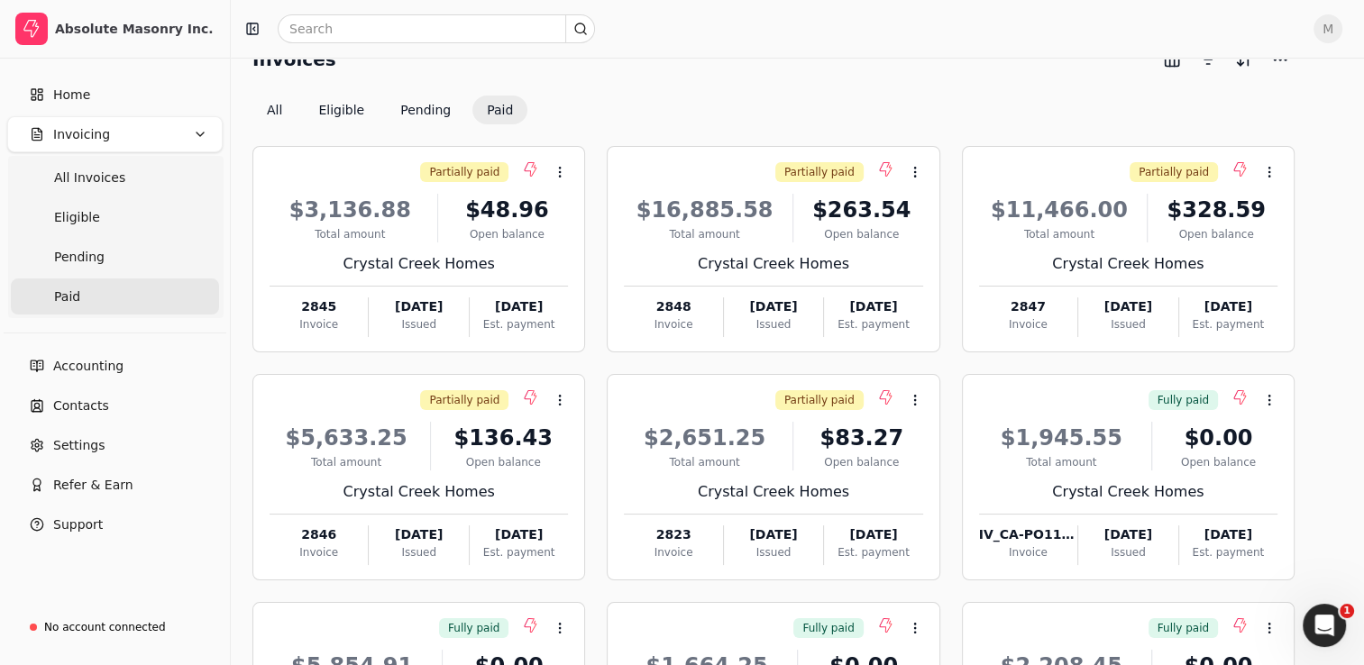
scroll to position [0, 0]
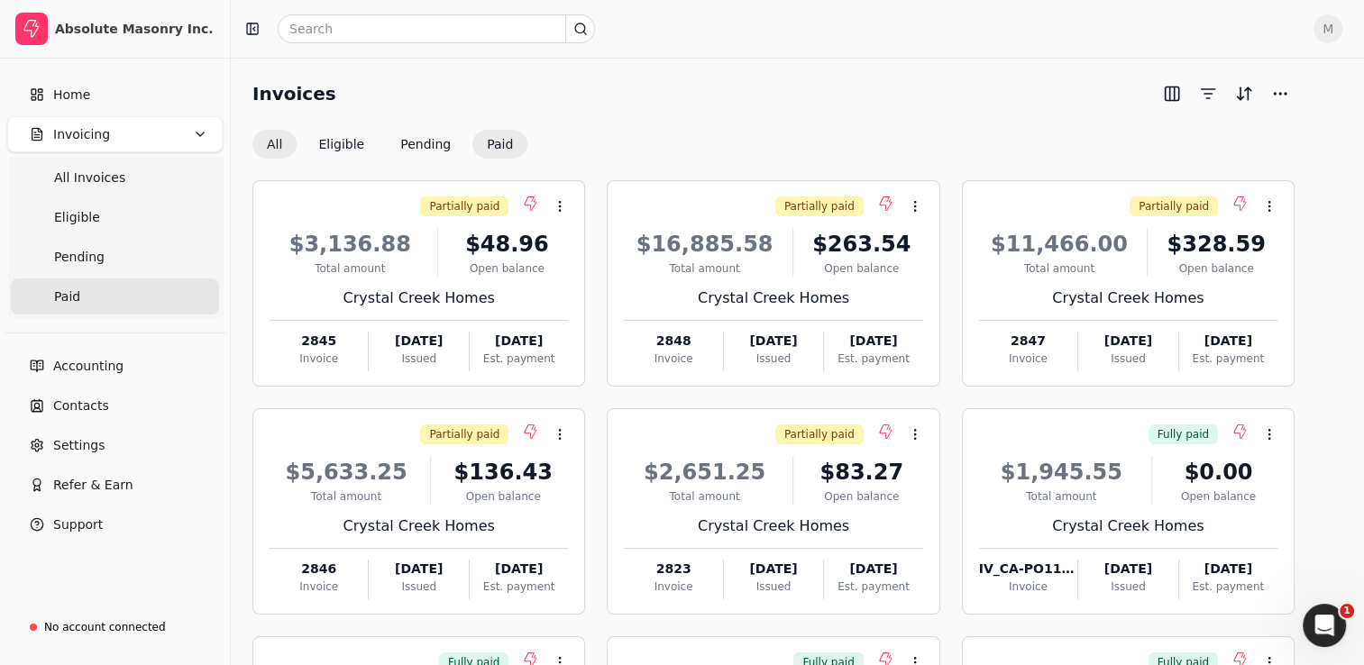
click at [275, 155] on button "All" at bounding box center [274, 144] width 44 height 29
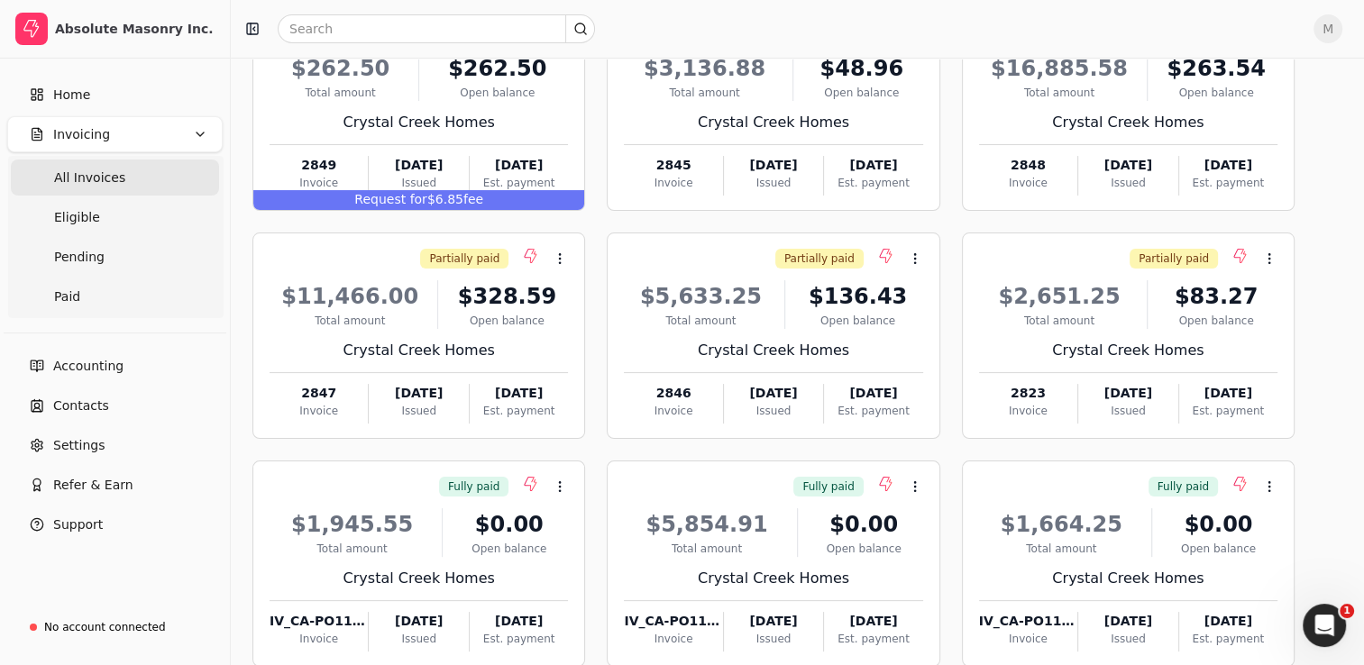
scroll to position [177, 0]
click at [89, 105] on link "Home" at bounding box center [114, 95] width 215 height 36
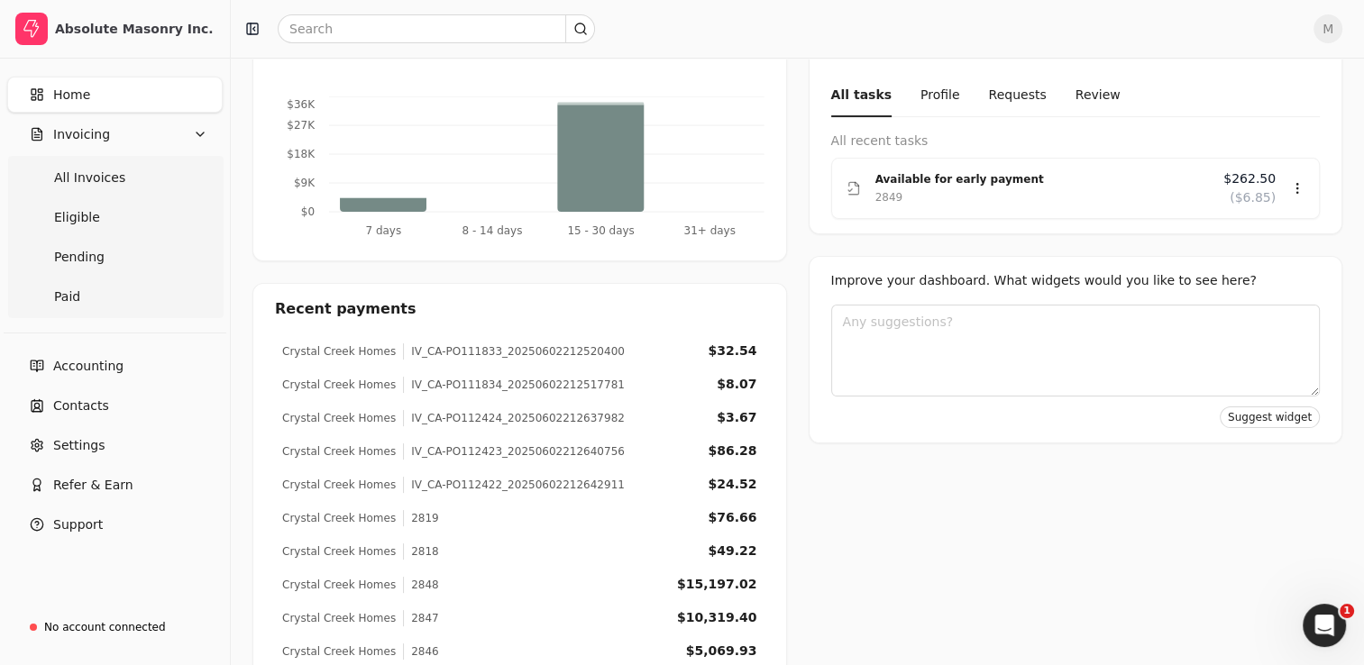
scroll to position [398, 0]
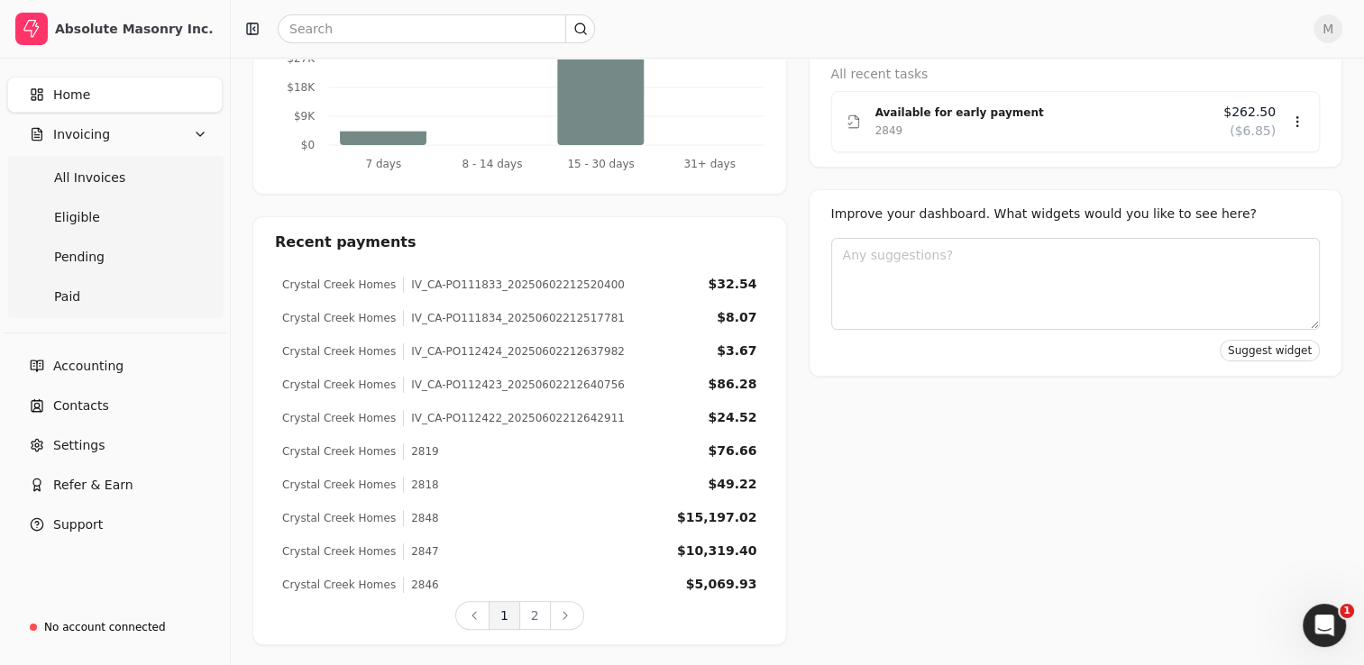
click at [746, 496] on div "Crystal Creek Homes 2818 $49.22" at bounding box center [520, 484] width 490 height 33
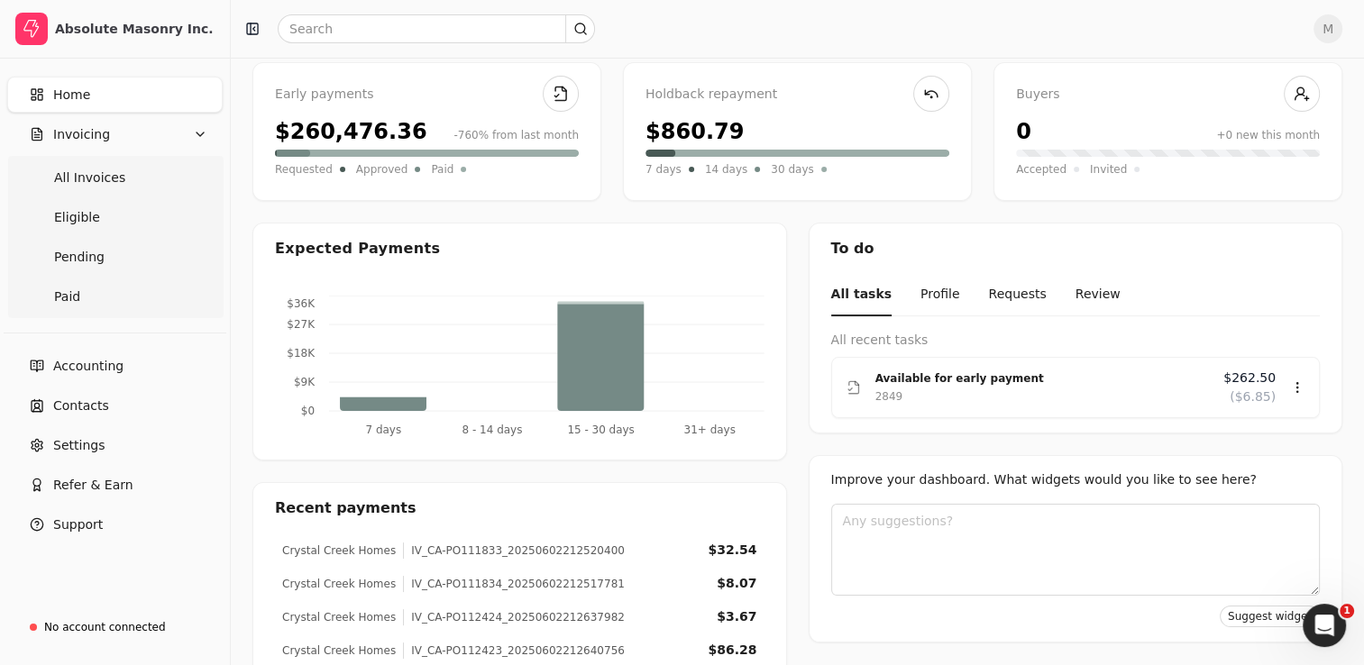
scroll to position [134, 0]
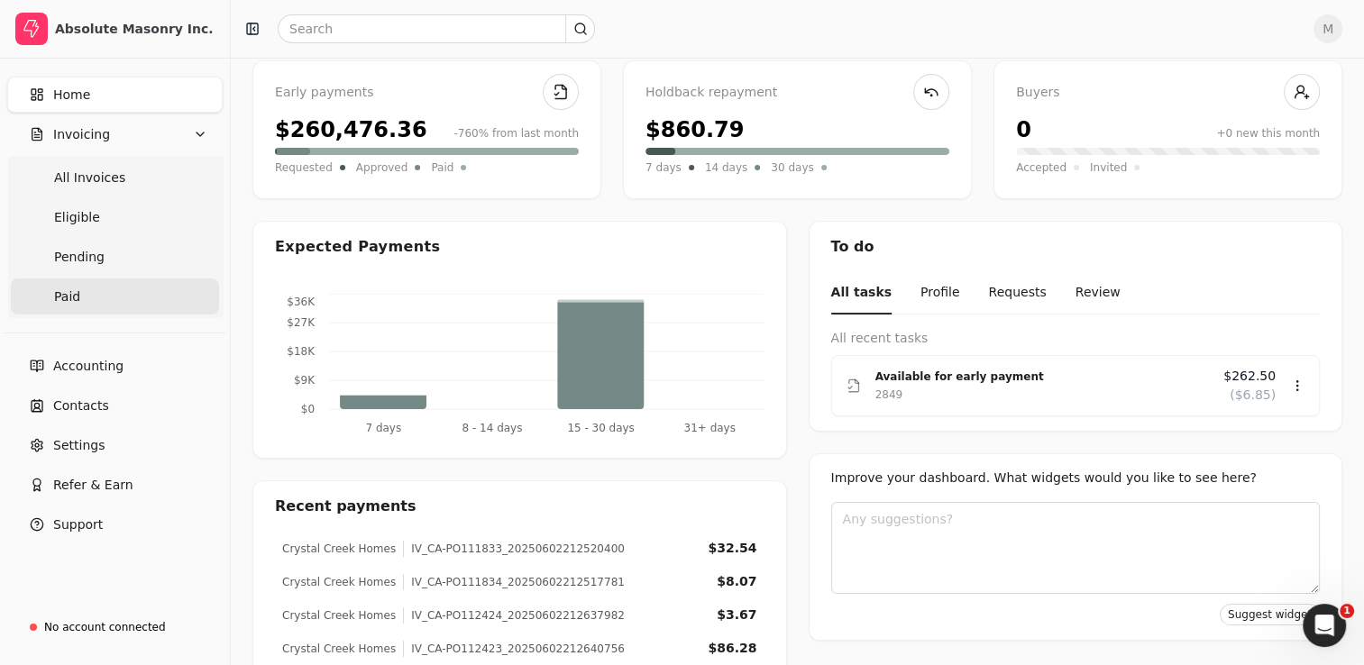
click at [95, 305] on link "Paid" at bounding box center [115, 297] width 208 height 36
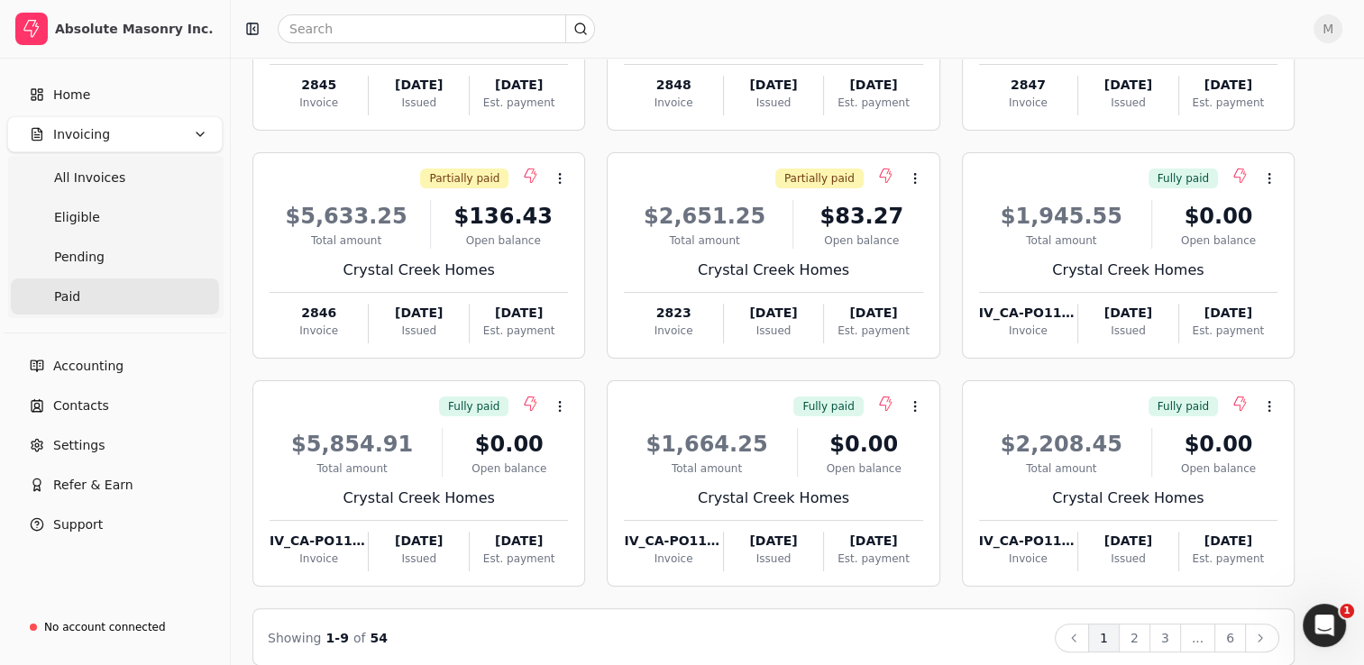
scroll to position [277, 0]
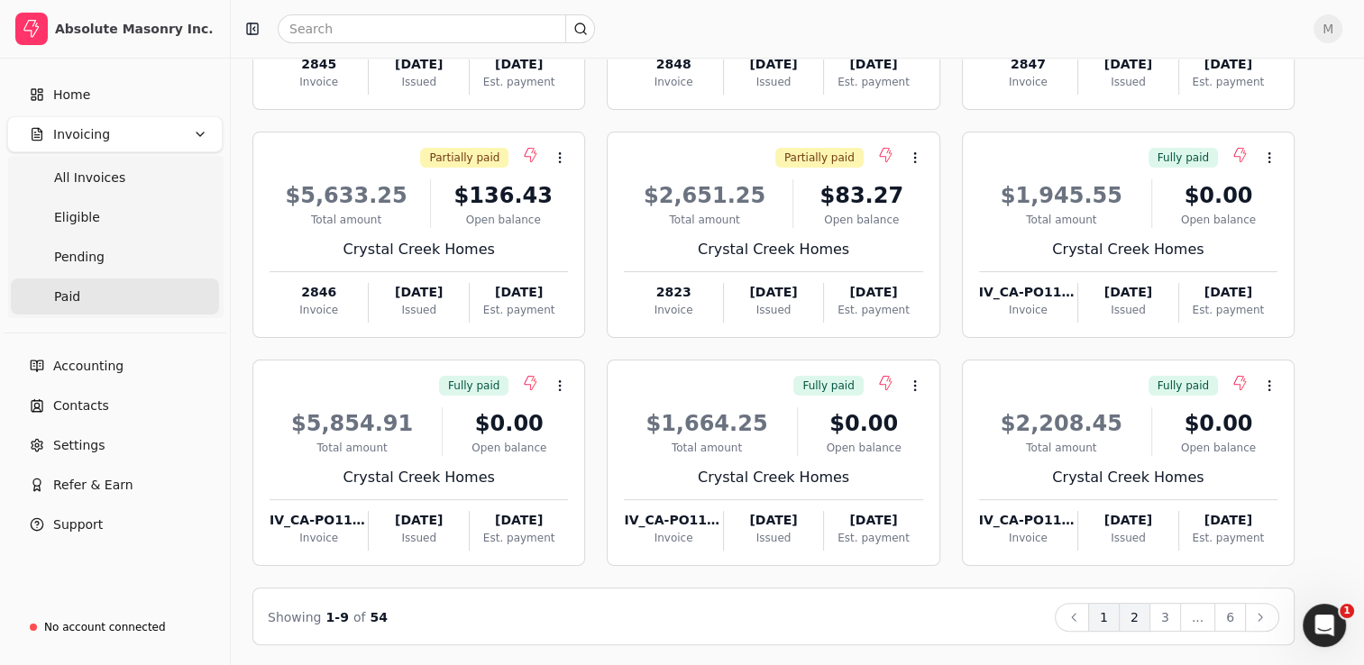
click at [1147, 627] on button "2" at bounding box center [1135, 617] width 32 height 29
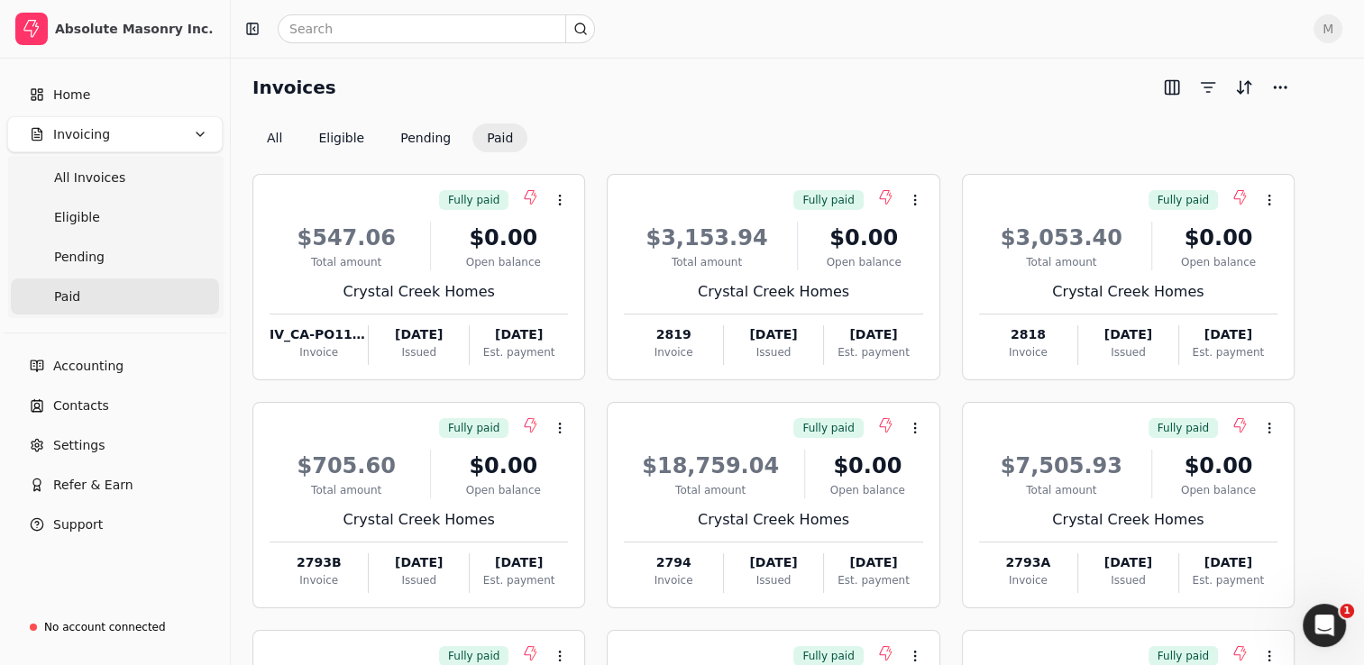
scroll to position [0, 0]
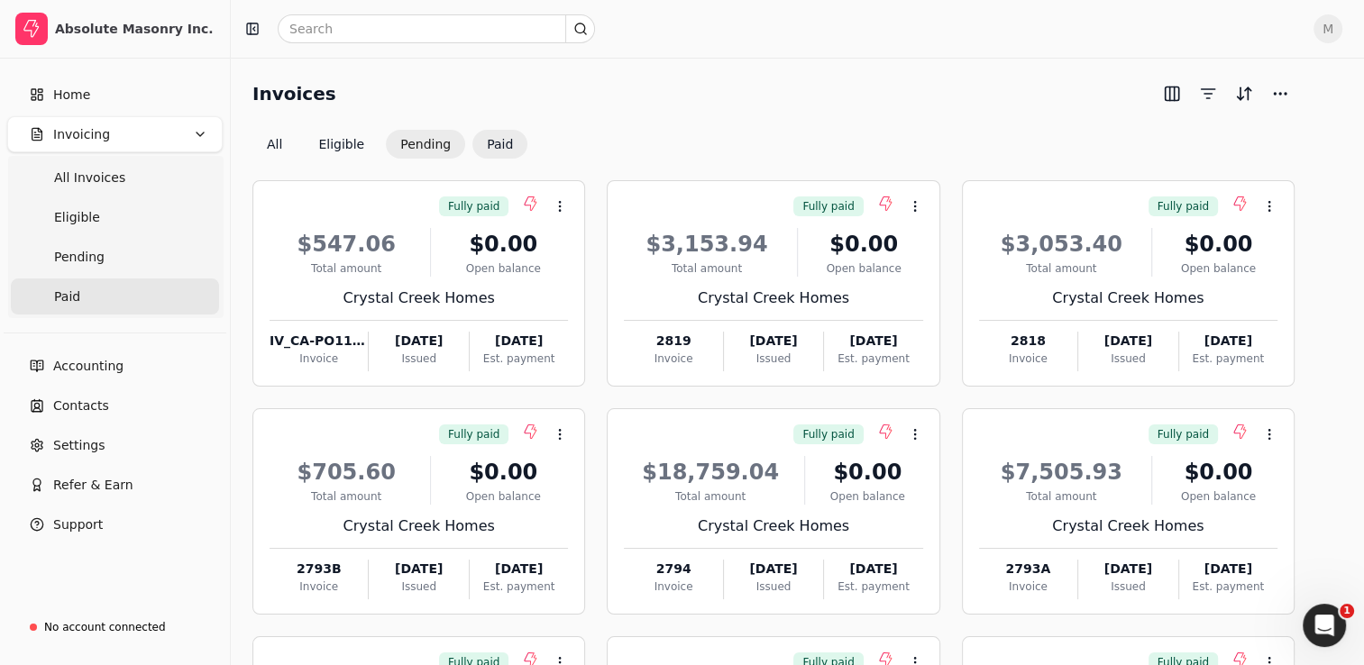
click at [419, 142] on button "Pending" at bounding box center [425, 144] width 79 height 29
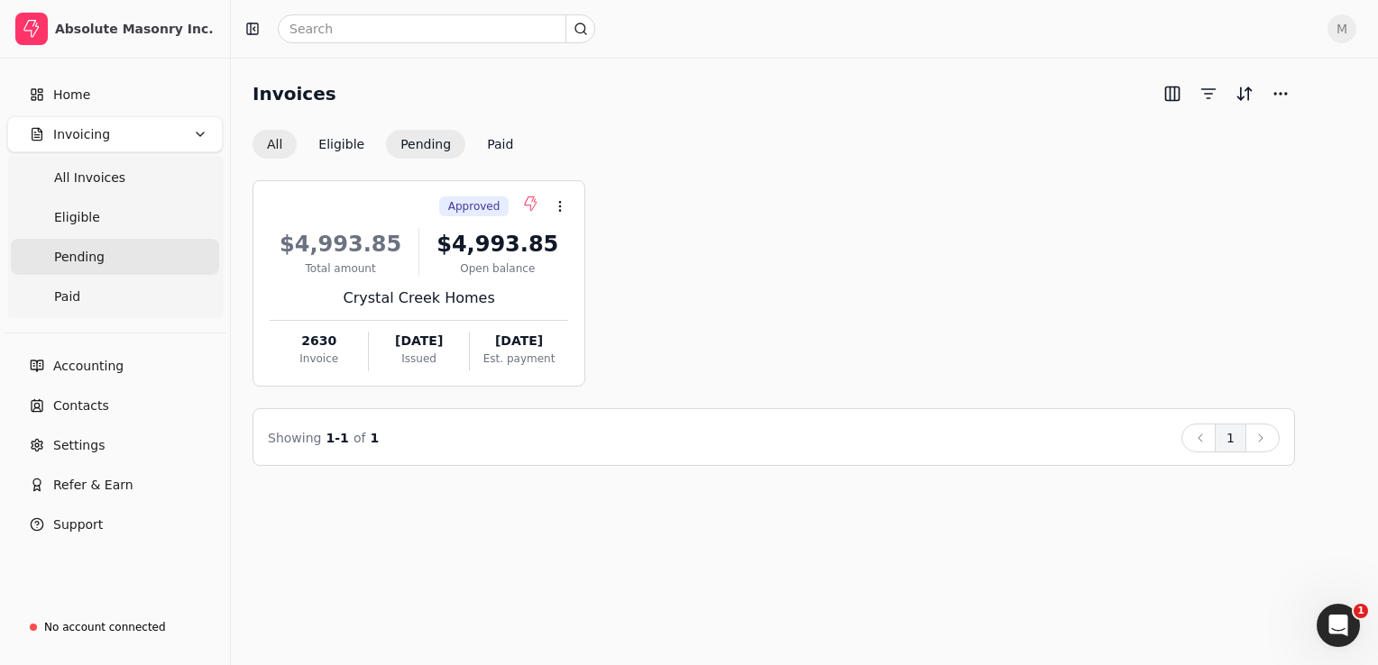
click at [270, 148] on button "All" at bounding box center [274, 144] width 44 height 29
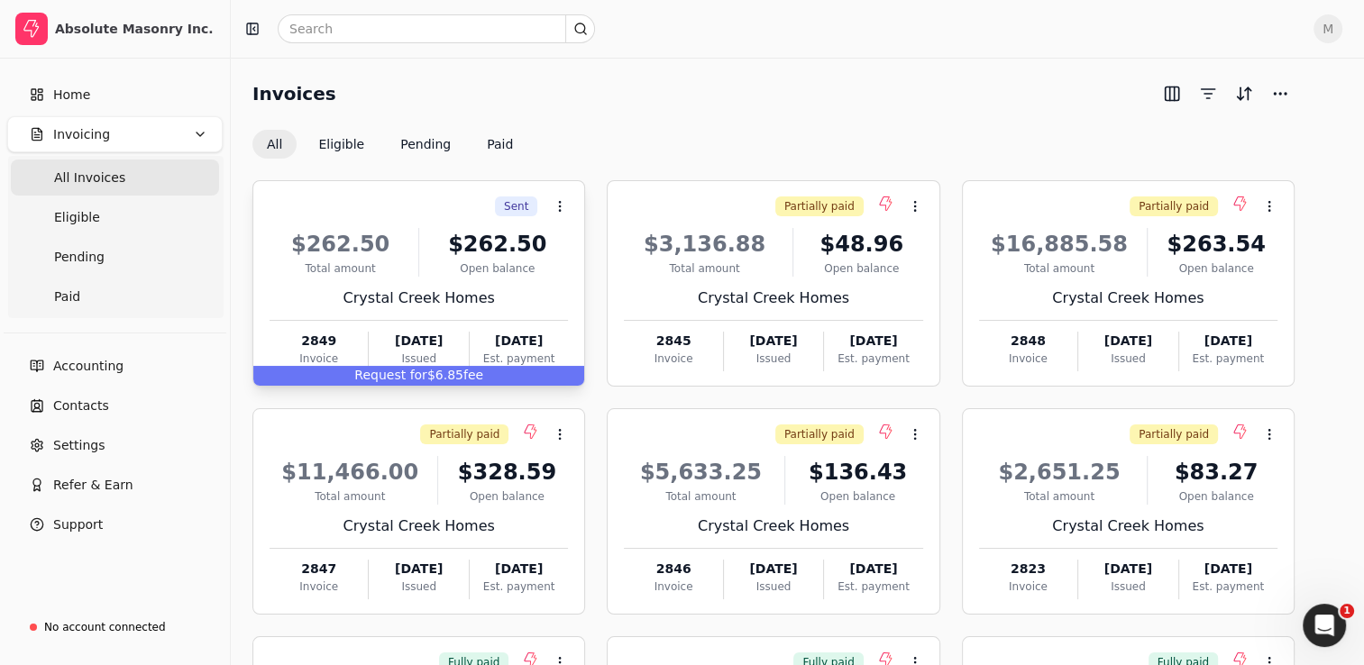
click at [455, 381] on div "Request for $6.85 fee" at bounding box center [418, 376] width 331 height 20
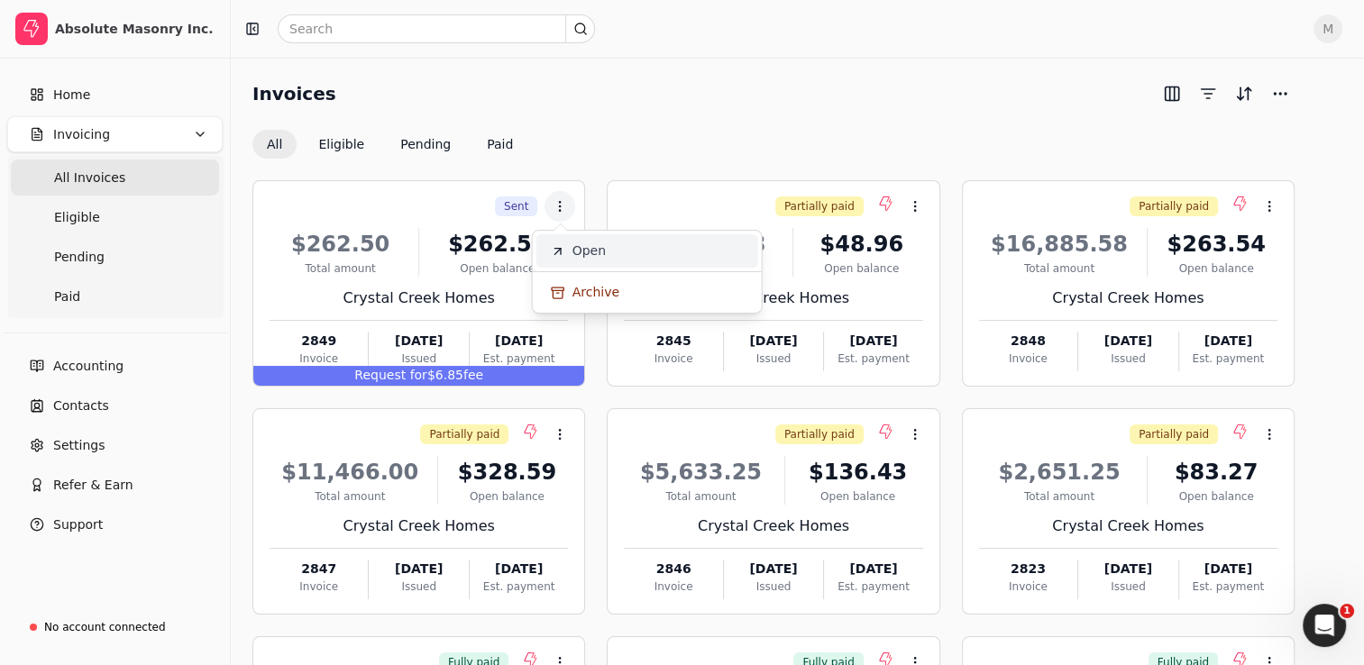
click at [604, 256] on li "Open" at bounding box center [647, 250] width 222 height 33
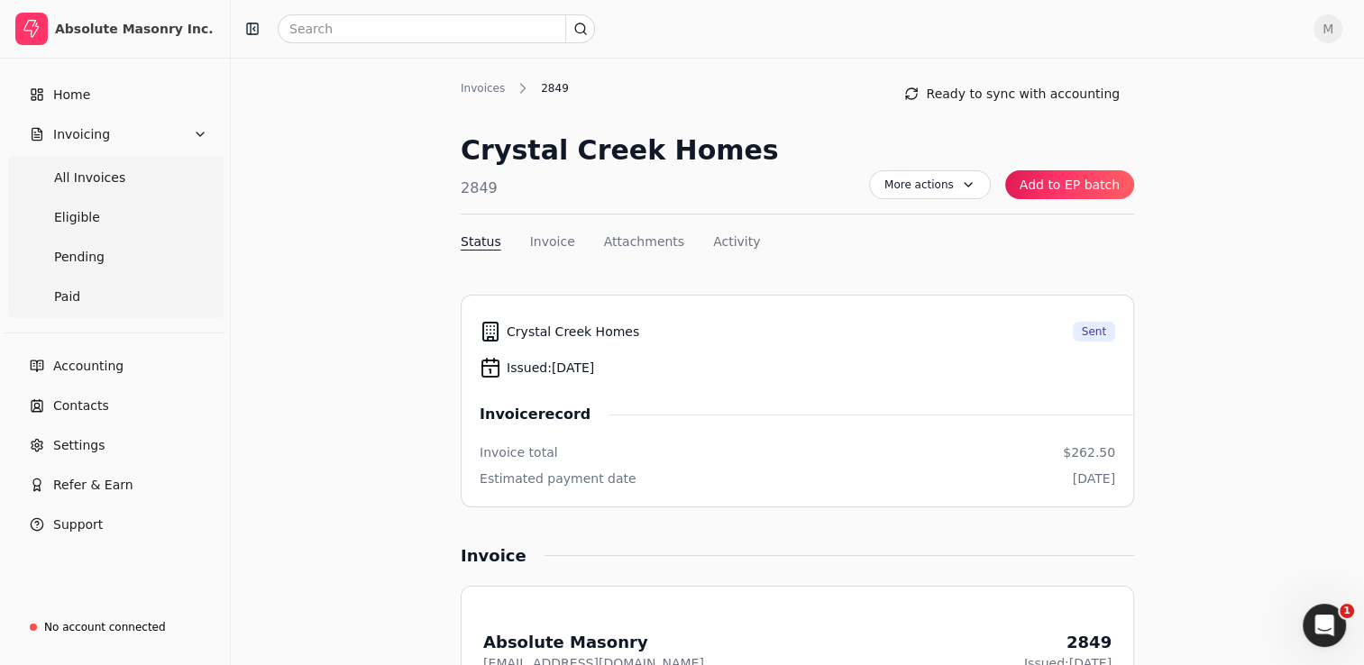
click at [111, 192] on Invoices "All Invoices" at bounding box center [115, 178] width 208 height 36
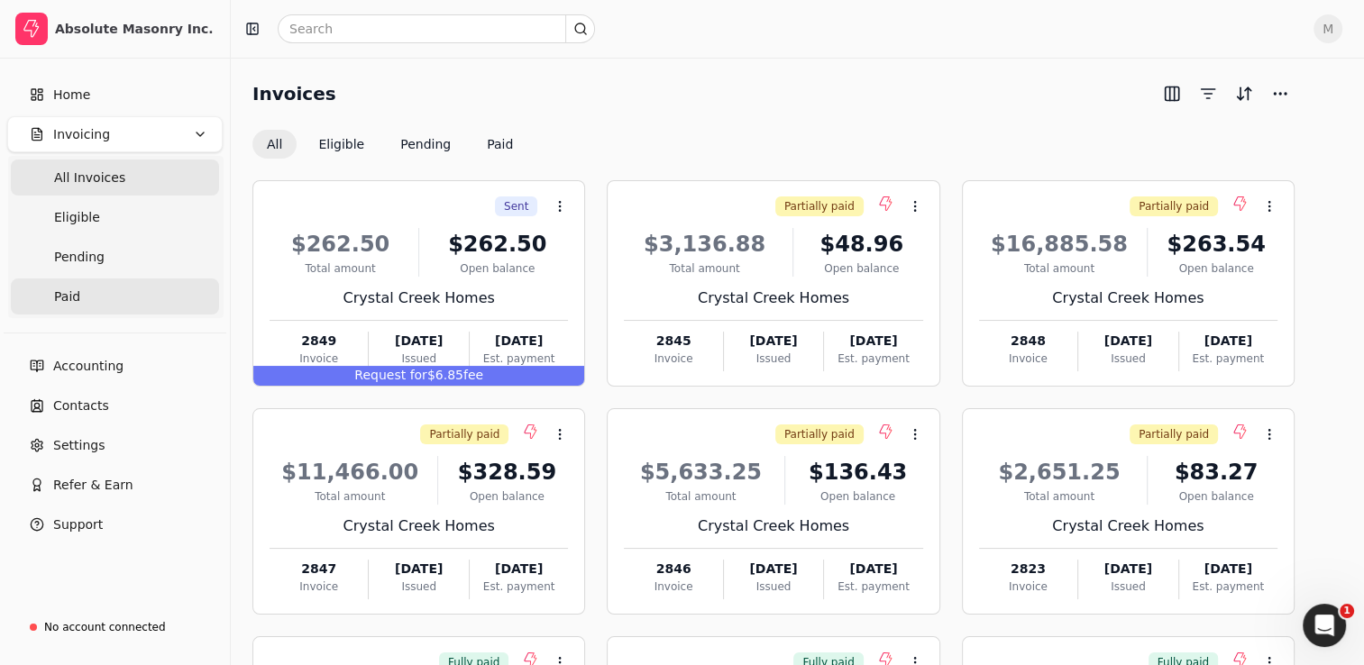
click at [84, 303] on link "Paid" at bounding box center [115, 297] width 208 height 36
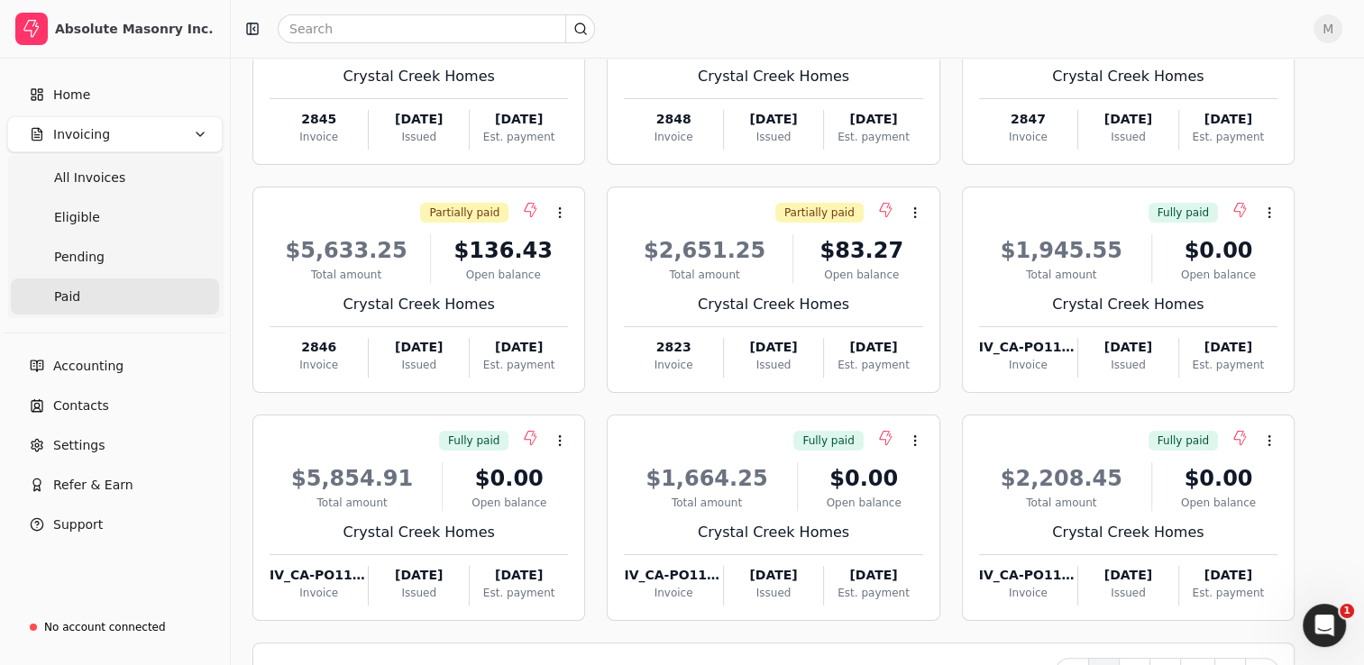
scroll to position [277, 0]
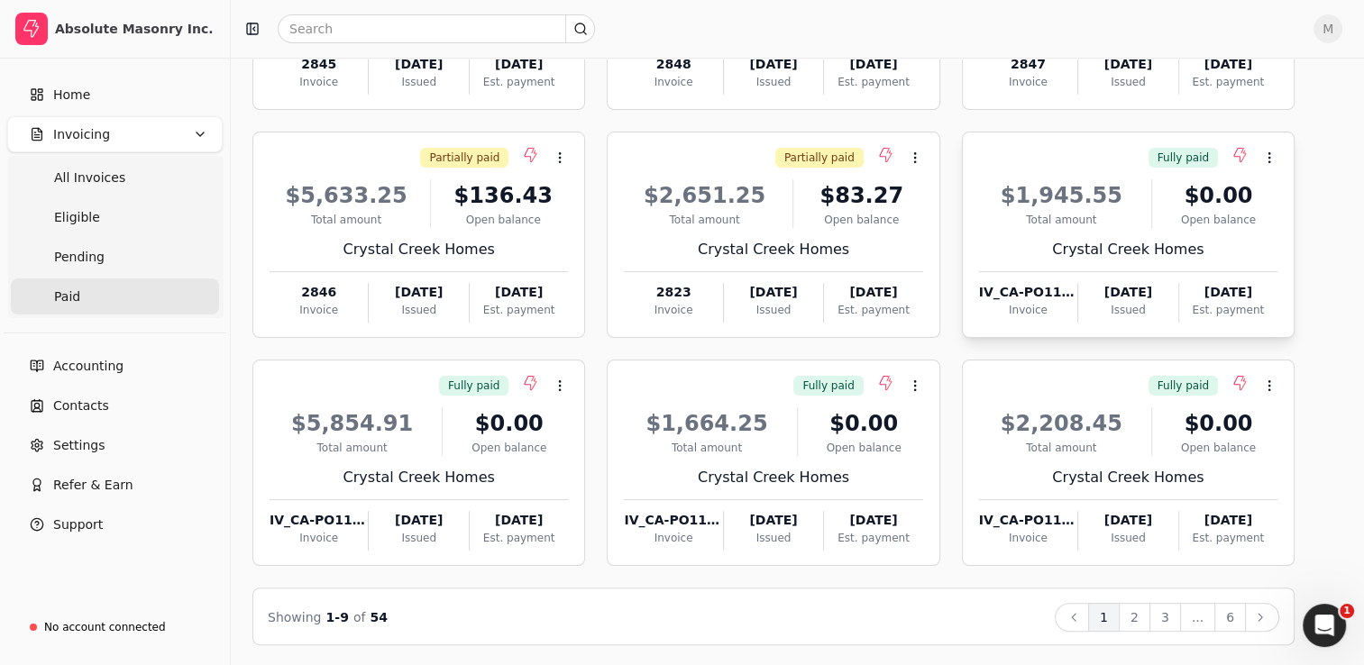
click at [1105, 189] on div "$1,945.55" at bounding box center [1061, 195] width 165 height 32
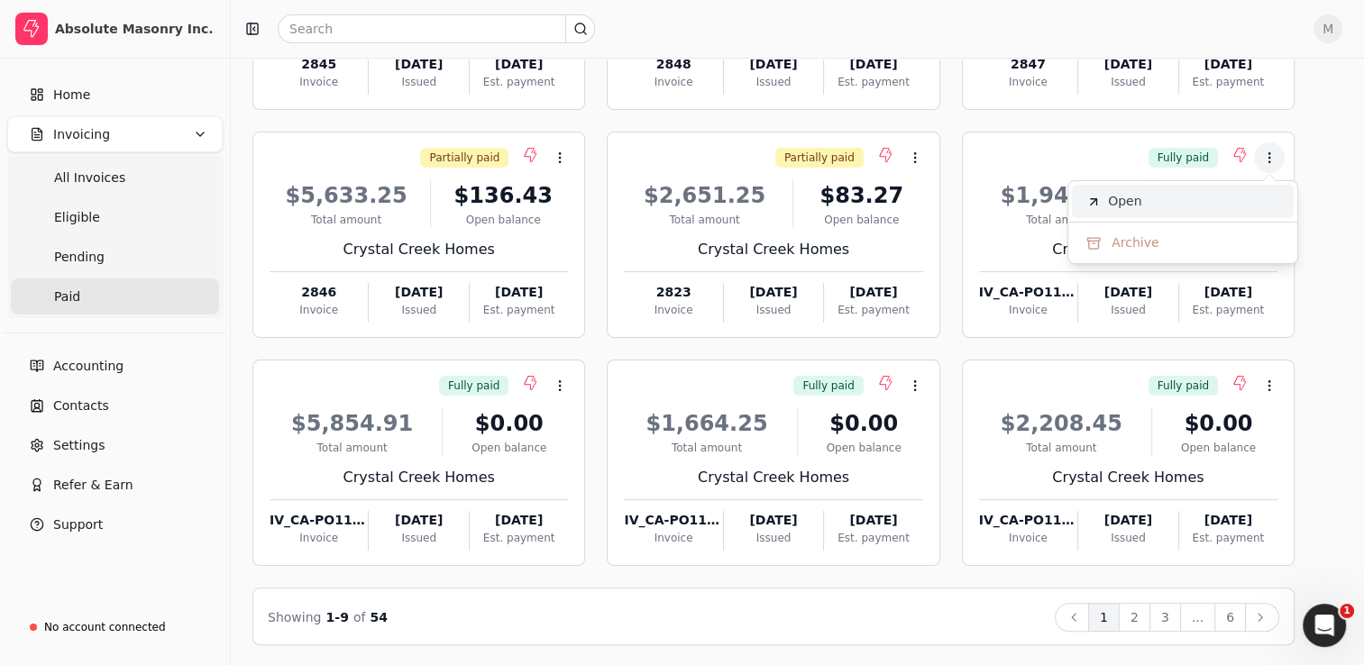
click at [1113, 211] on li "Open" at bounding box center [1183, 201] width 222 height 33
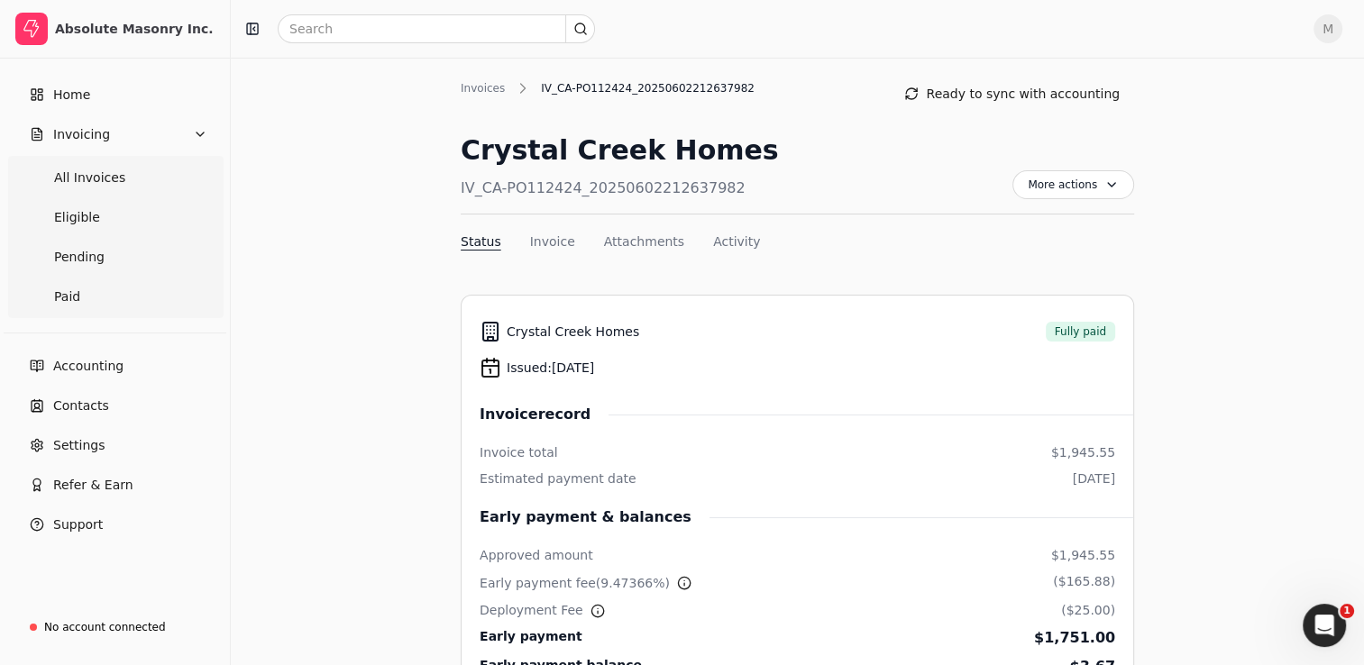
click at [110, 188] on Invoices "All Invoices" at bounding box center [115, 178] width 208 height 36
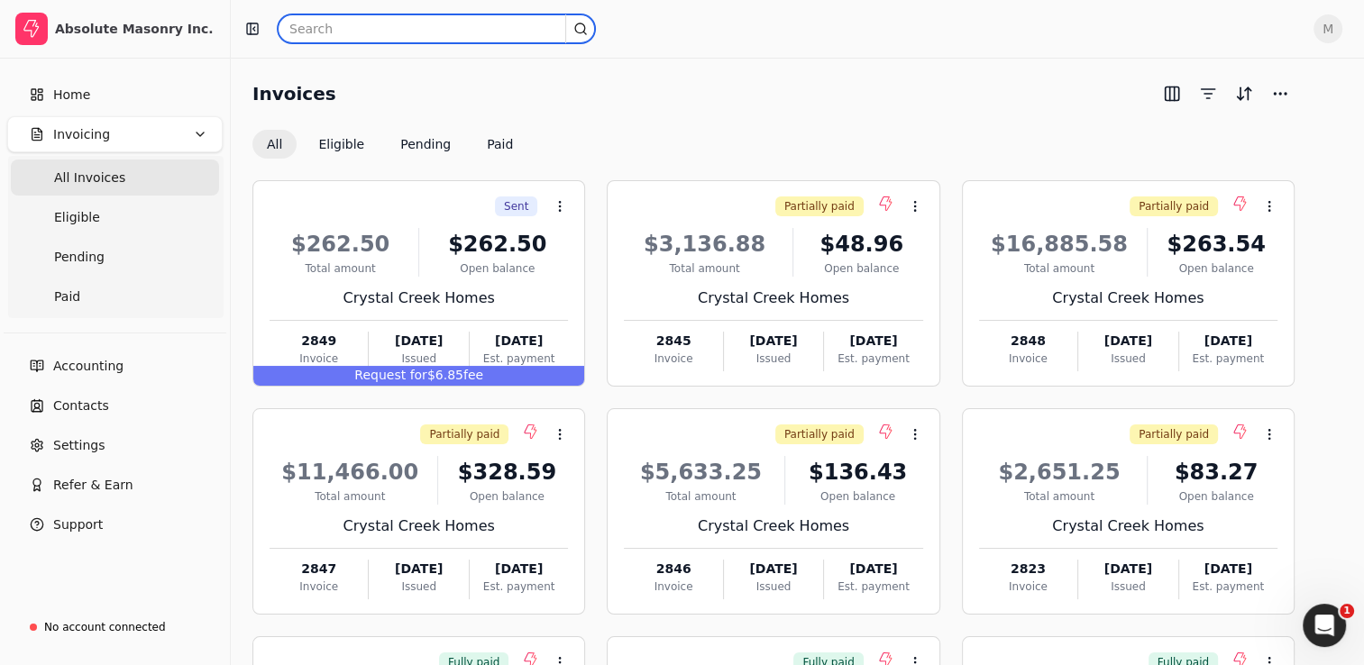
click at [408, 36] on input "text" at bounding box center [436, 28] width 317 height 29
type input "2842"
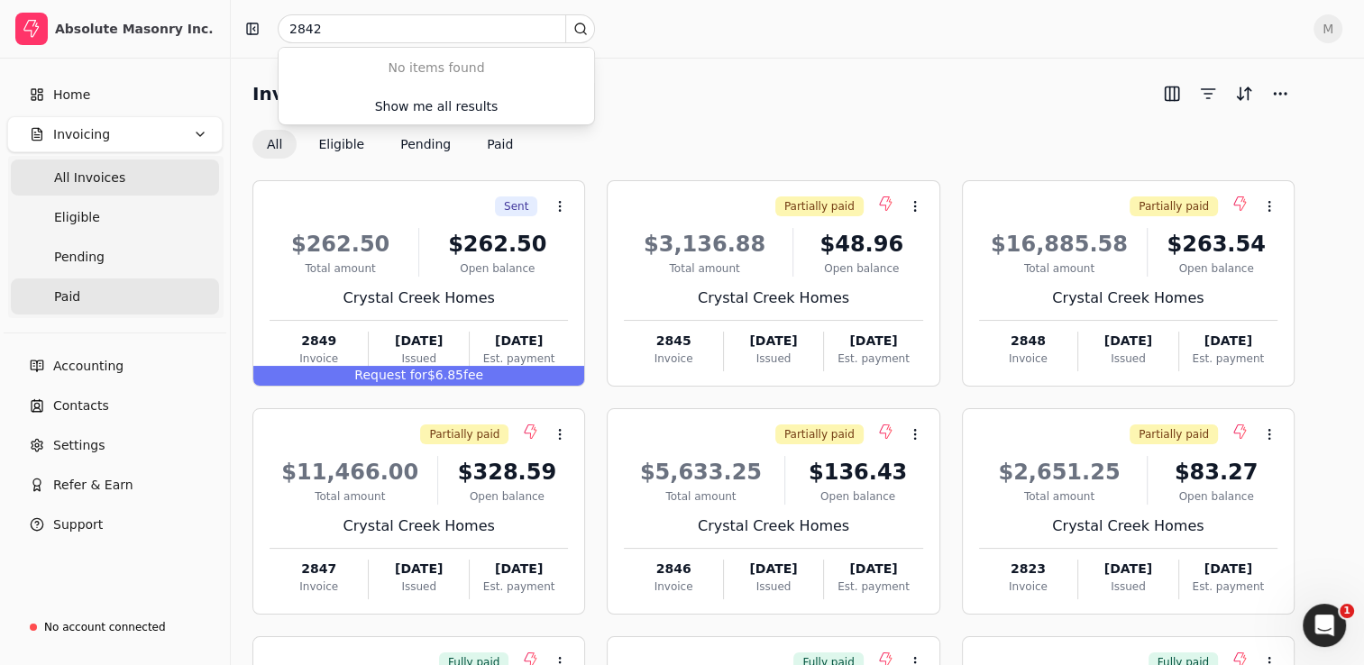
click at [105, 304] on link "Paid" at bounding box center [115, 297] width 208 height 36
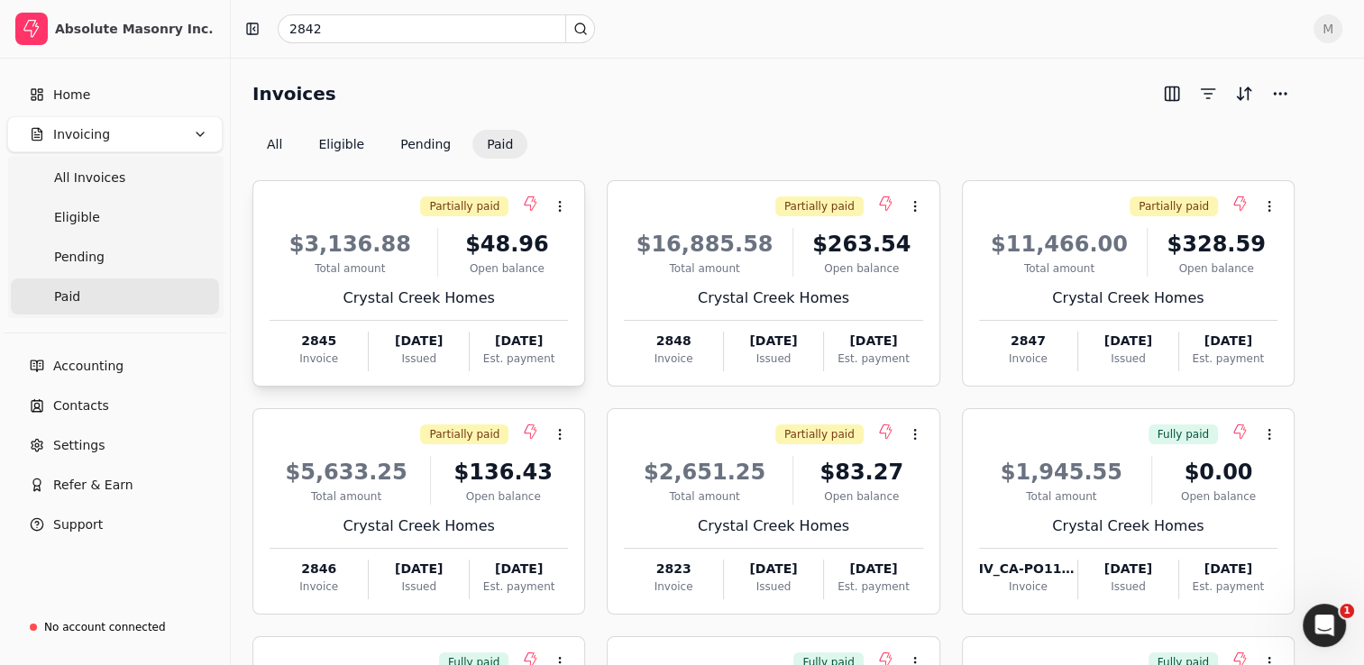
click at [451, 270] on div "Open balance" at bounding box center [506, 269] width 123 height 16
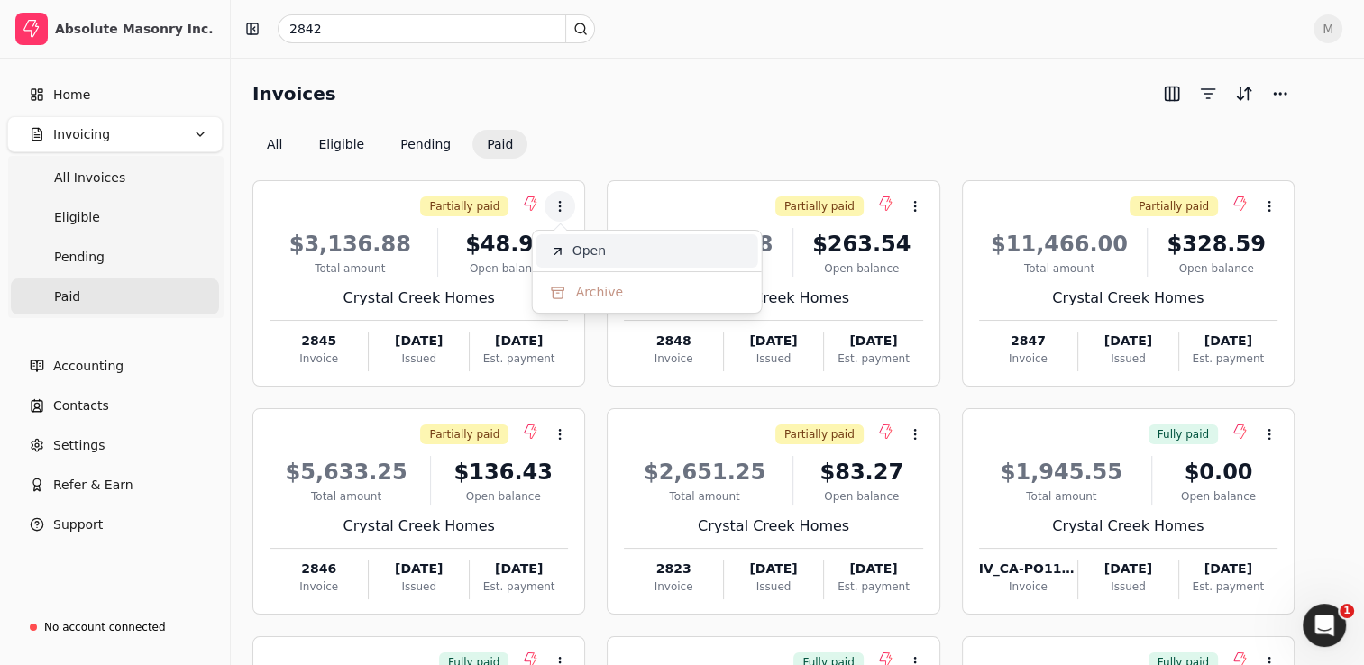
click at [607, 255] on li "Open" at bounding box center [647, 250] width 222 height 33
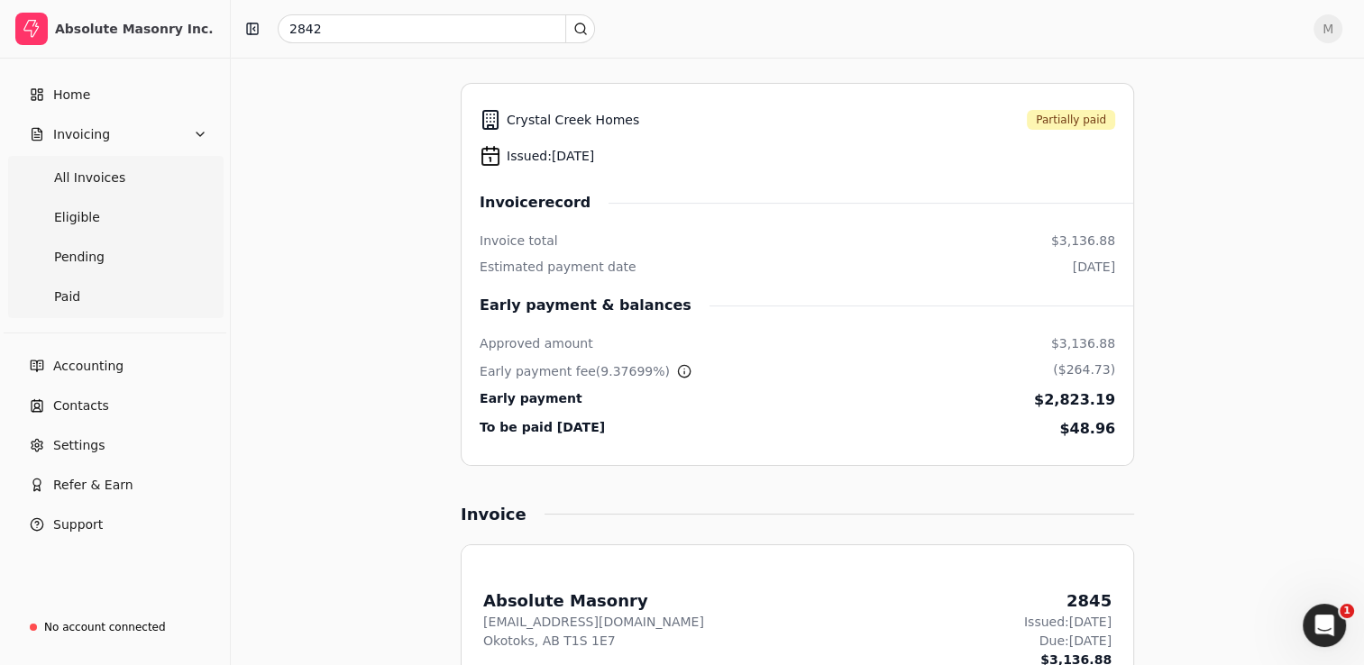
scroll to position [218, 0]
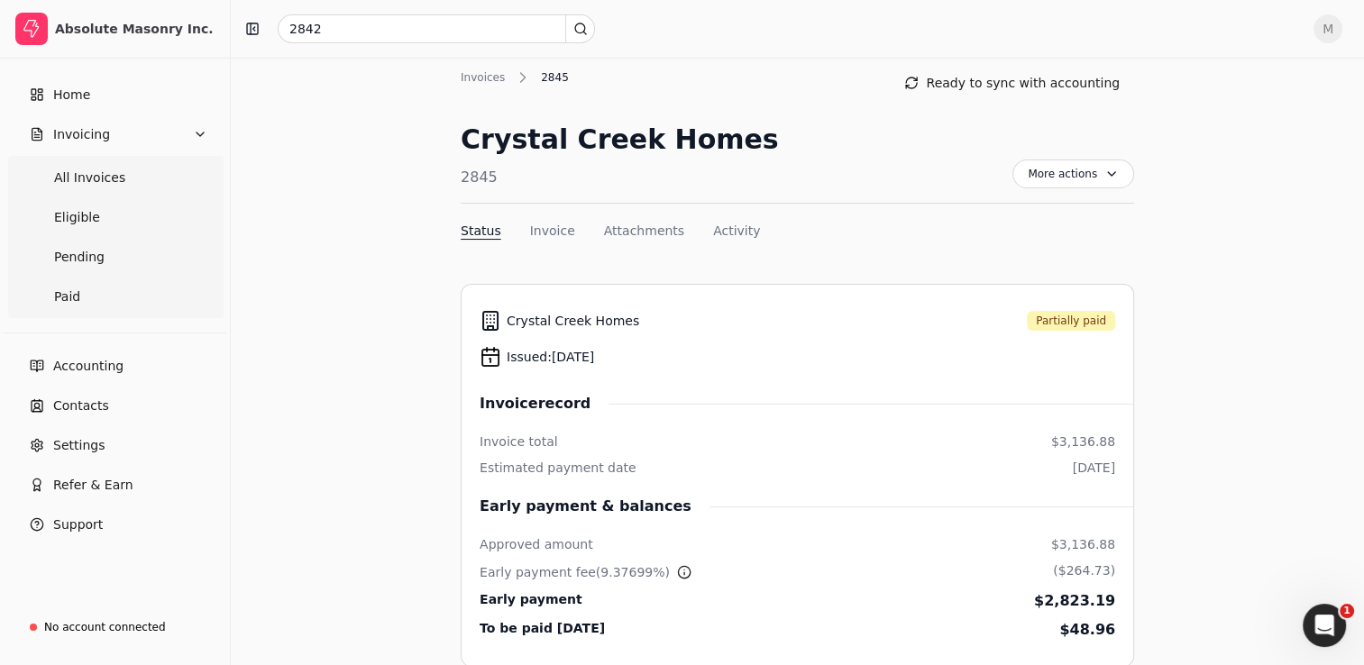
scroll to position [14, 0]
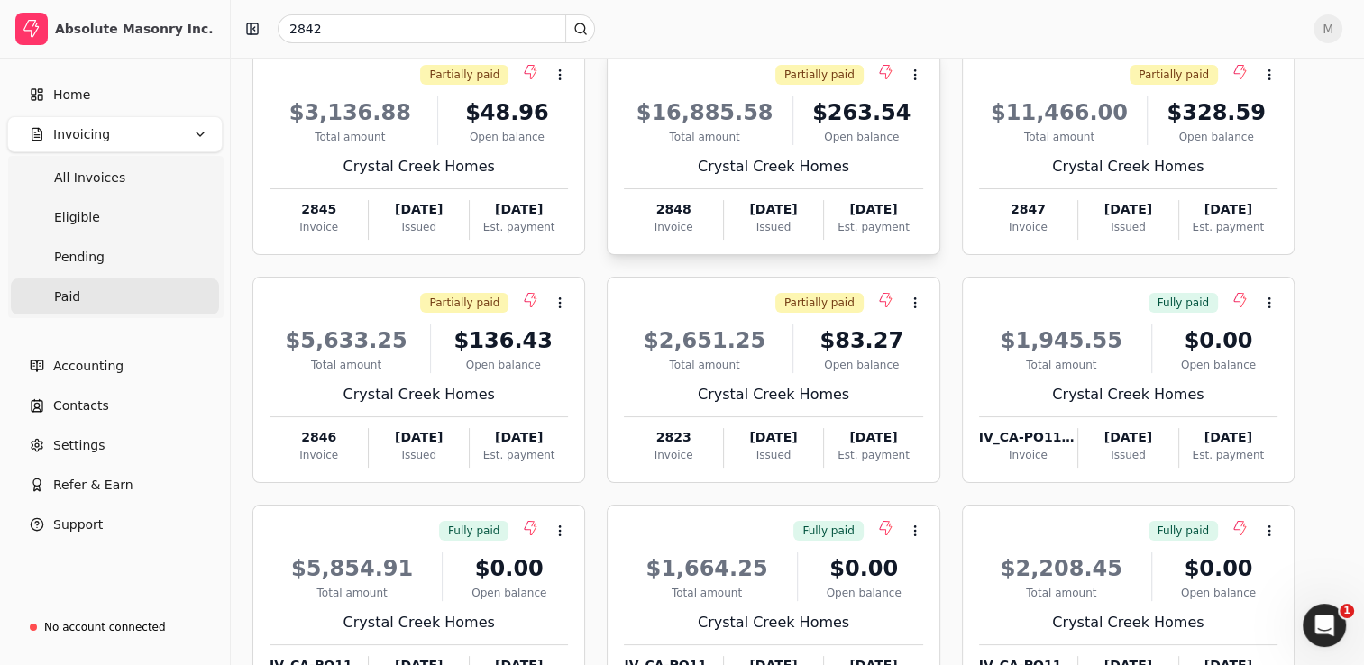
scroll to position [133, 0]
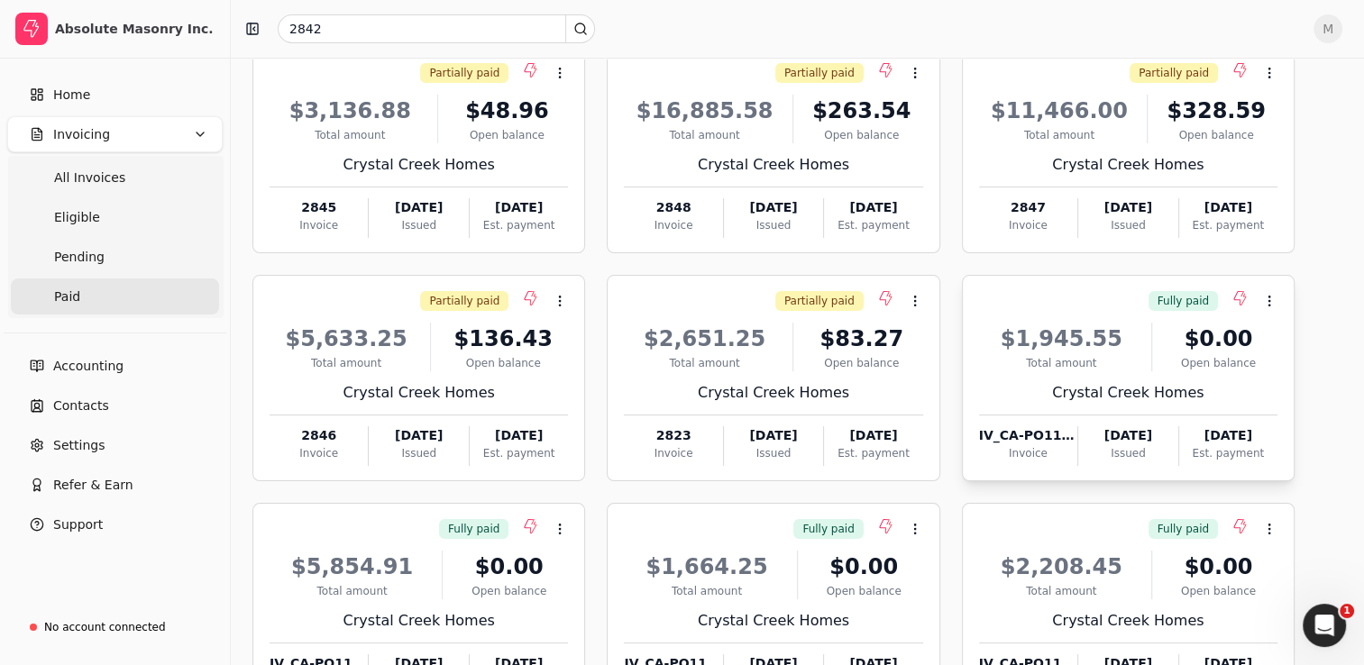
click at [1060, 350] on div "$1,945.55" at bounding box center [1061, 339] width 165 height 32
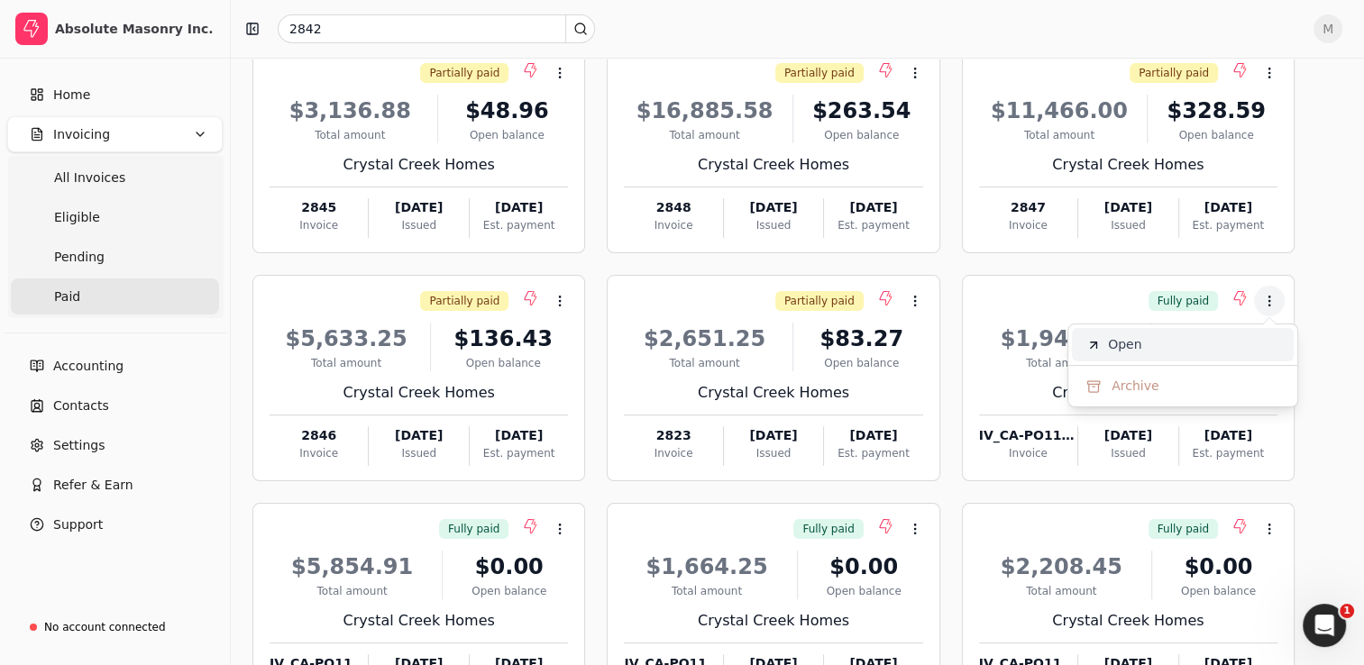
click at [1093, 347] on icon at bounding box center [1093, 345] width 14 height 14
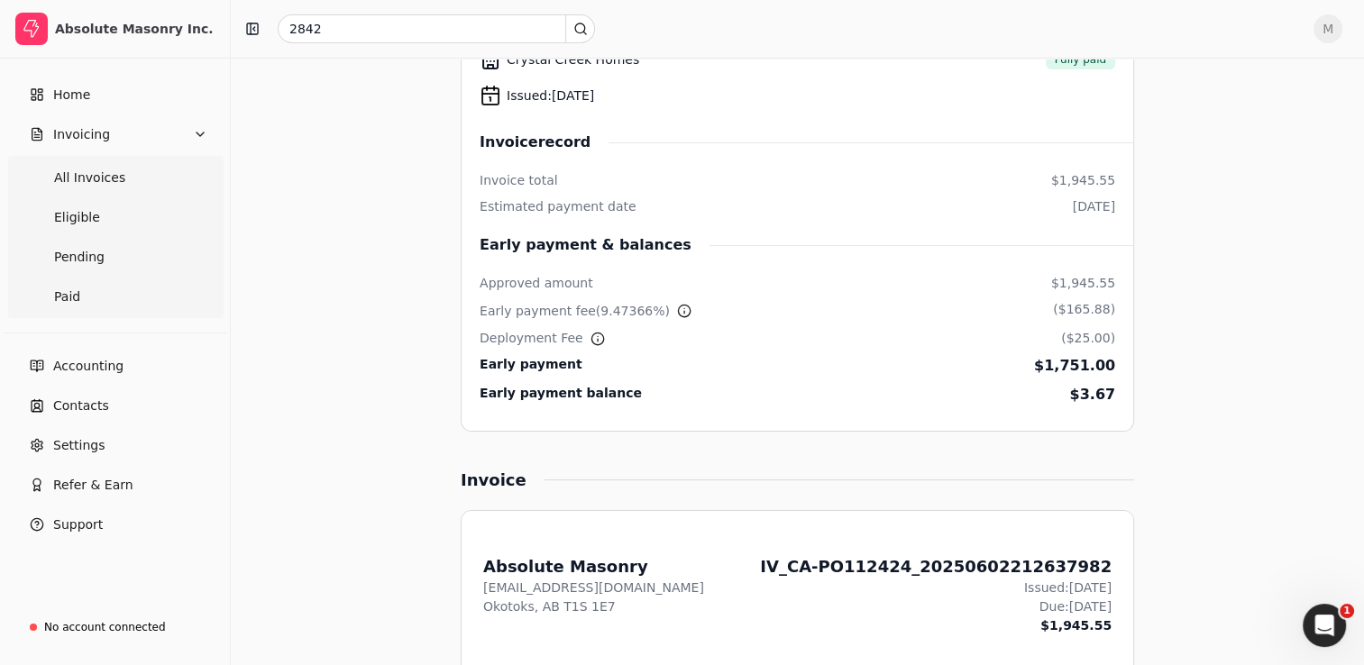
scroll to position [270, 0]
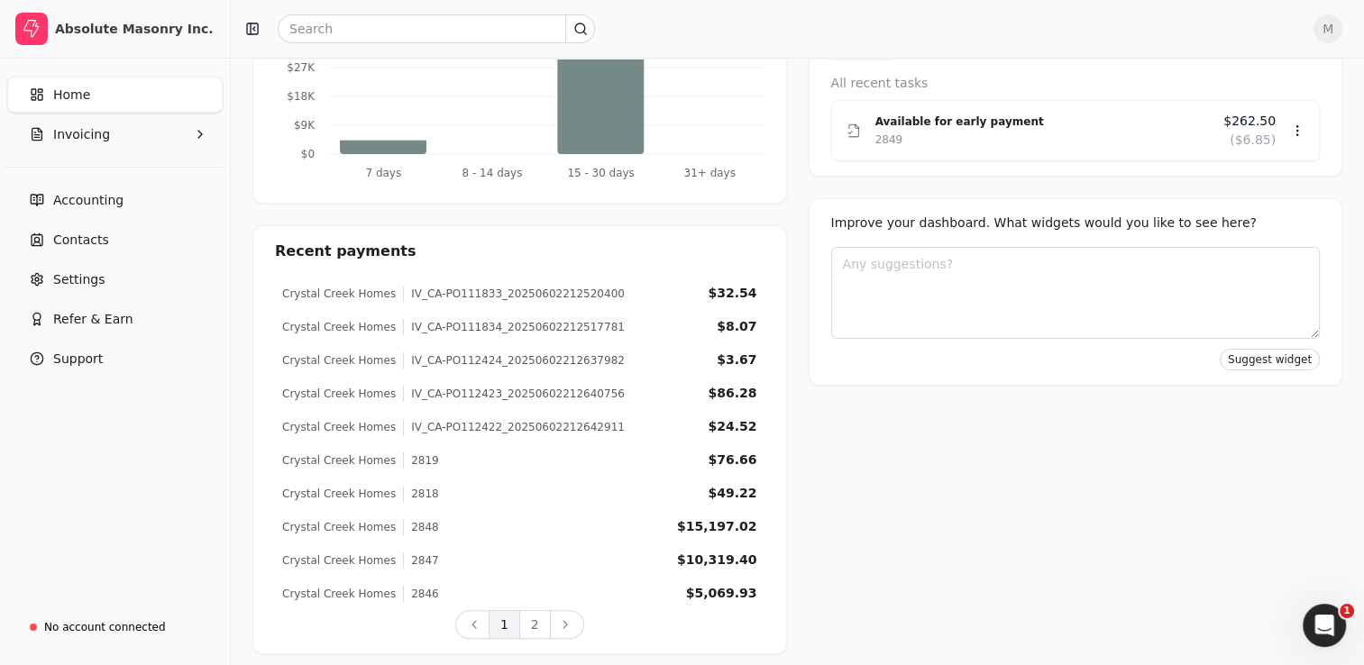
scroll to position [391, 0]
click at [747, 426] on div "$24.52" at bounding box center [732, 425] width 49 height 19
click at [591, 424] on div "Crystal Creek Homes IV_CA-PO112422_20250602212642911 $24.52" at bounding box center [520, 424] width 490 height 33
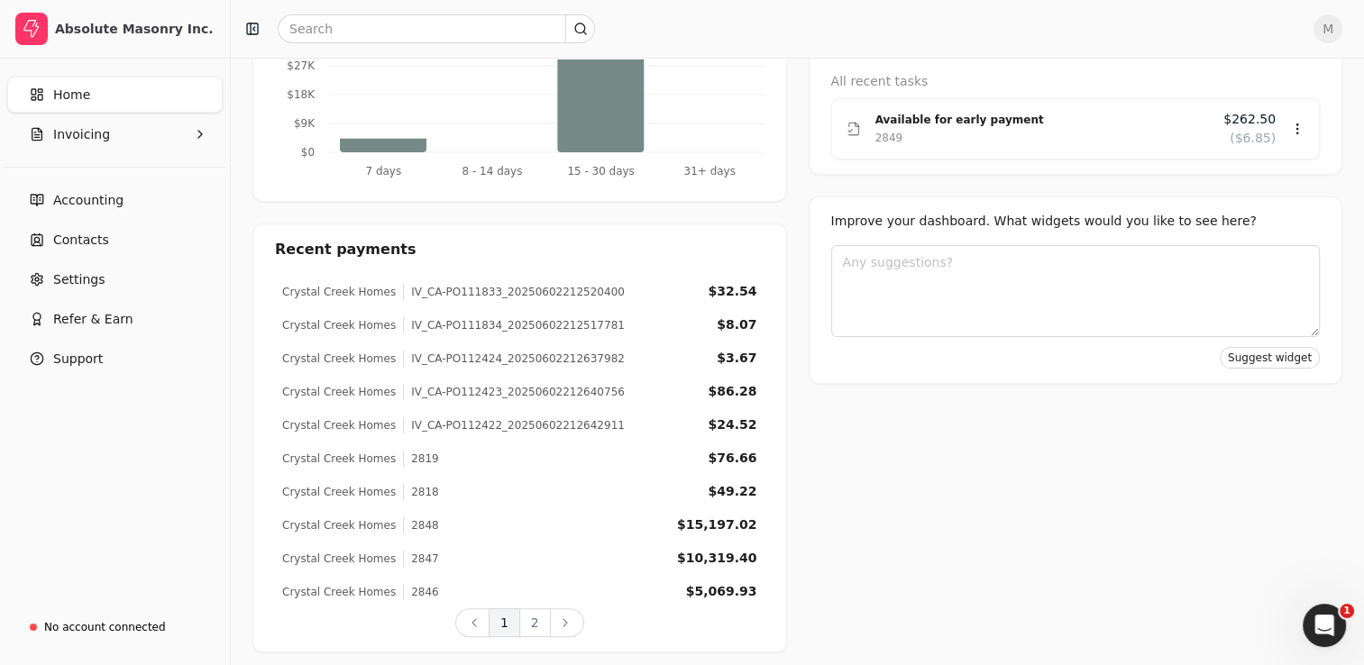
drag, startPoint x: 591, startPoint y: 424, endPoint x: 580, endPoint y: 446, distance: 25.4
click at [580, 446] on div "Crystal Creek Homes 2819 $76.66" at bounding box center [520, 458] width 490 height 33
click at [155, 136] on button "Invoicing" at bounding box center [114, 134] width 215 height 36
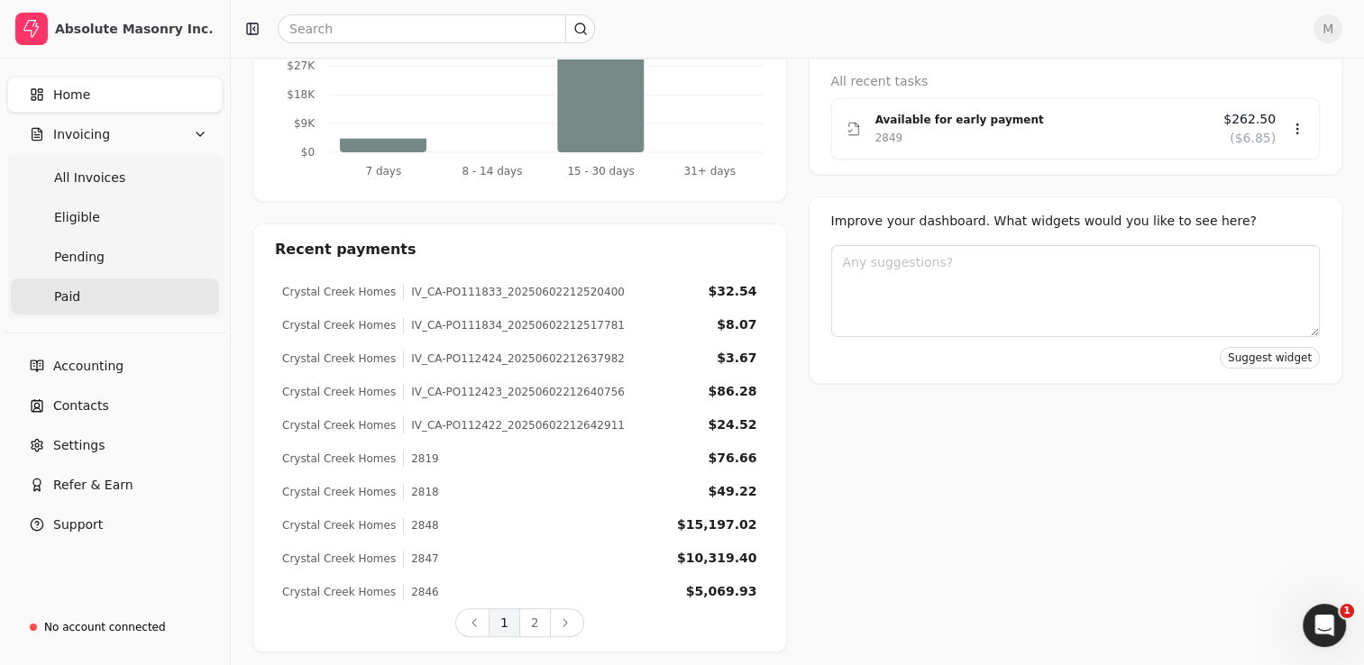
click at [81, 288] on link "Paid" at bounding box center [115, 297] width 208 height 36
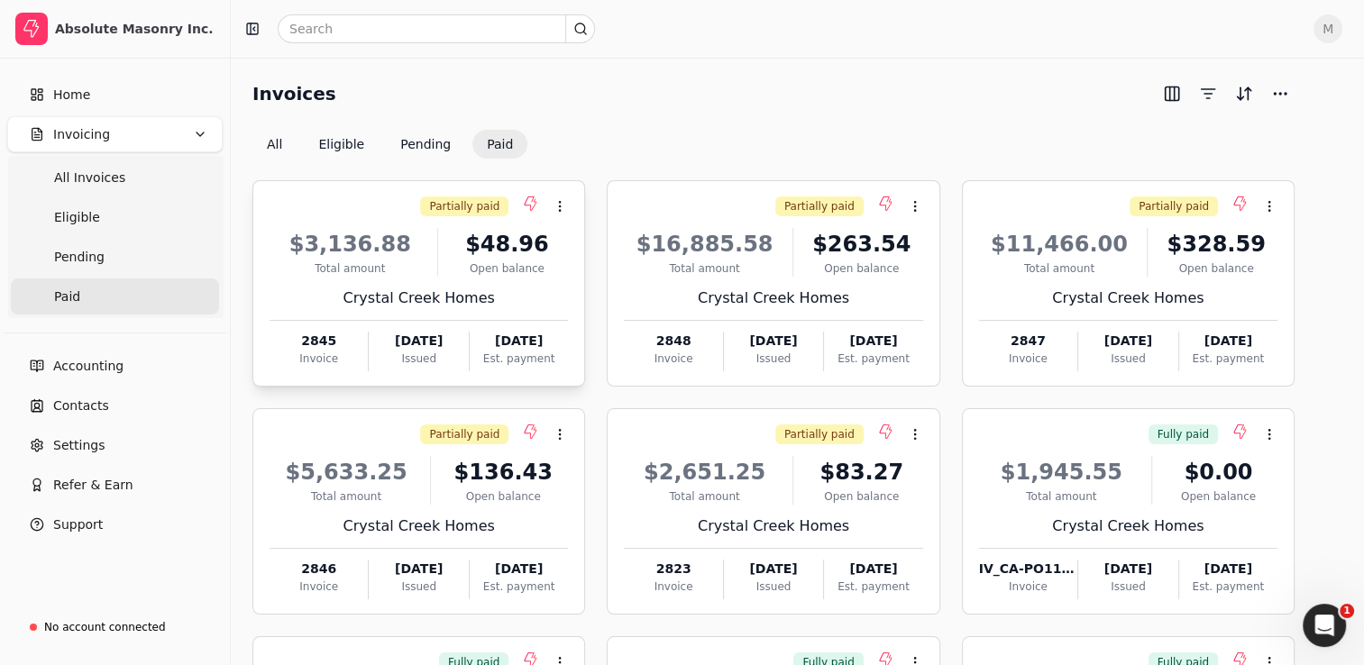
click at [379, 234] on div "$3,136.88" at bounding box center [350, 244] width 160 height 32
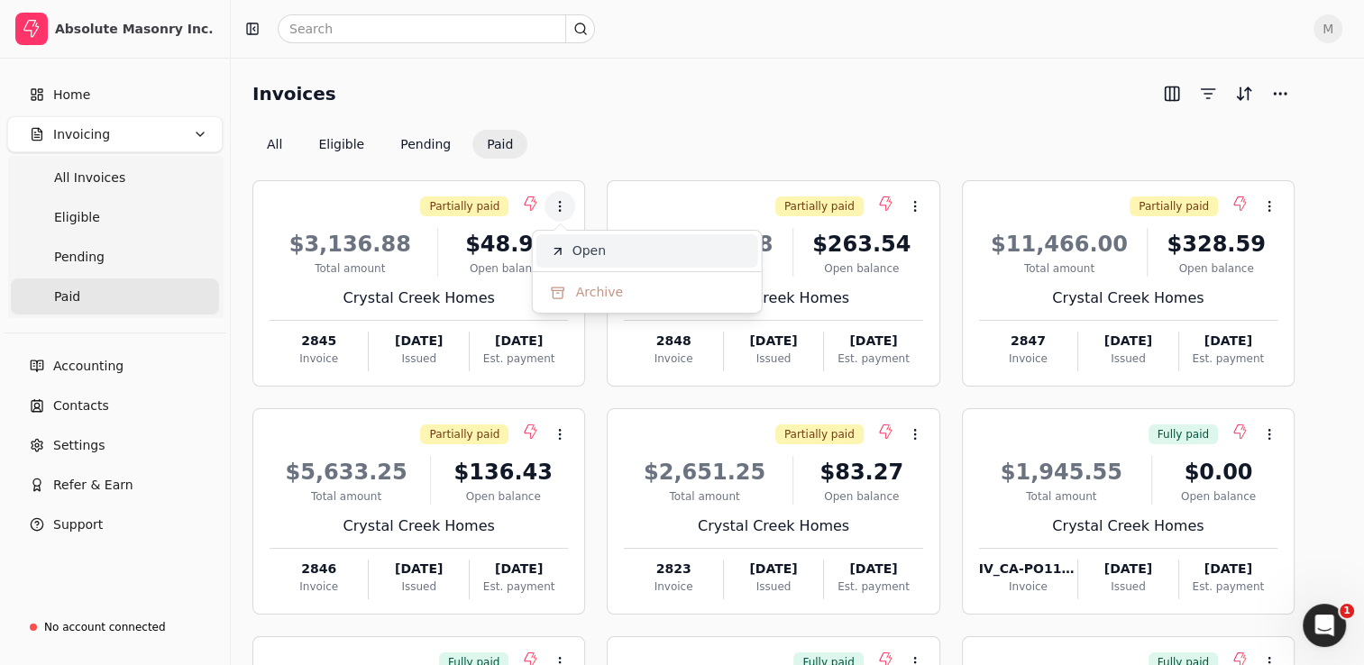
click at [632, 253] on li "Open" at bounding box center [647, 250] width 222 height 33
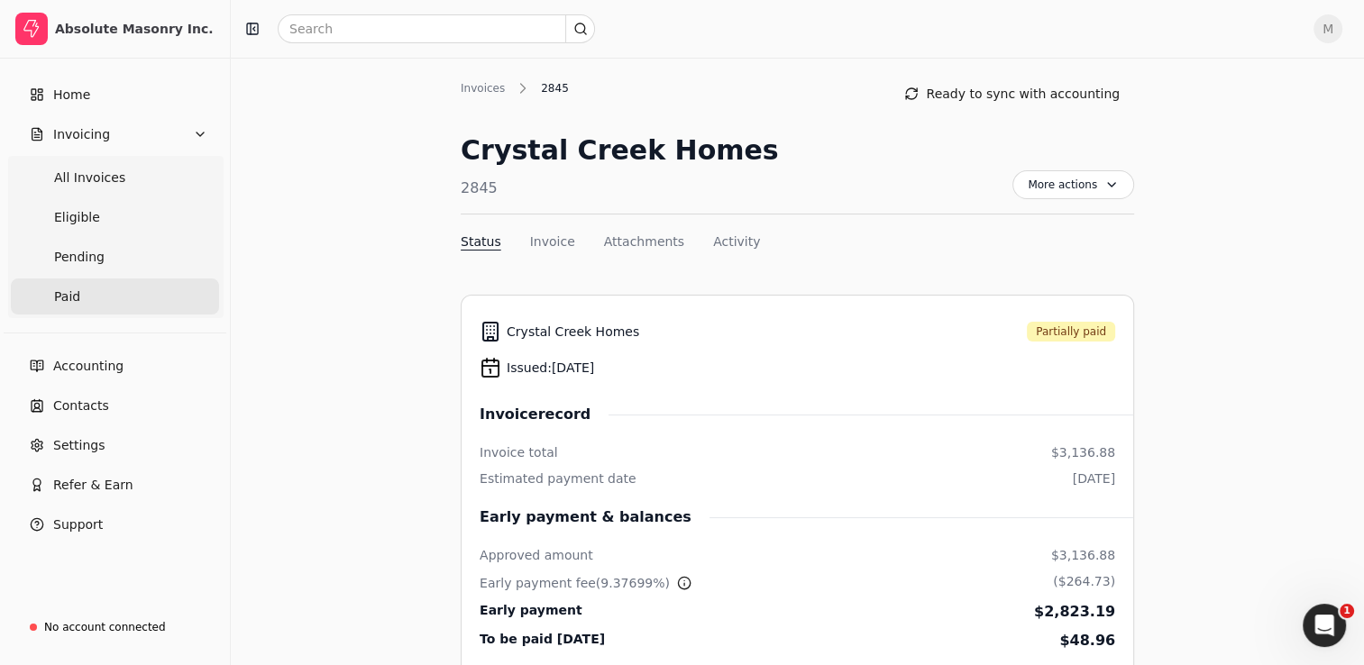
click at [77, 296] on span "Paid" at bounding box center [67, 297] width 26 height 19
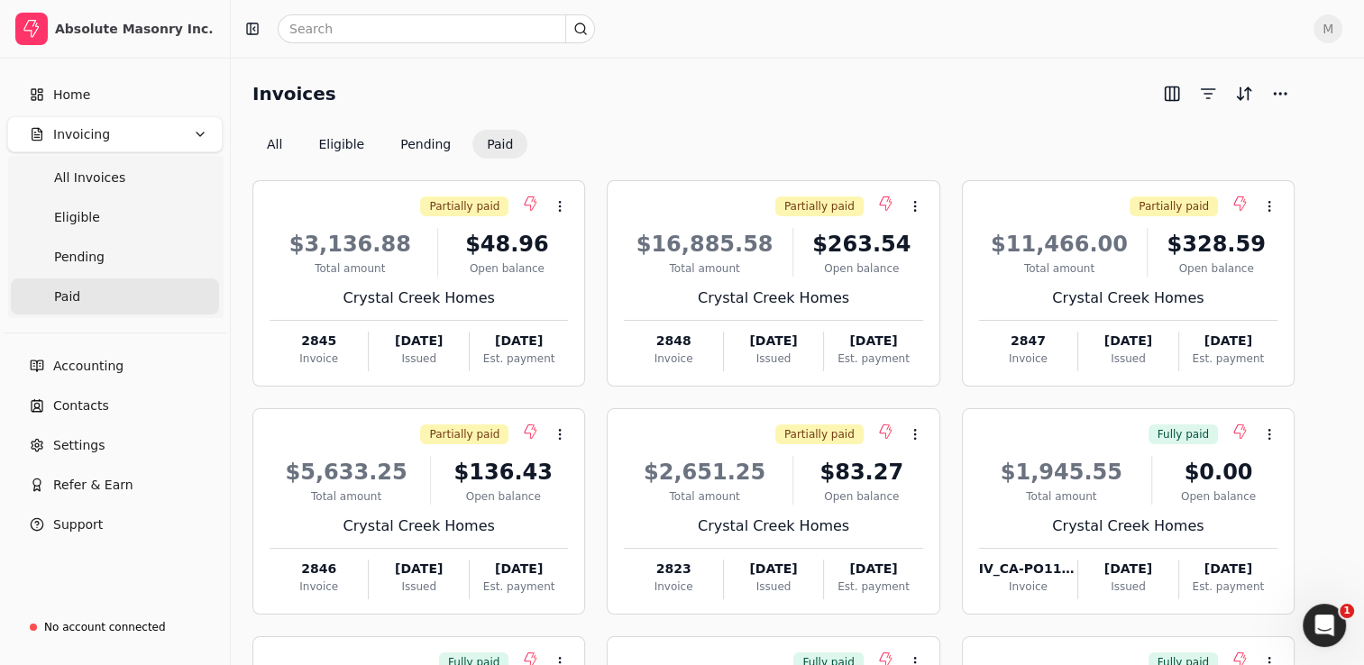
click at [190, 139] on button "Invoicing" at bounding box center [114, 134] width 215 height 36
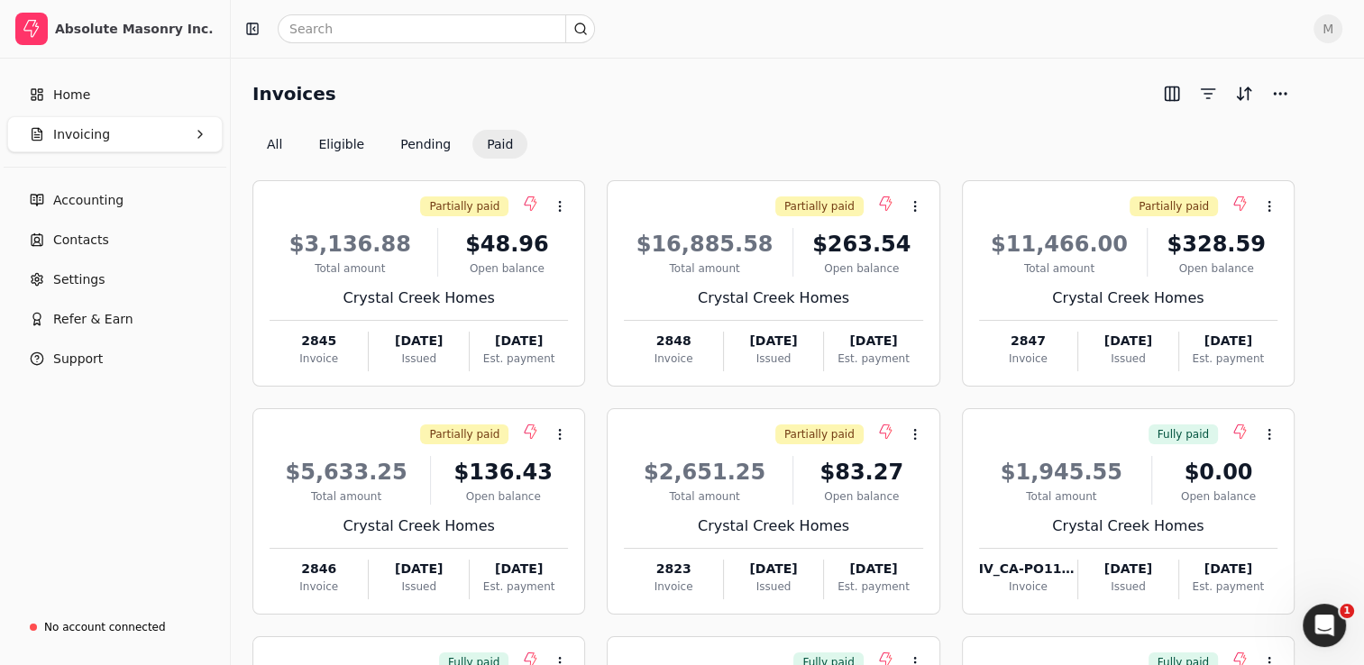
click at [101, 136] on span "Invoicing" at bounding box center [81, 134] width 57 height 19
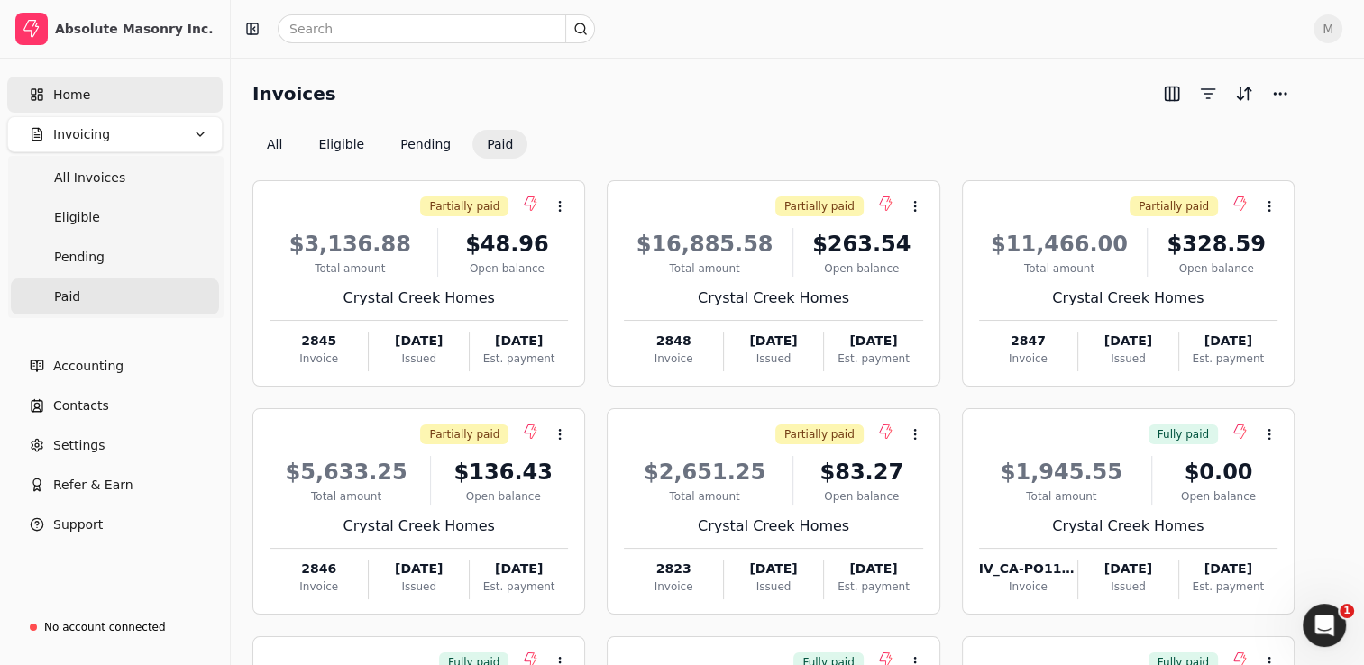
click at [83, 90] on span "Home" at bounding box center [71, 95] width 37 height 19
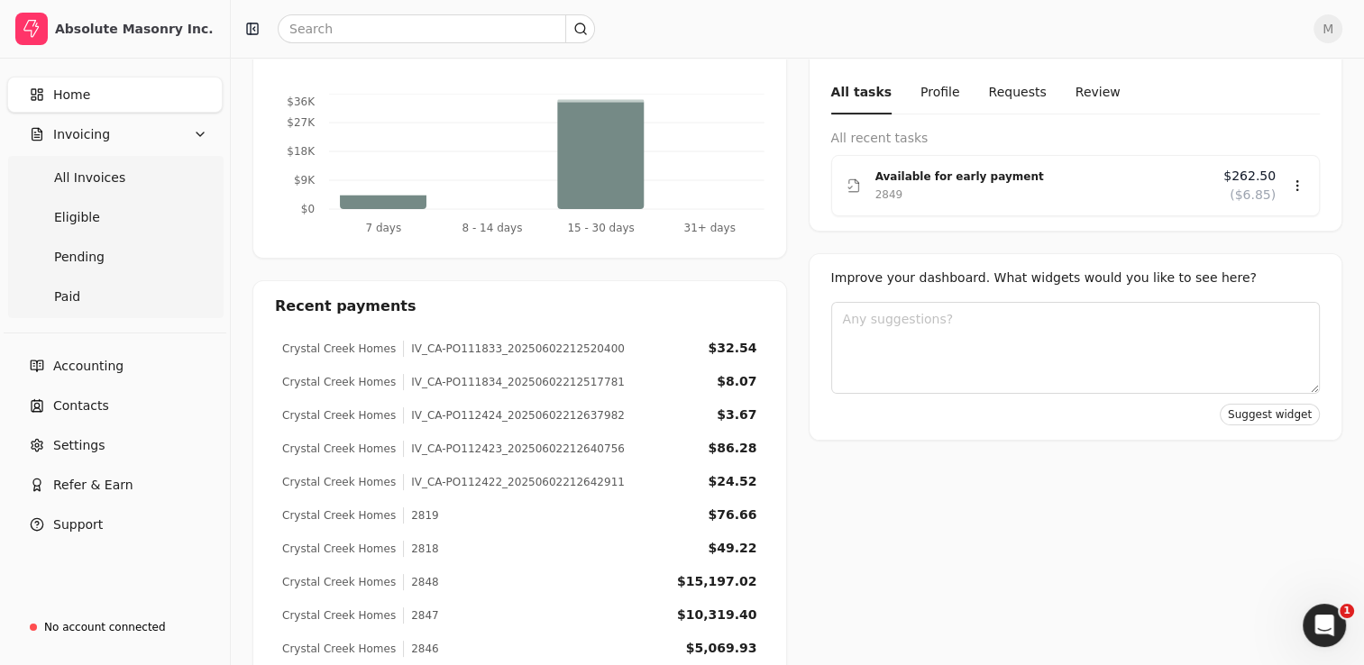
scroll to position [337, 0]
click at [1277, 419] on div "Improve your dashboard. What widgets would you like to see here? Suggest widget" at bounding box center [1076, 345] width 535 height 188
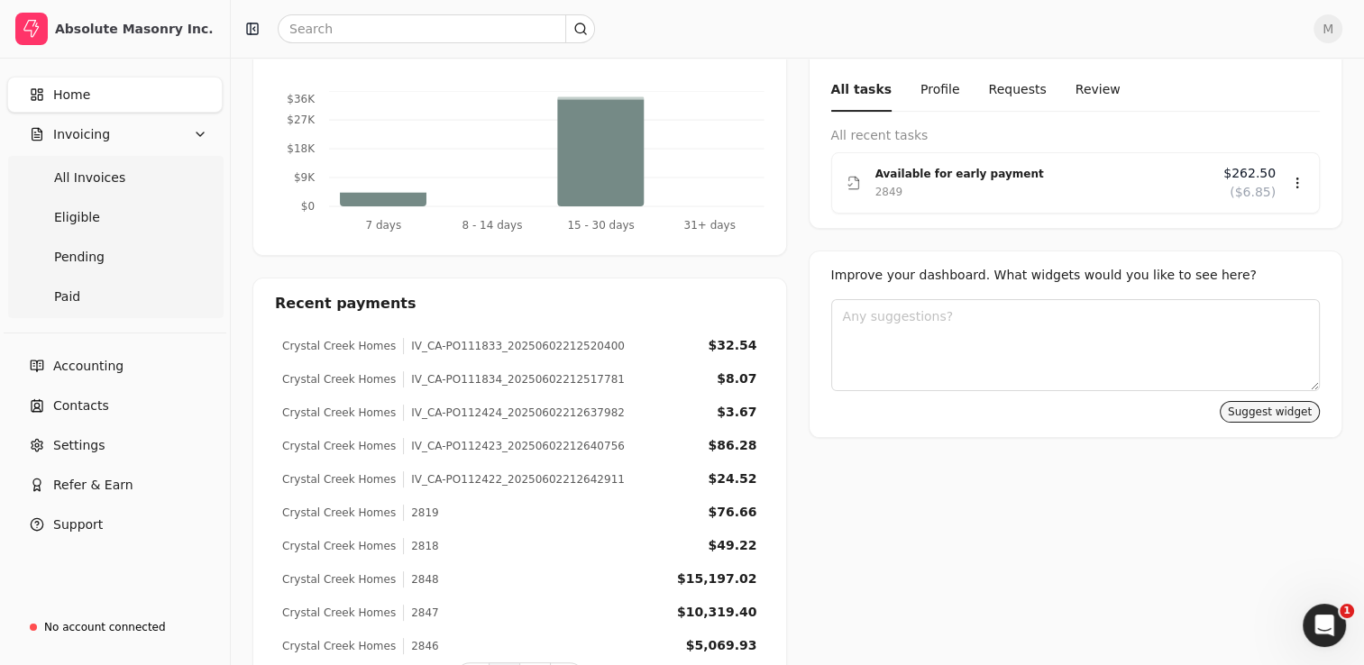
click at [1277, 416] on button "Suggest widget" at bounding box center [1270, 412] width 100 height 22
click at [1262, 409] on button "Suggest widget" at bounding box center [1270, 412] width 100 height 22
click at [77, 288] on span "Paid" at bounding box center [67, 297] width 26 height 19
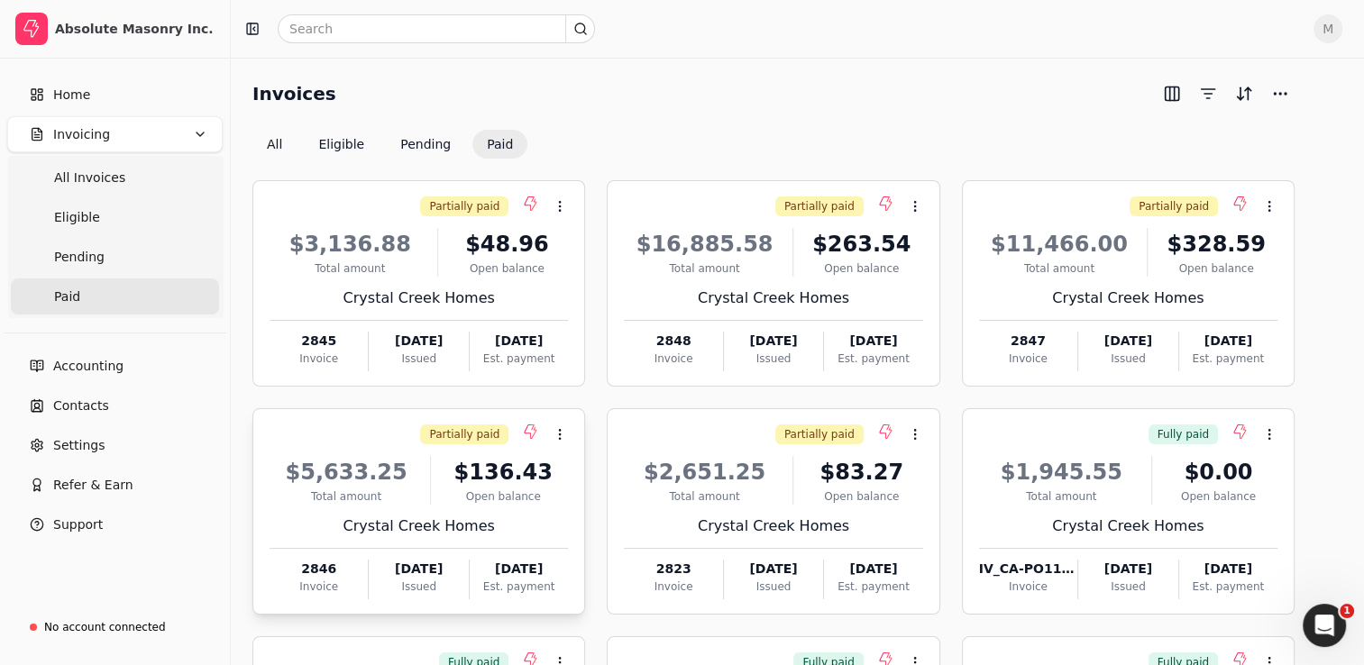
click at [515, 481] on div "$136.43" at bounding box center [503, 472] width 130 height 32
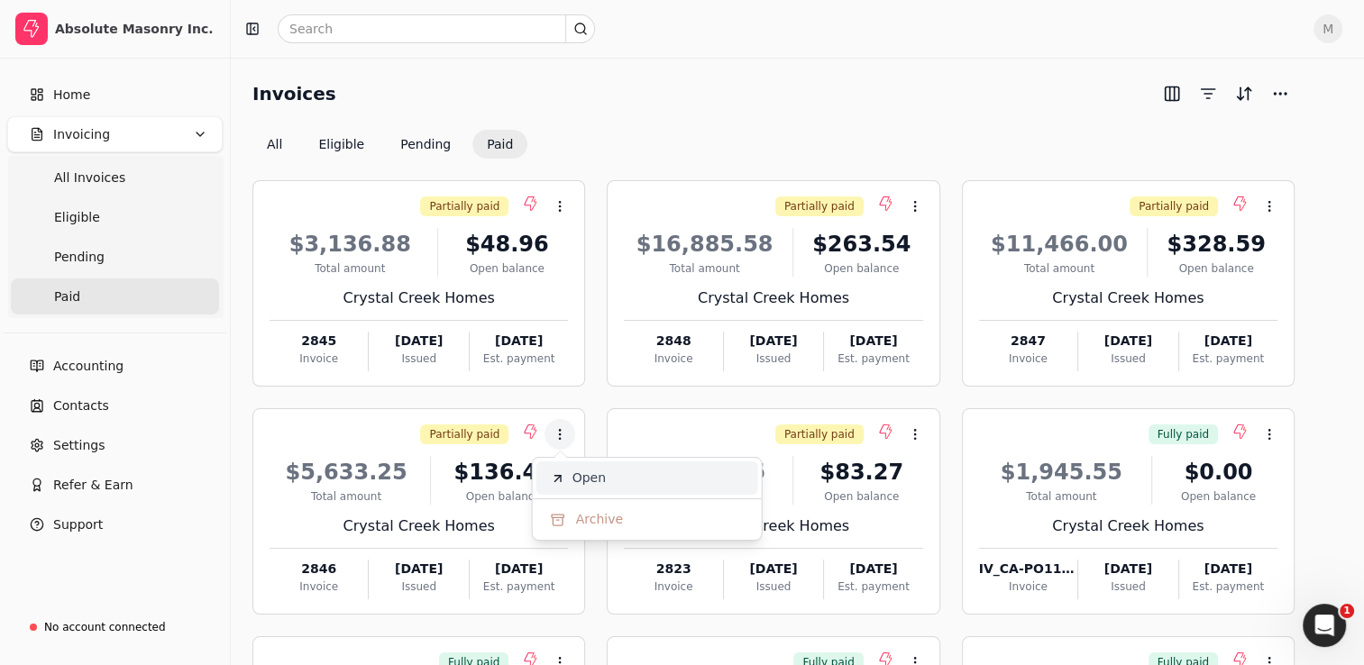
click at [610, 482] on li "Open" at bounding box center [647, 478] width 222 height 33
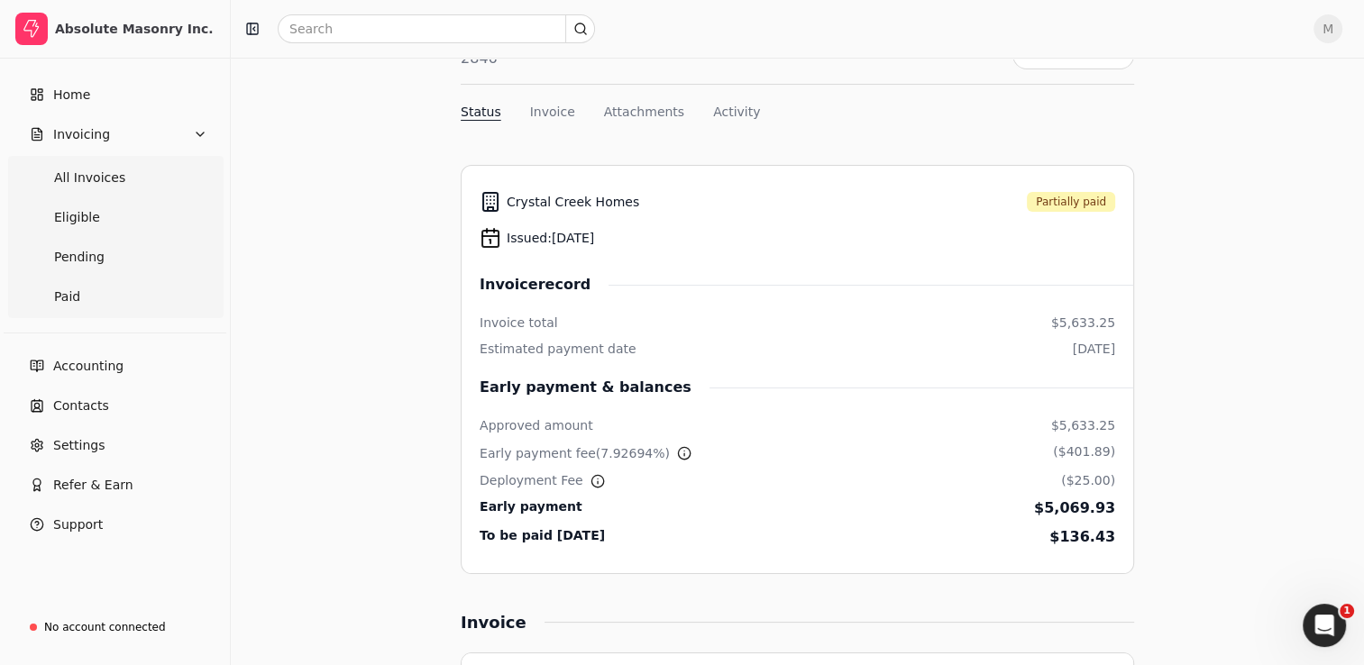
scroll to position [131, 0]
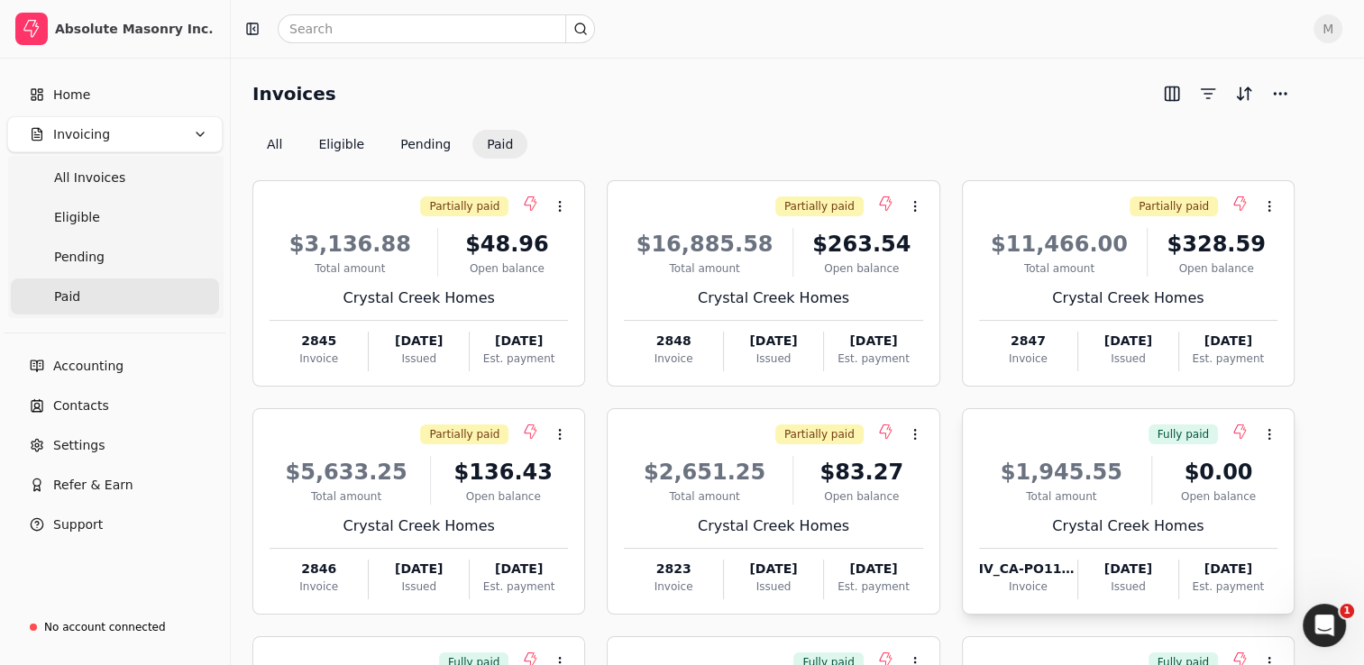
click at [1170, 497] on div "Open balance" at bounding box center [1218, 497] width 118 height 16
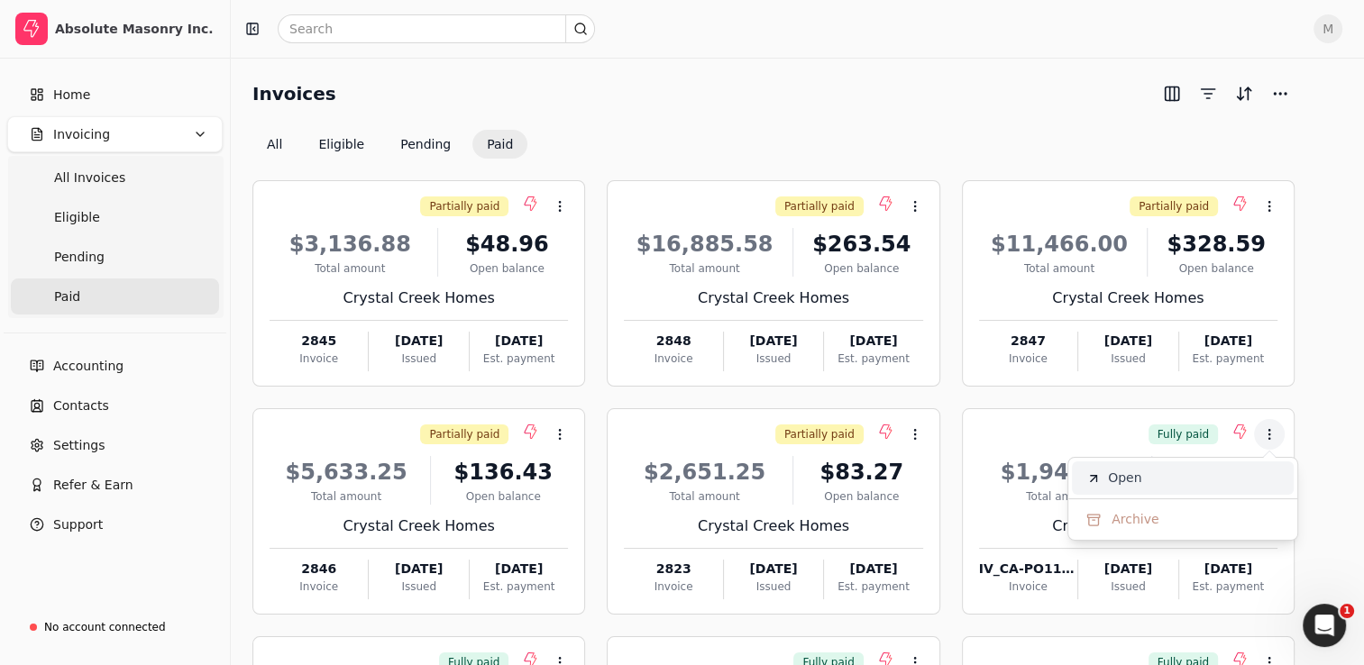
click at [1161, 478] on li "Open" at bounding box center [1183, 478] width 222 height 33
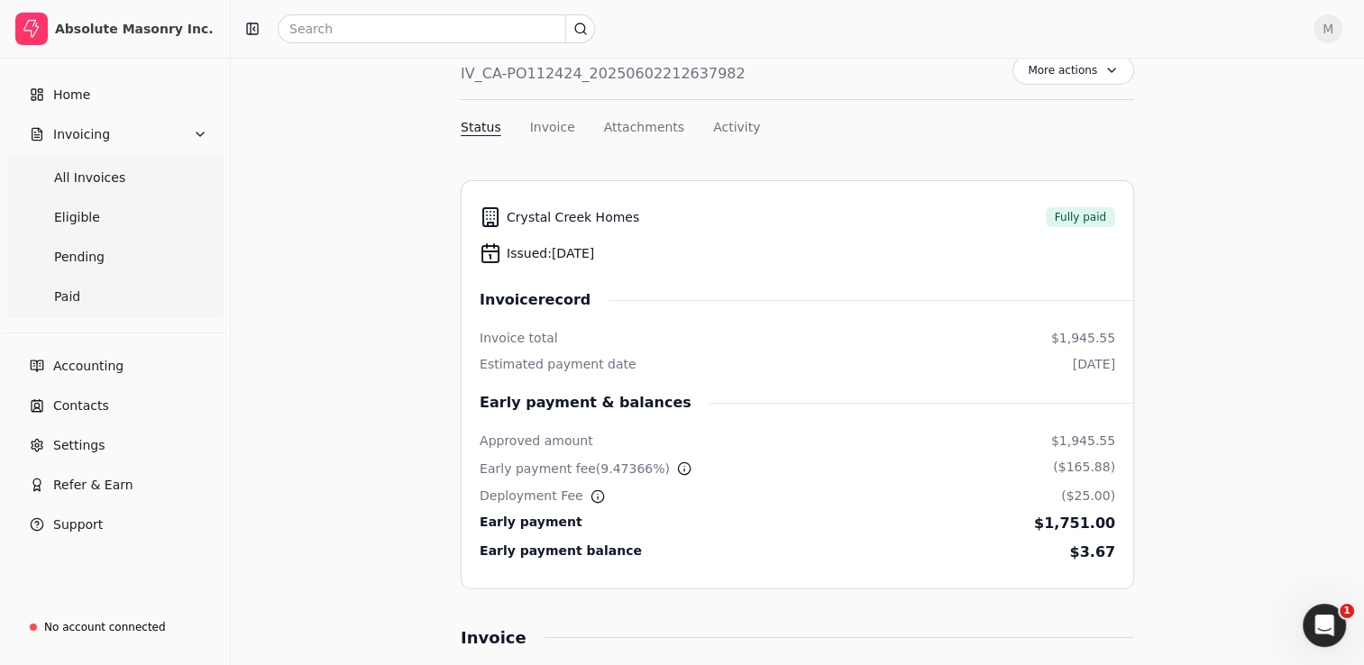
scroll to position [115, 0]
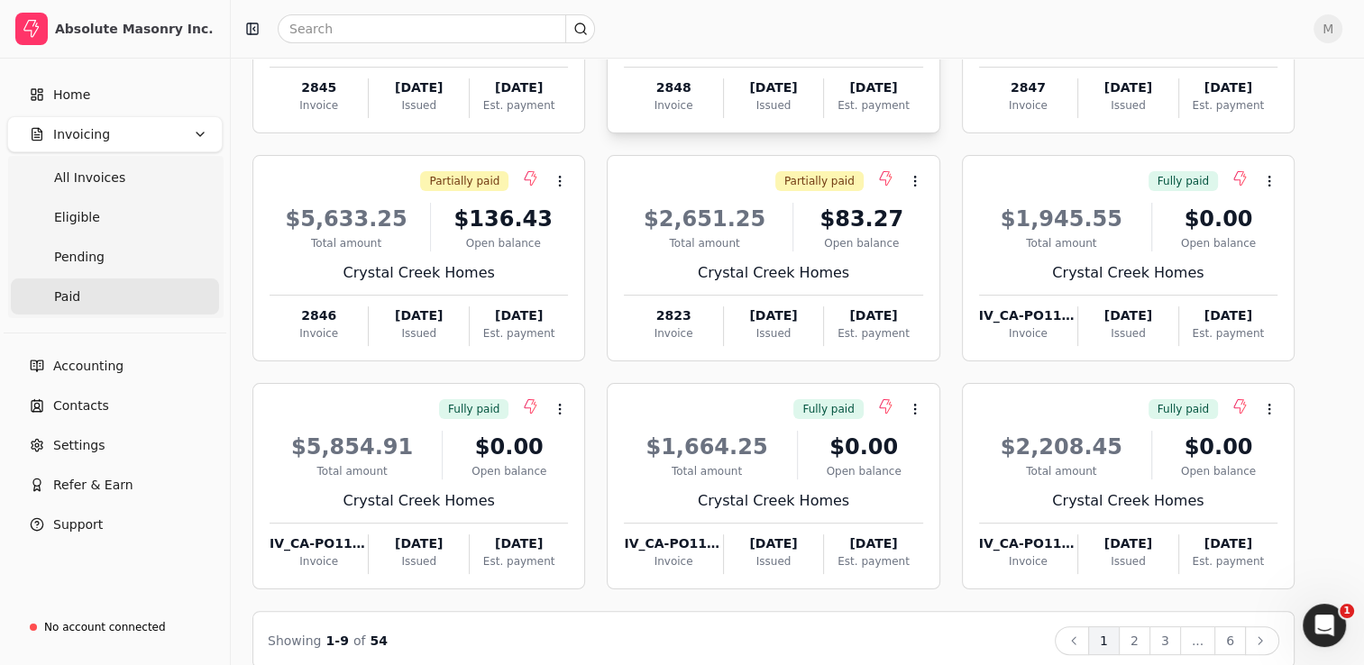
scroll to position [254, 0]
click at [558, 409] on icon at bounding box center [560, 408] width 14 height 14
click at [524, 553] on div "Est. payment" at bounding box center [519, 561] width 98 height 16
click at [88, 250] on span "Pending" at bounding box center [79, 257] width 50 height 19
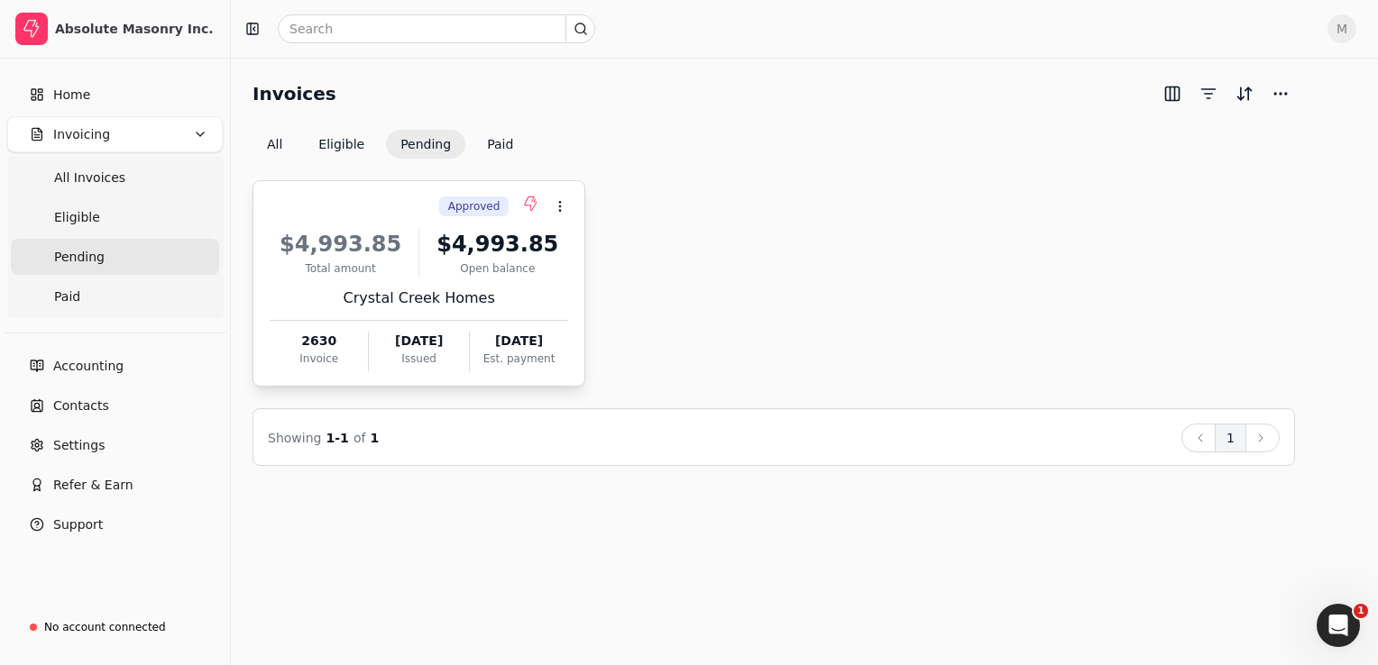
click at [498, 212] on span "Approved" at bounding box center [474, 206] width 52 height 16
click at [585, 247] on span "Open" at bounding box center [588, 251] width 33 height 19
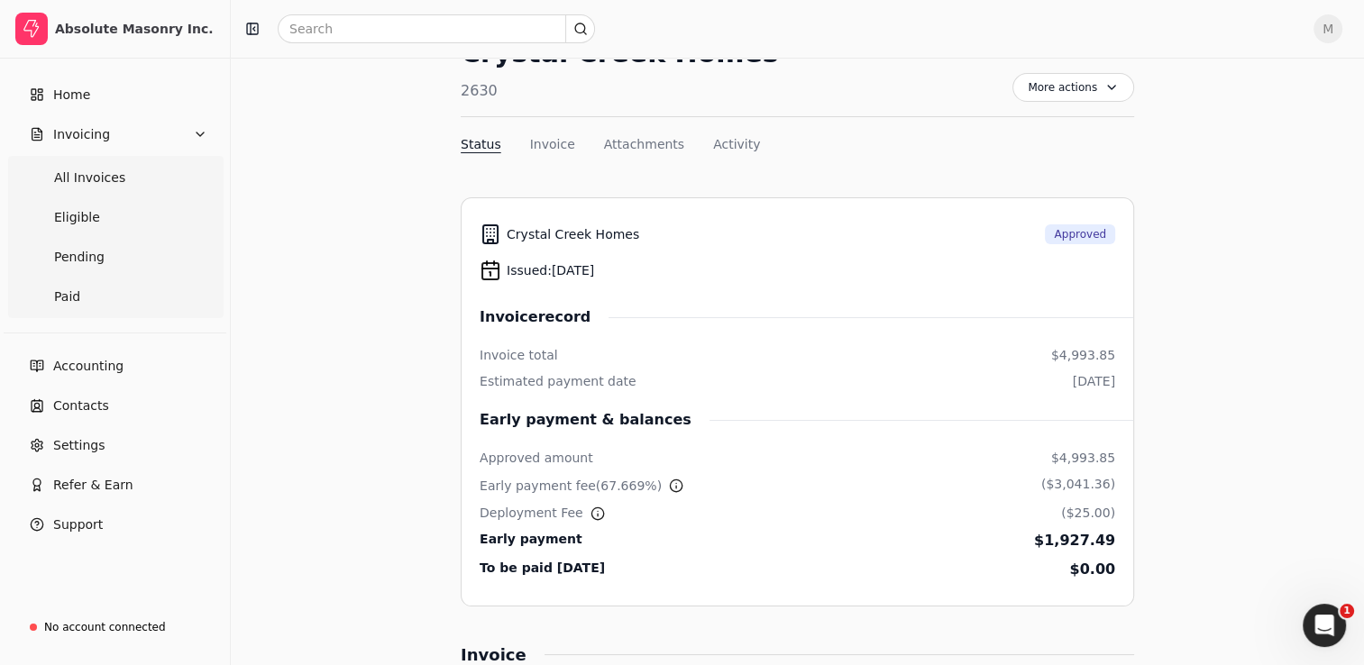
scroll to position [98, 0]
click at [83, 221] on span "Eligible" at bounding box center [77, 217] width 46 height 19
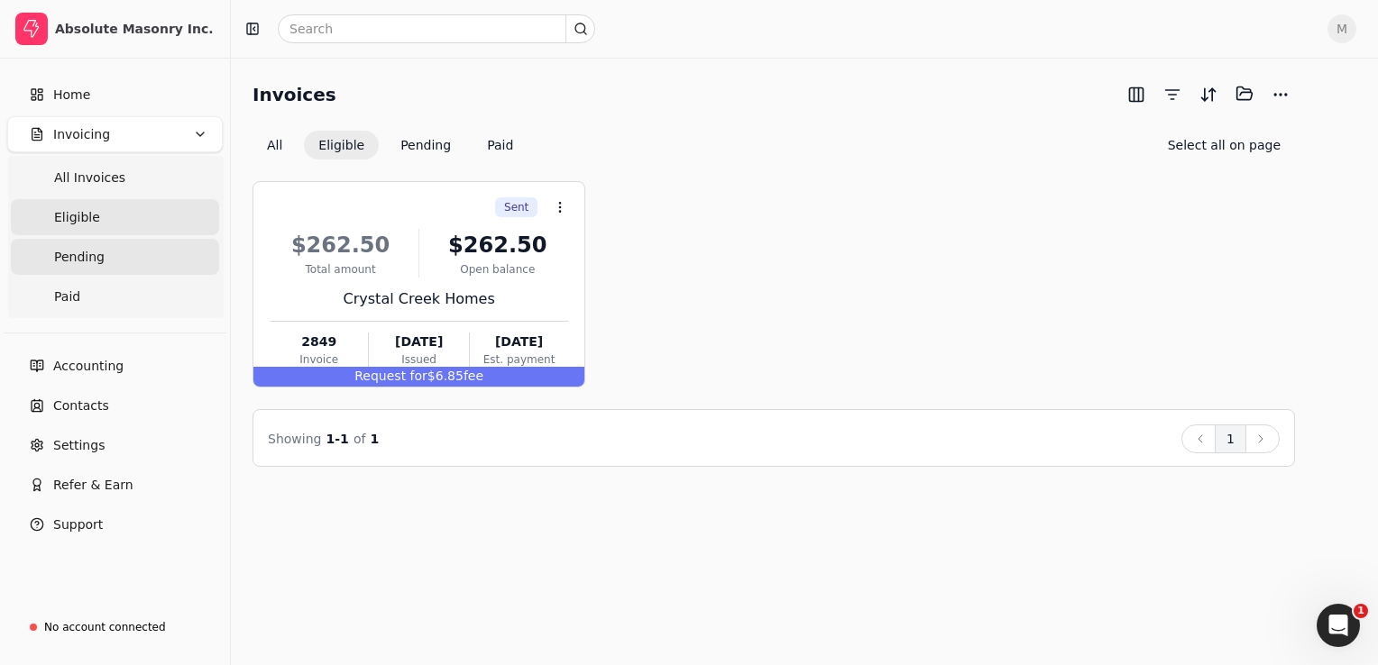
click at [85, 262] on span "Pending" at bounding box center [79, 257] width 50 height 19
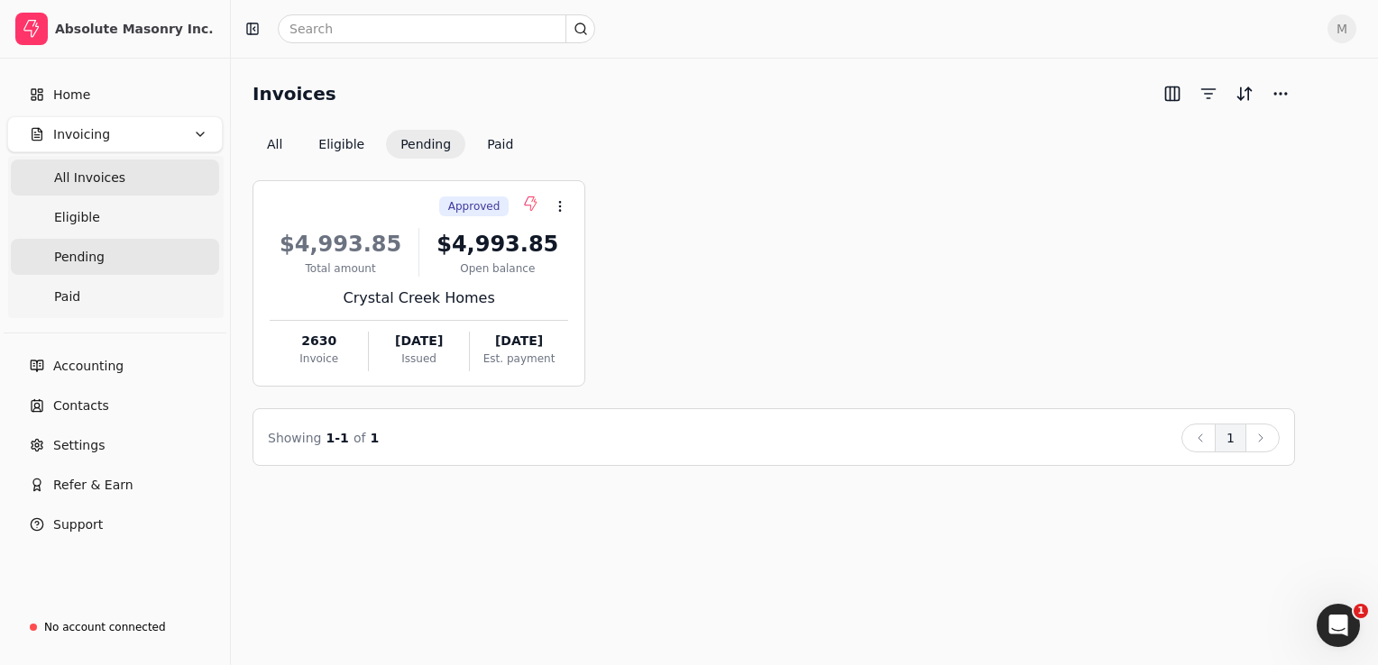
click at [97, 184] on span "All Invoices" at bounding box center [89, 178] width 71 height 19
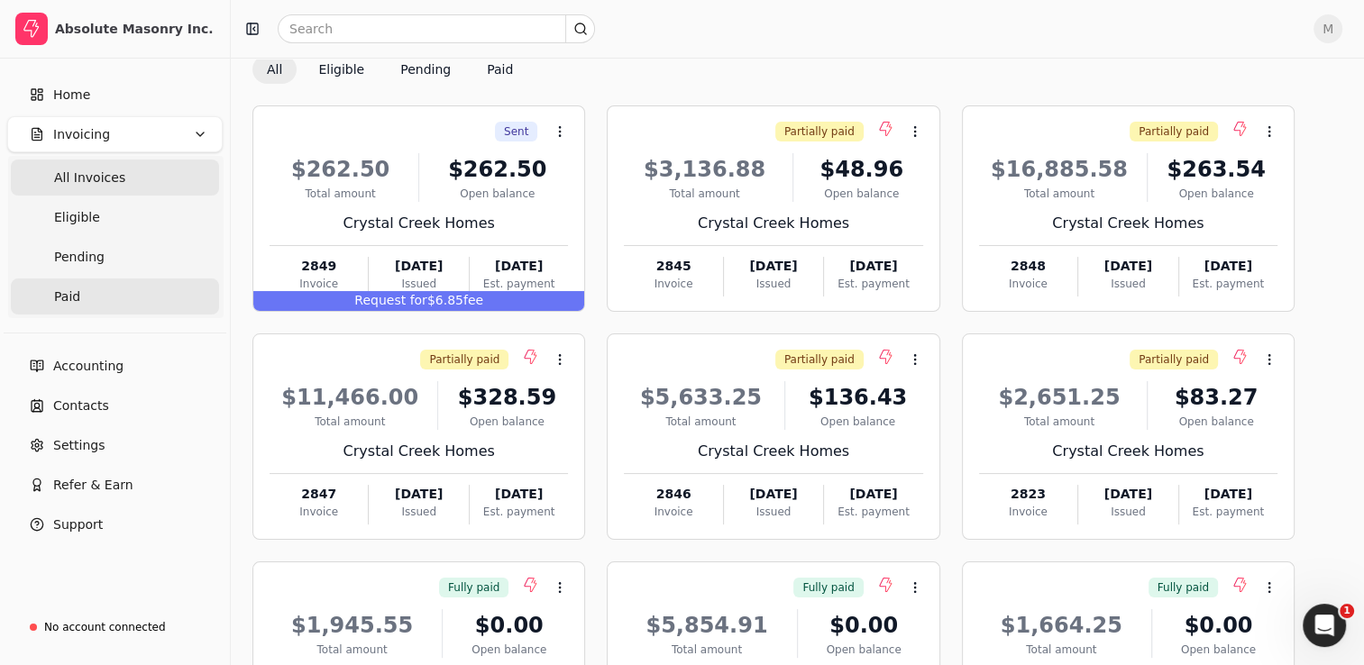
scroll to position [78, 0]
